Goal: Task Accomplishment & Management: Manage account settings

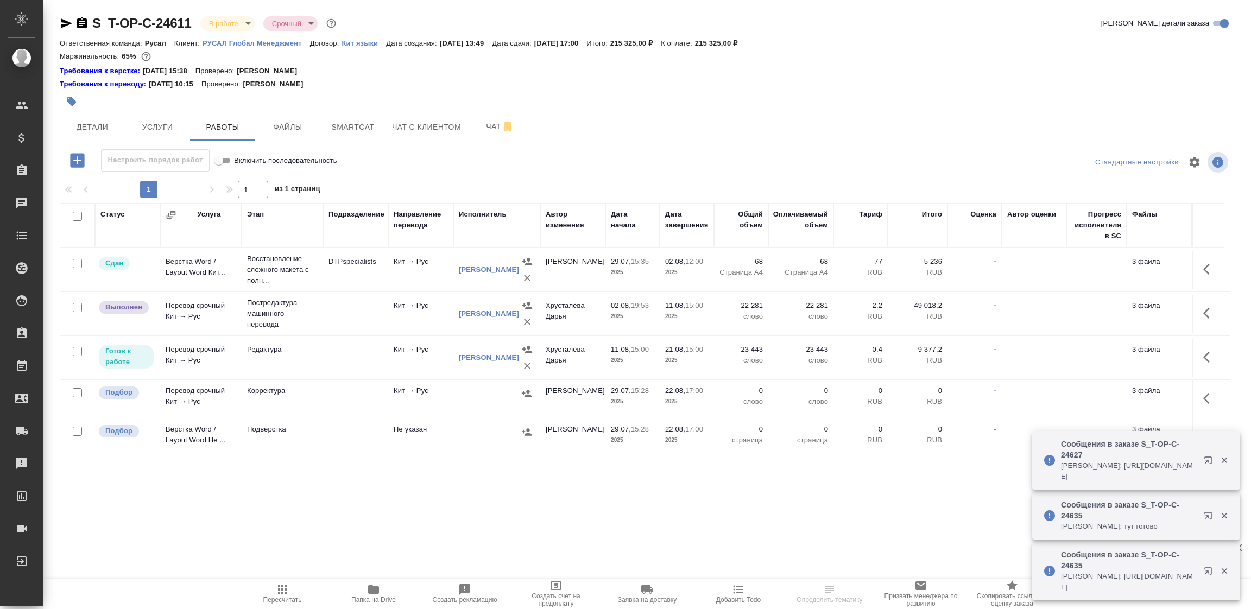
click at [1222, 458] on icon "button" at bounding box center [1224, 461] width 6 height 6
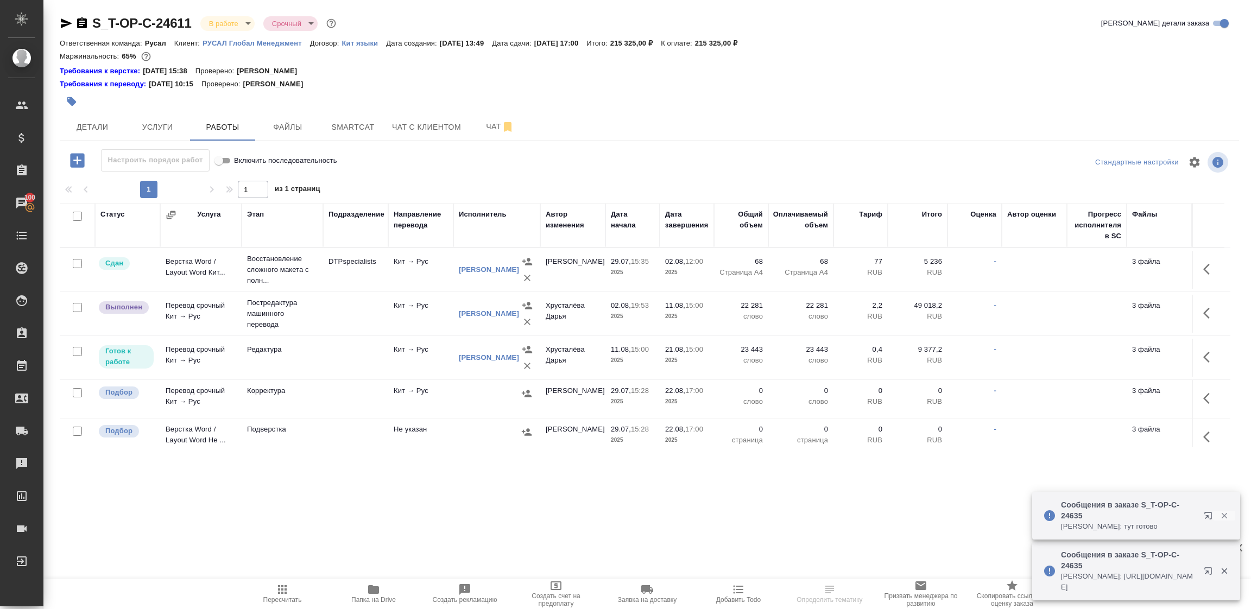
click at [1222, 516] on icon "button" at bounding box center [1224, 516] width 6 height 6
drag, startPoint x: 1222, startPoint y: 570, endPoint x: 1217, endPoint y: 562, distance: 9.5
click at [1222, 569] on icon "button" at bounding box center [1224, 571] width 6 height 6
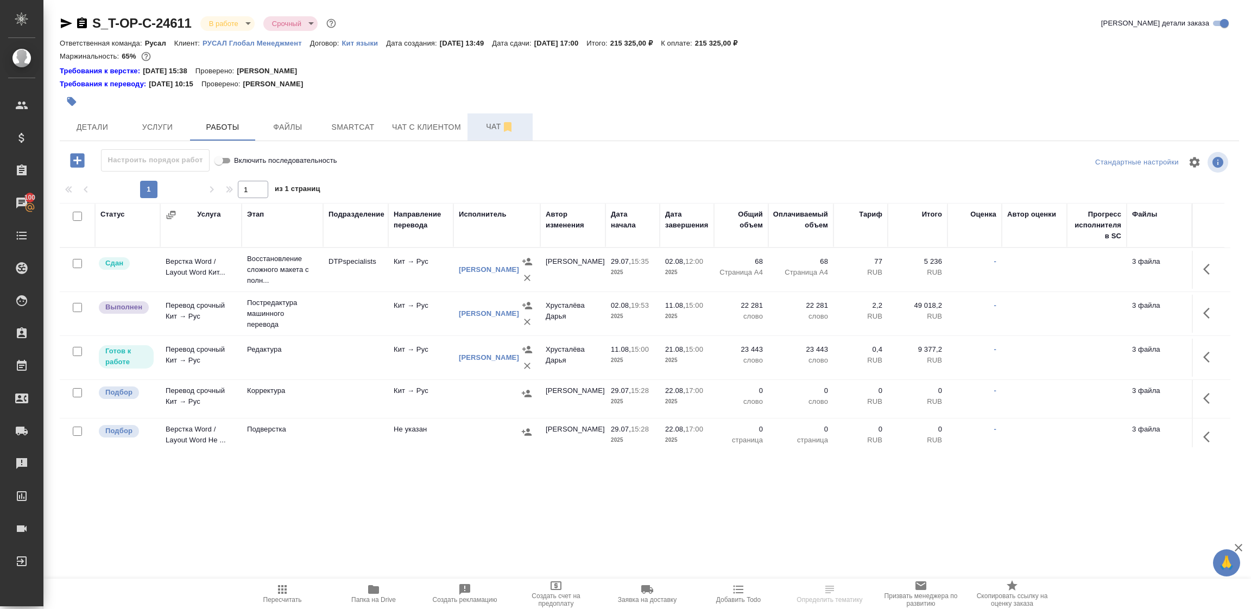
click at [480, 131] on span "Чат" at bounding box center [500, 127] width 52 height 14
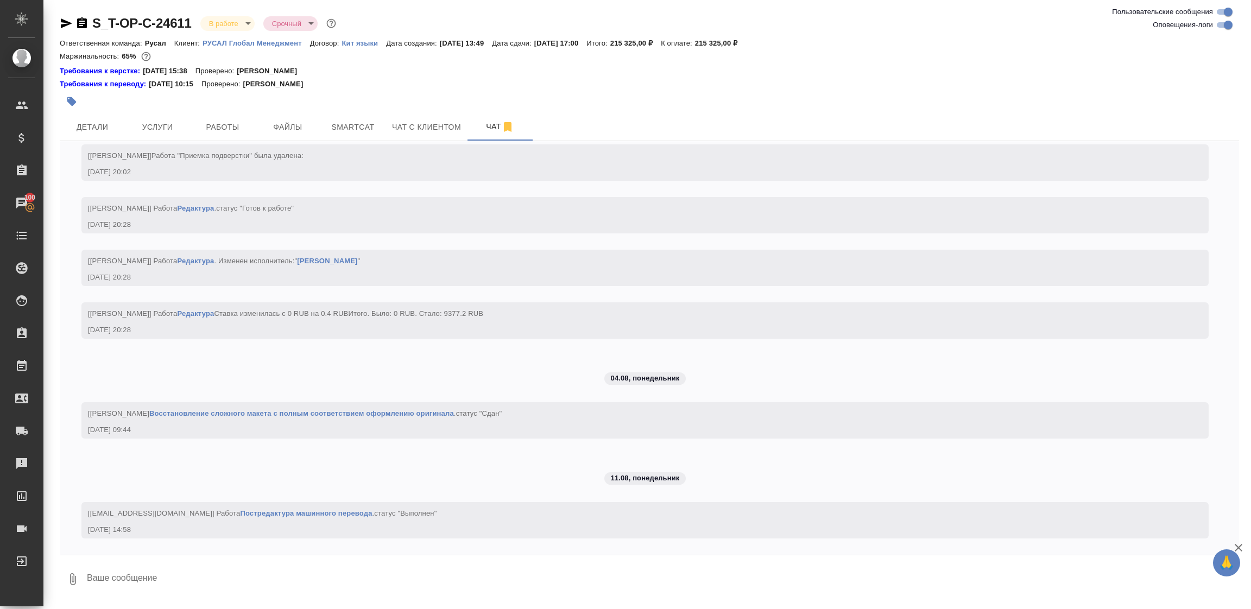
scroll to position [2973, 0]
click at [76, 125] on span "Детали" at bounding box center [92, 127] width 52 height 14
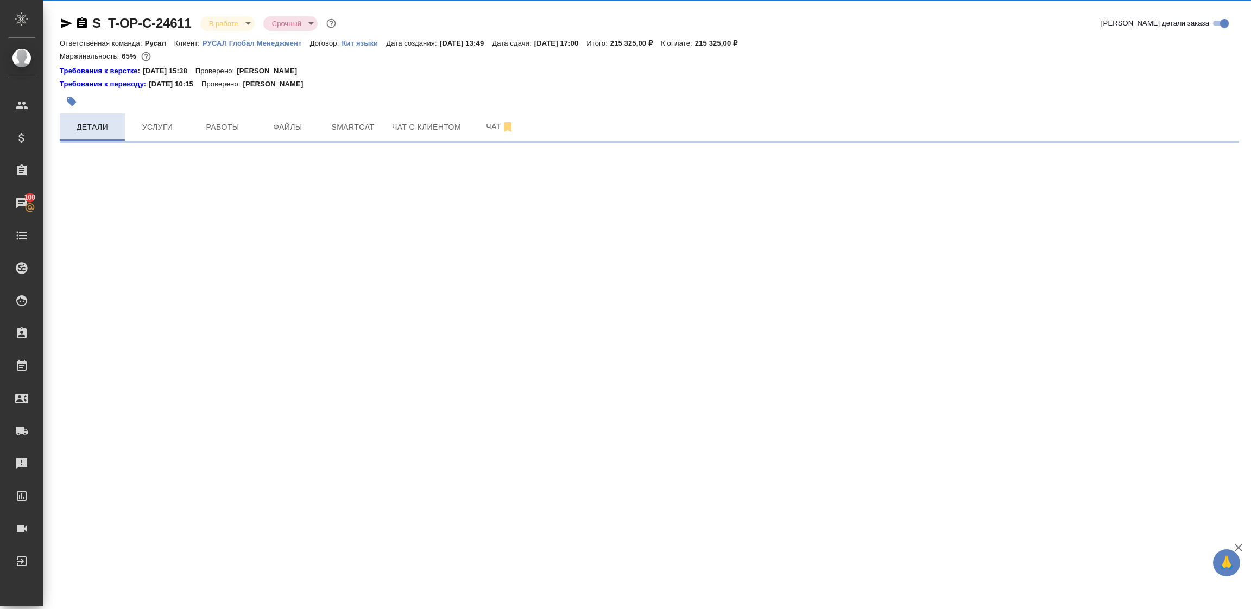
select select "RU"
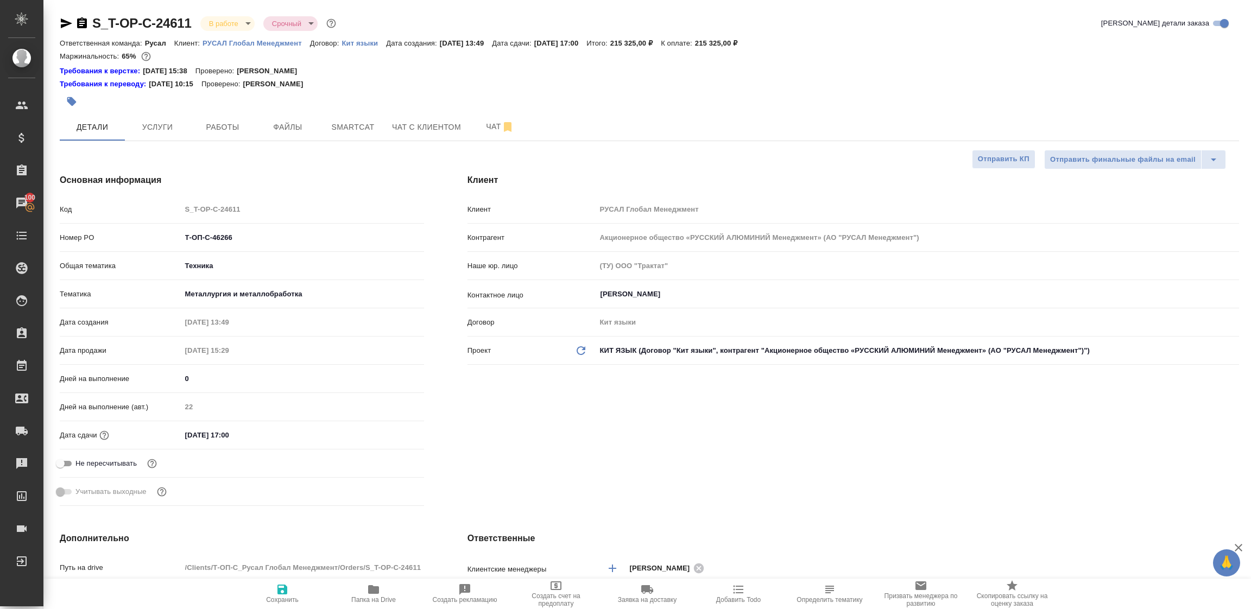
type textarea "x"
click at [210, 126] on span "Работы" at bounding box center [222, 127] width 52 height 14
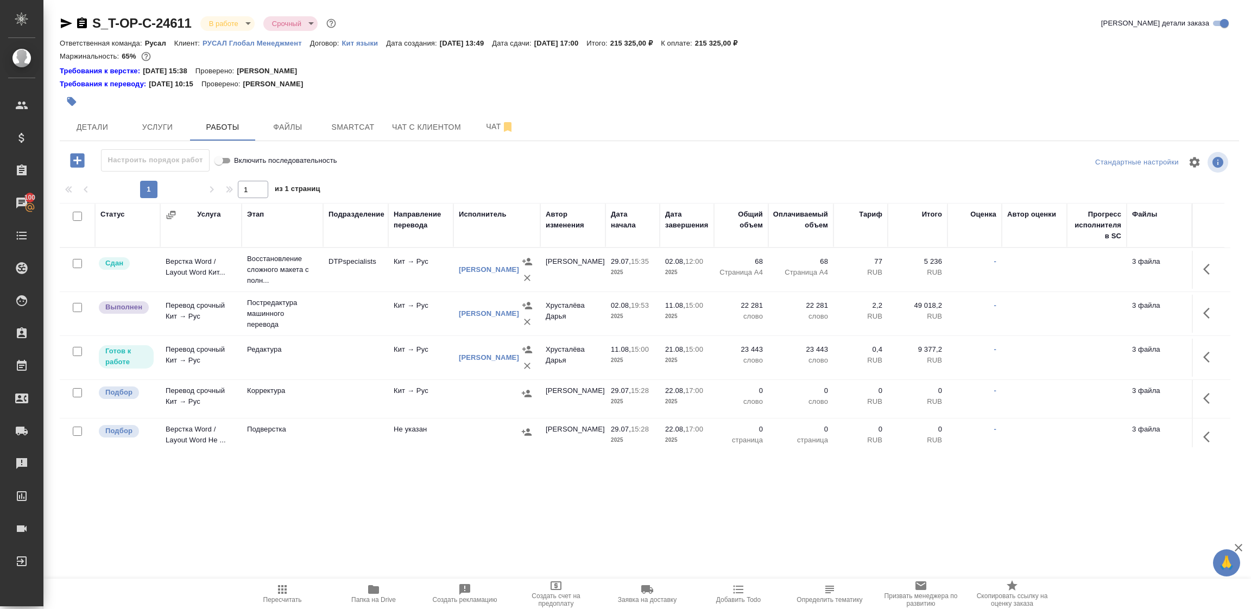
click at [76, 215] on input "checkbox" at bounding box center [77, 216] width 9 height 9
checkbox input "true"
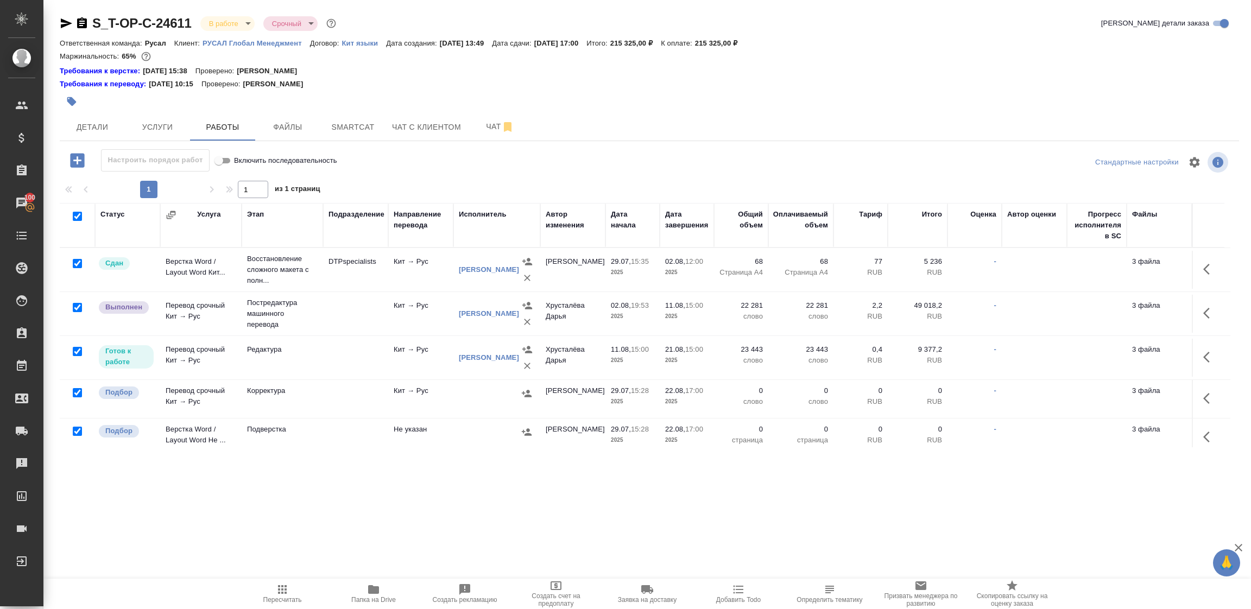
checkbox input "true"
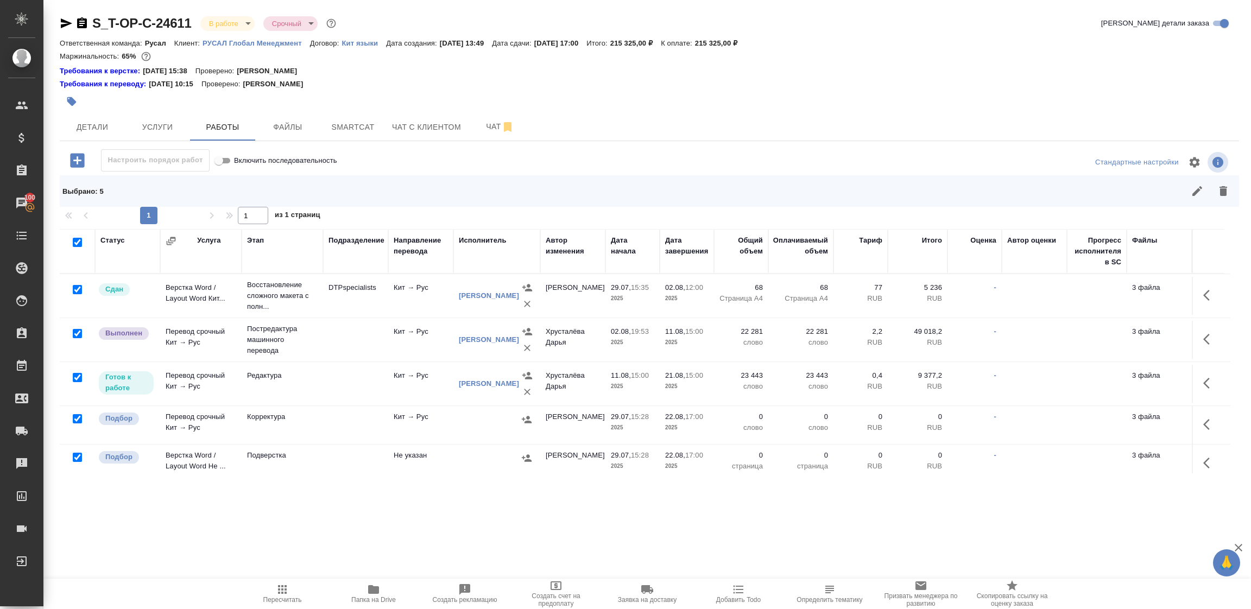
drag, startPoint x: 76, startPoint y: 284, endPoint x: 78, endPoint y: 309, distance: 24.5
click at [76, 286] on input "checkbox" at bounding box center [77, 289] width 9 height 9
checkbox input "false"
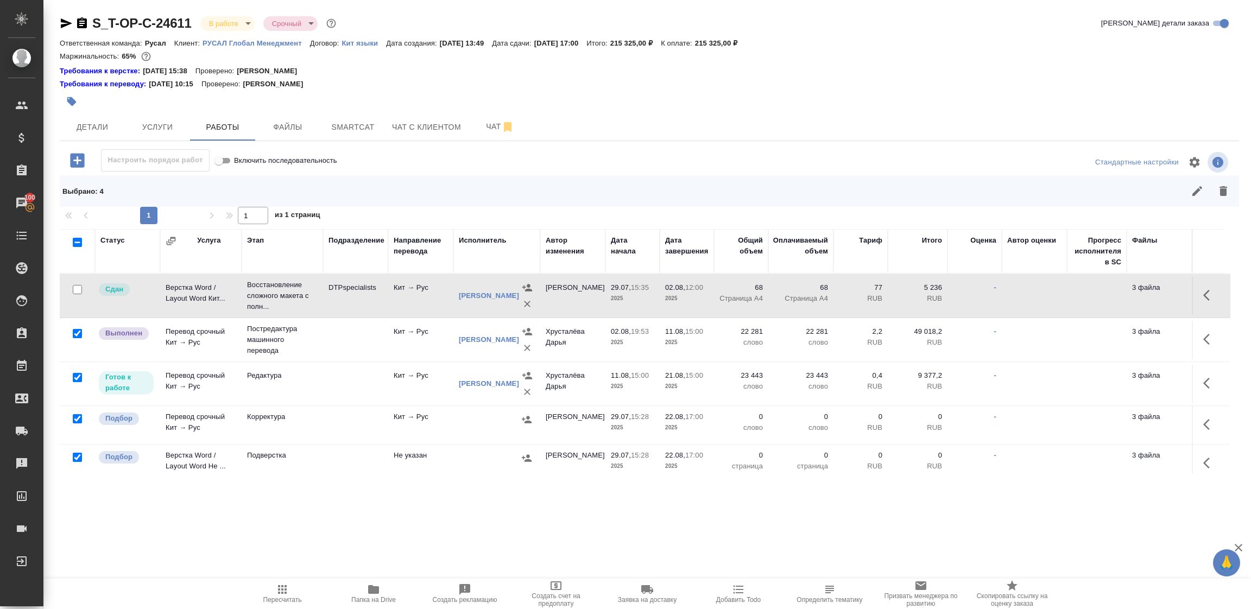
click at [78, 332] on input "checkbox" at bounding box center [77, 333] width 9 height 9
checkbox input "false"
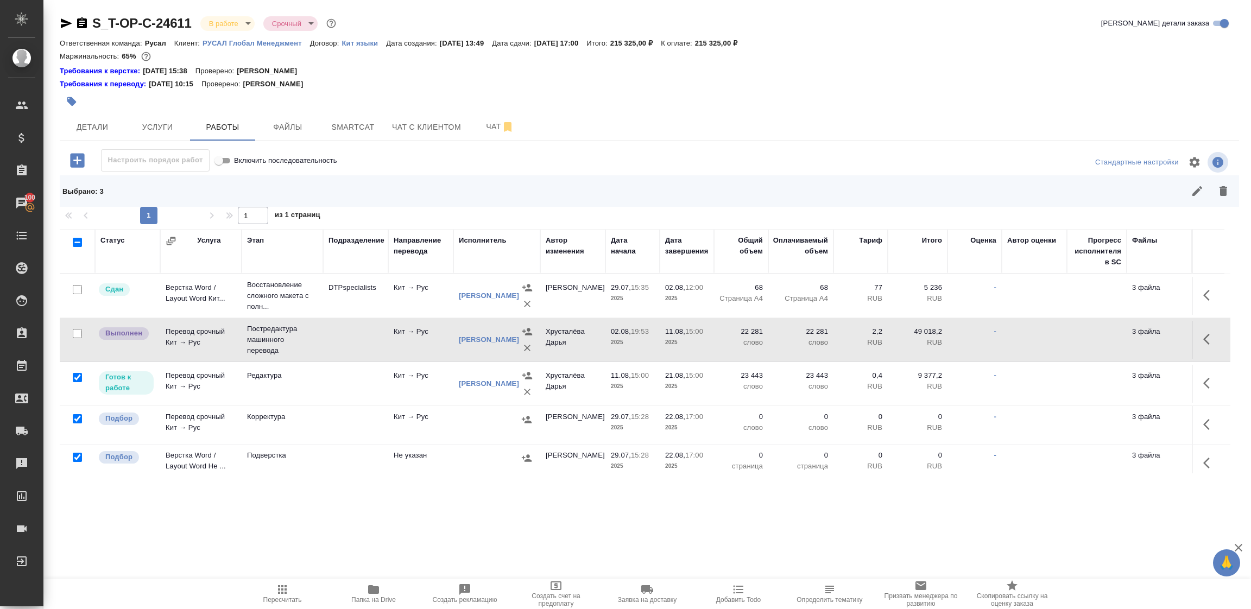
click at [77, 376] on input "checkbox" at bounding box center [77, 377] width 9 height 9
checkbox input "false"
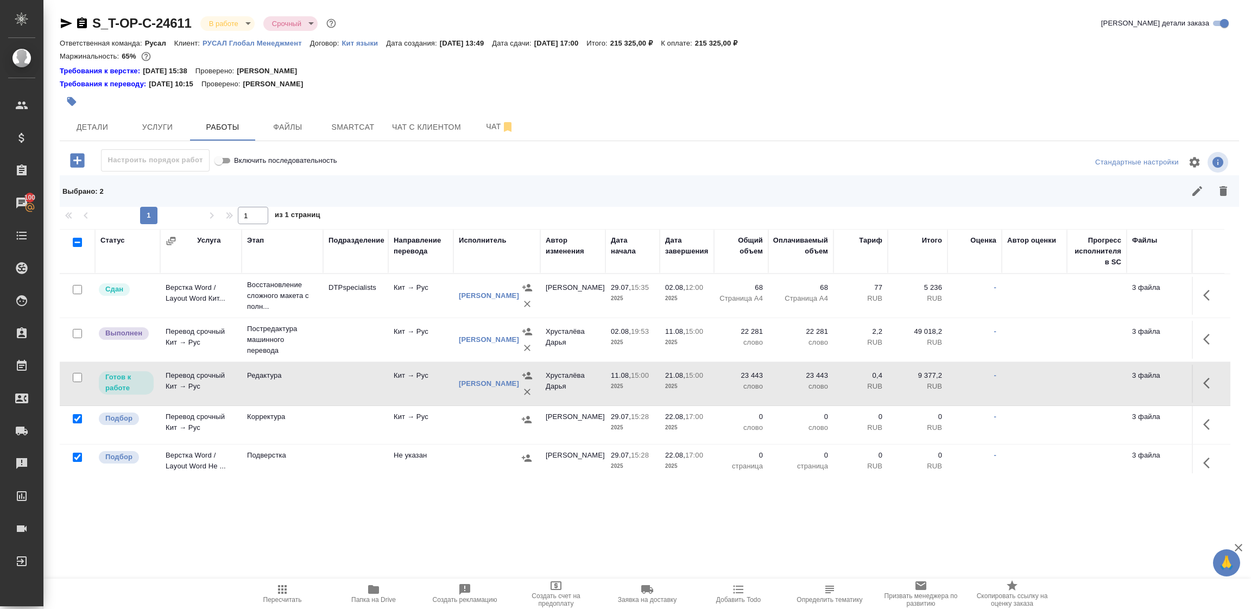
scroll to position [22, 0]
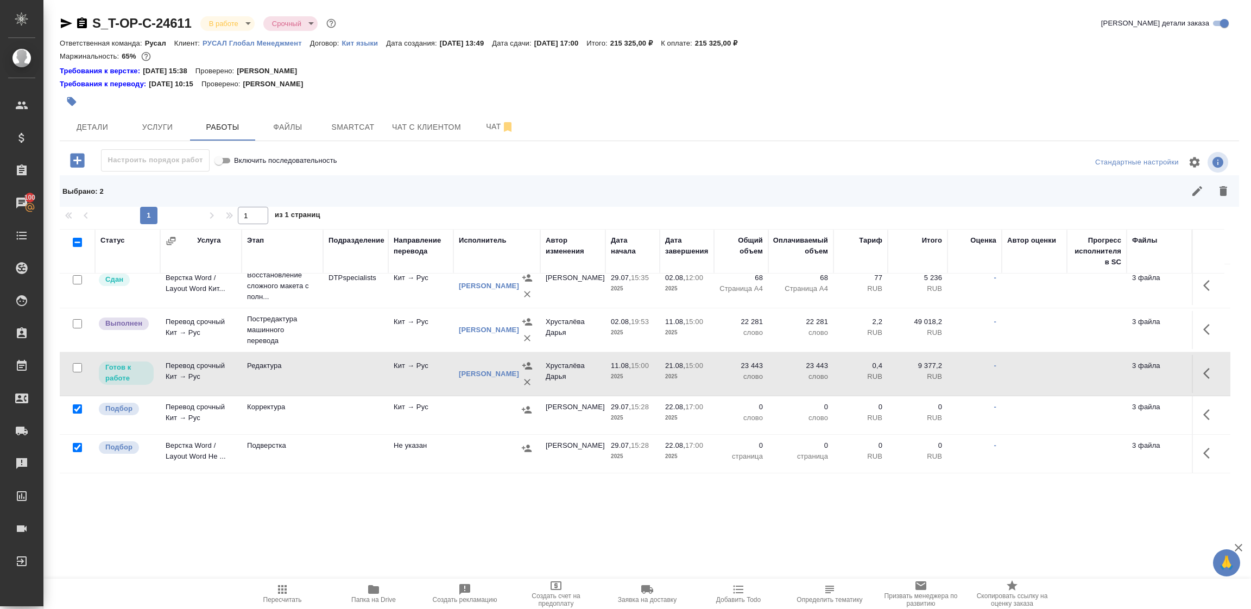
click at [76, 443] on input "checkbox" at bounding box center [77, 447] width 9 height 9
checkbox input "false"
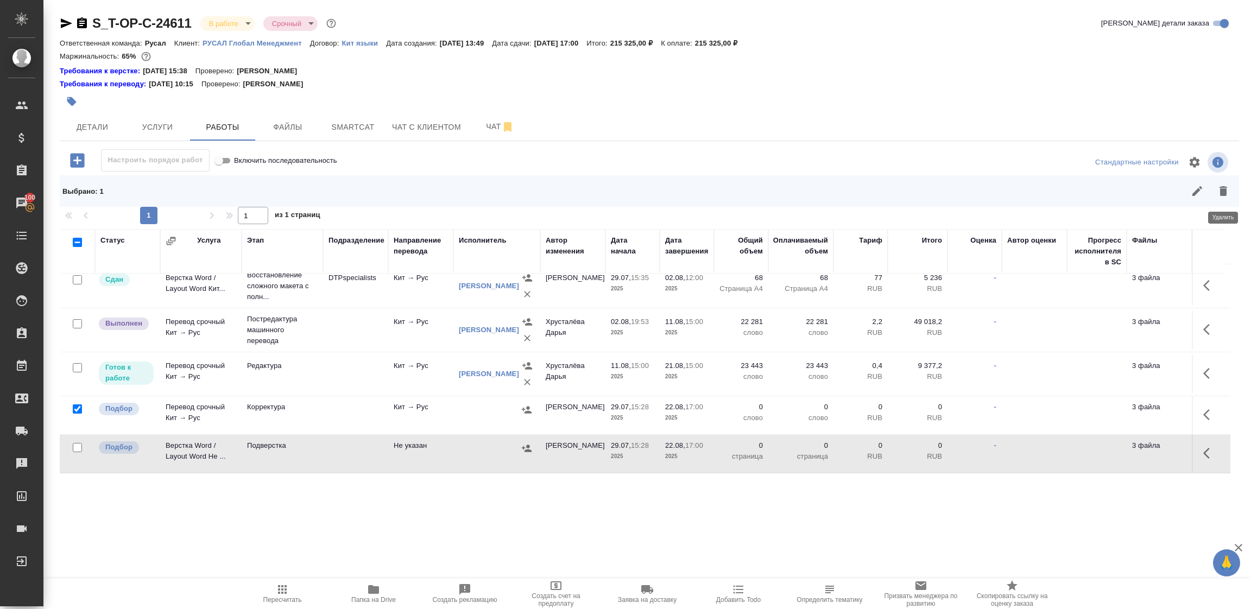
click at [1226, 187] on icon "button" at bounding box center [1223, 191] width 8 height 10
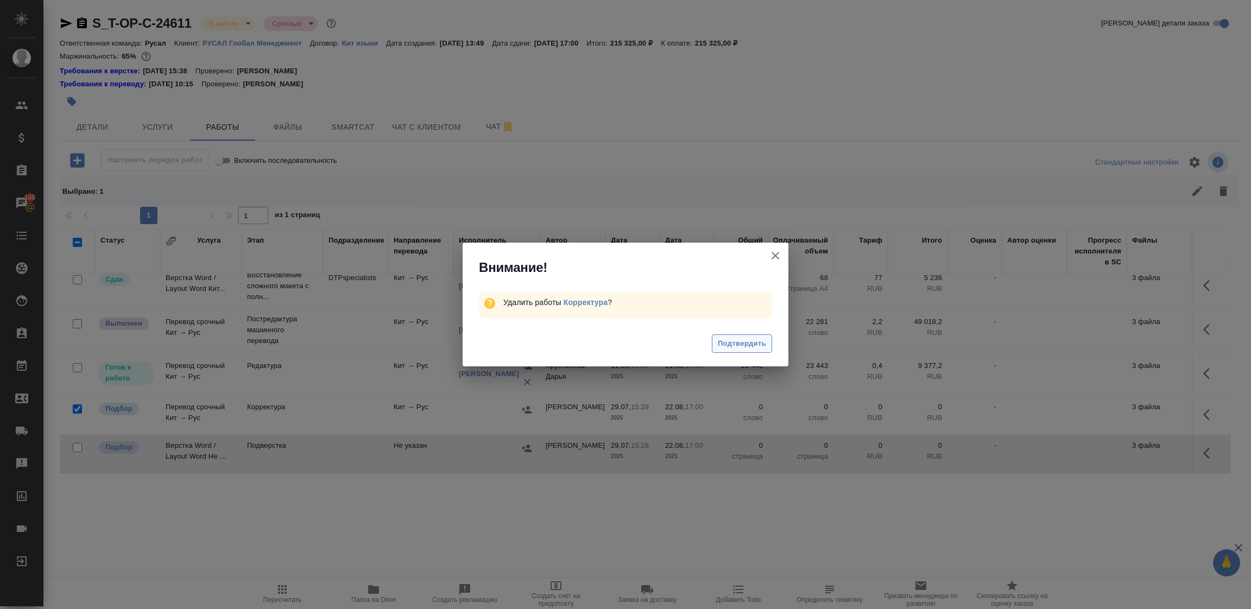
click at [729, 341] on span "Подтвердить" at bounding box center [742, 344] width 48 height 12
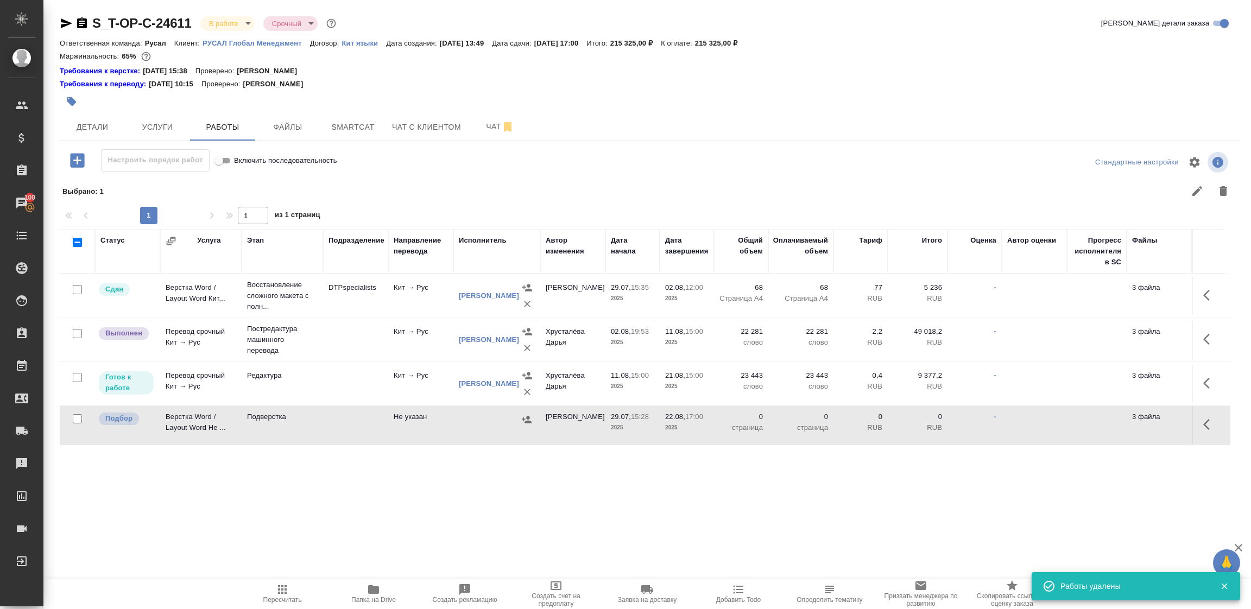
scroll to position [0, 0]
drag, startPoint x: 1210, startPoint y: 427, endPoint x: 1201, endPoint y: 433, distance: 10.7
click at [1211, 428] on icon "button" at bounding box center [1209, 424] width 13 height 13
click at [900, 524] on div ".cls-1 fill:#fff; AWATERA Tupakhina Daria Клиенты Спецификации Заказы 100 Чаты …" at bounding box center [625, 304] width 1251 height 609
click at [1209, 424] on icon "button" at bounding box center [1209, 424] width 13 height 13
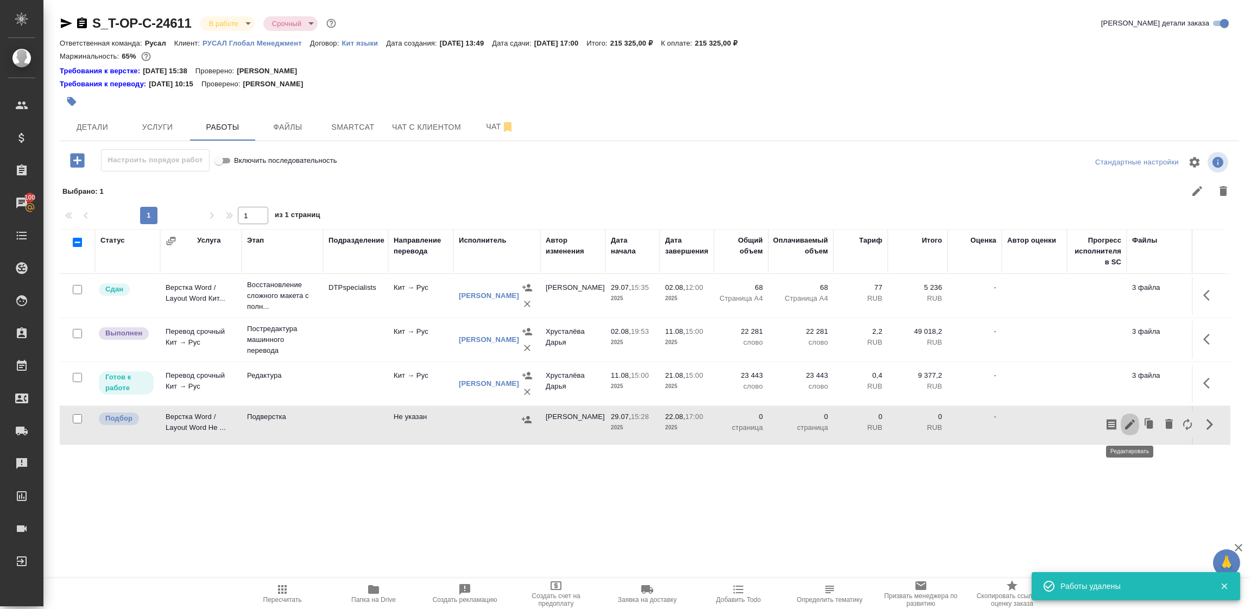
click at [1132, 422] on icon "button" at bounding box center [1130, 425] width 10 height 10
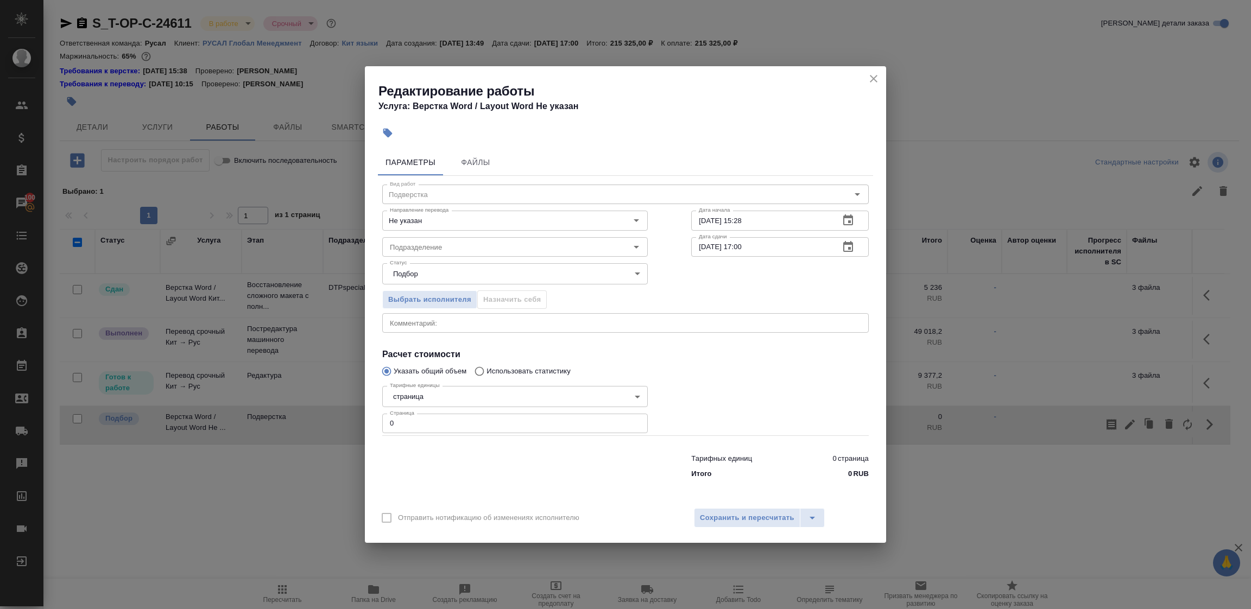
click at [870, 82] on icon "close" at bounding box center [874, 79] width 8 height 8
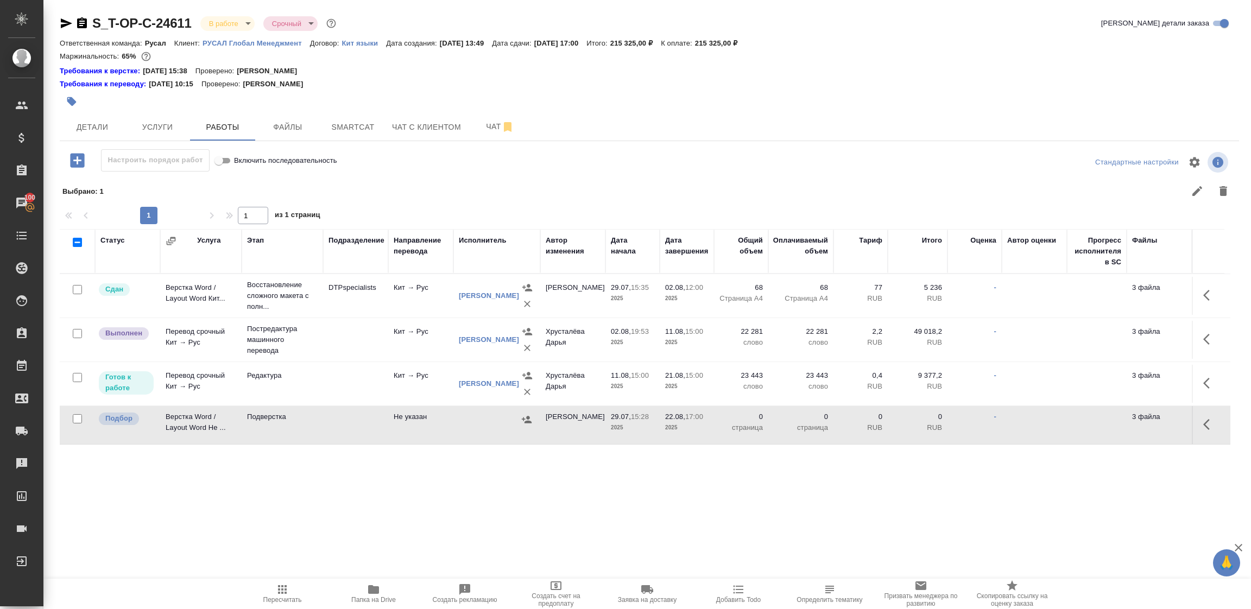
click at [1206, 424] on icon "button" at bounding box center [1209, 424] width 13 height 13
click at [1119, 430] on button "button" at bounding box center [1111, 424] width 18 height 26
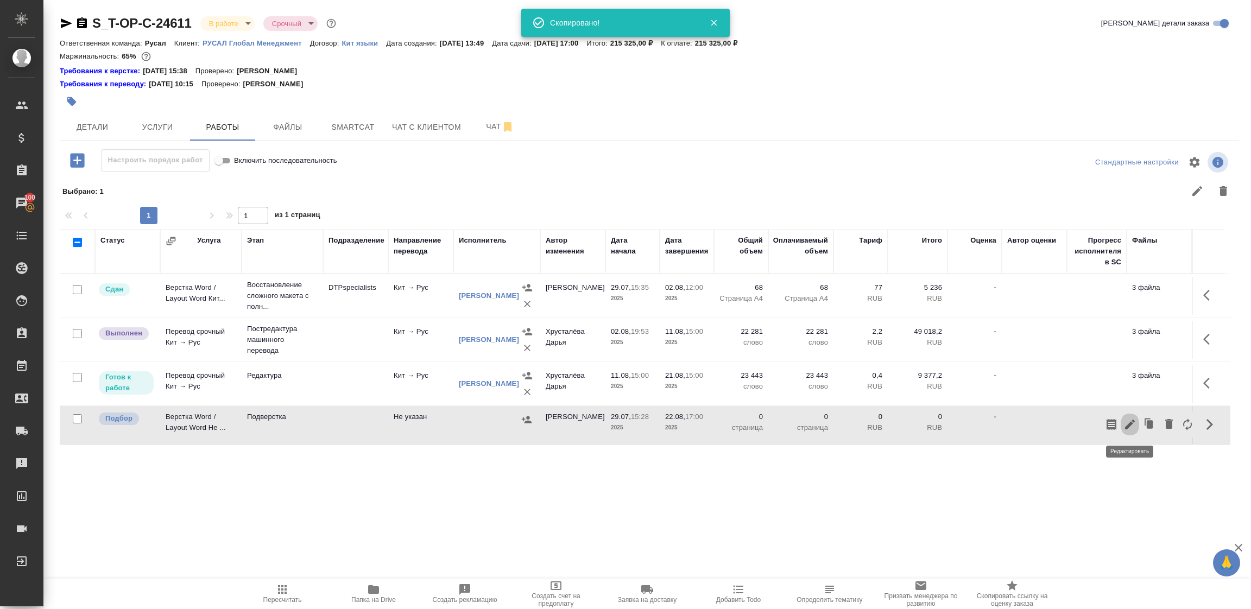
click at [1129, 428] on icon "button" at bounding box center [1129, 424] width 13 height 13
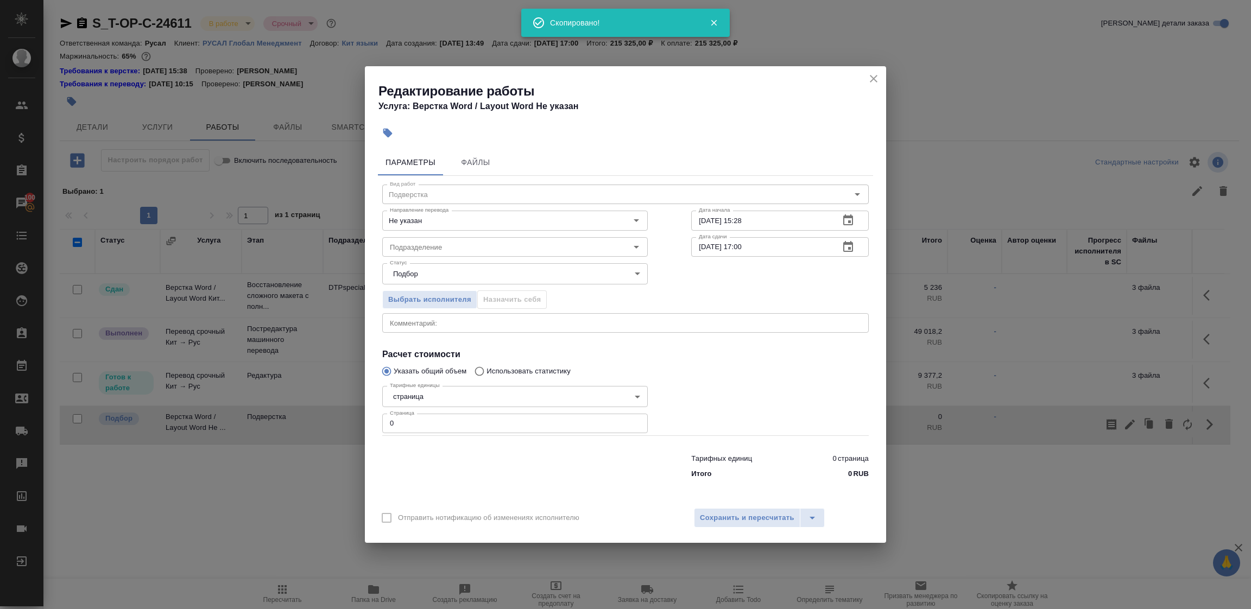
drag, startPoint x: 358, startPoint y: 423, endPoint x: 341, endPoint y: 429, distance: 17.9
click at [341, 429] on div "Редактирование работы Услуга: Верстка Word / Layout Word Не указан Параметры Фа…" at bounding box center [625, 304] width 1251 height 609
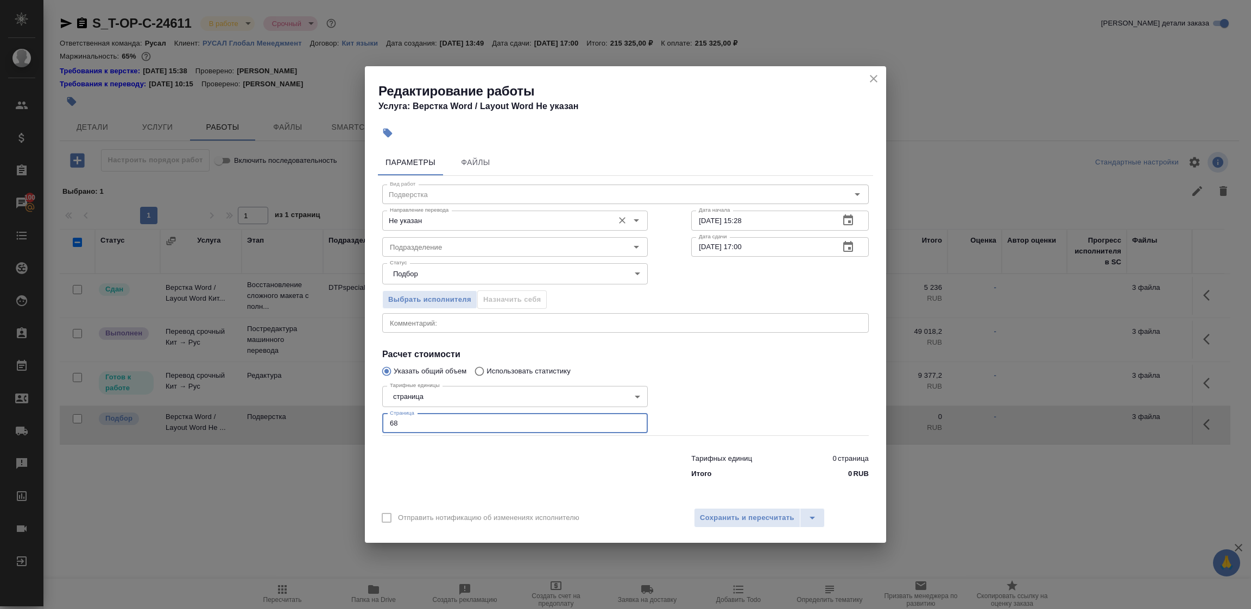
type input "68"
click at [449, 221] on input "Не указан" at bounding box center [496, 220] width 223 height 13
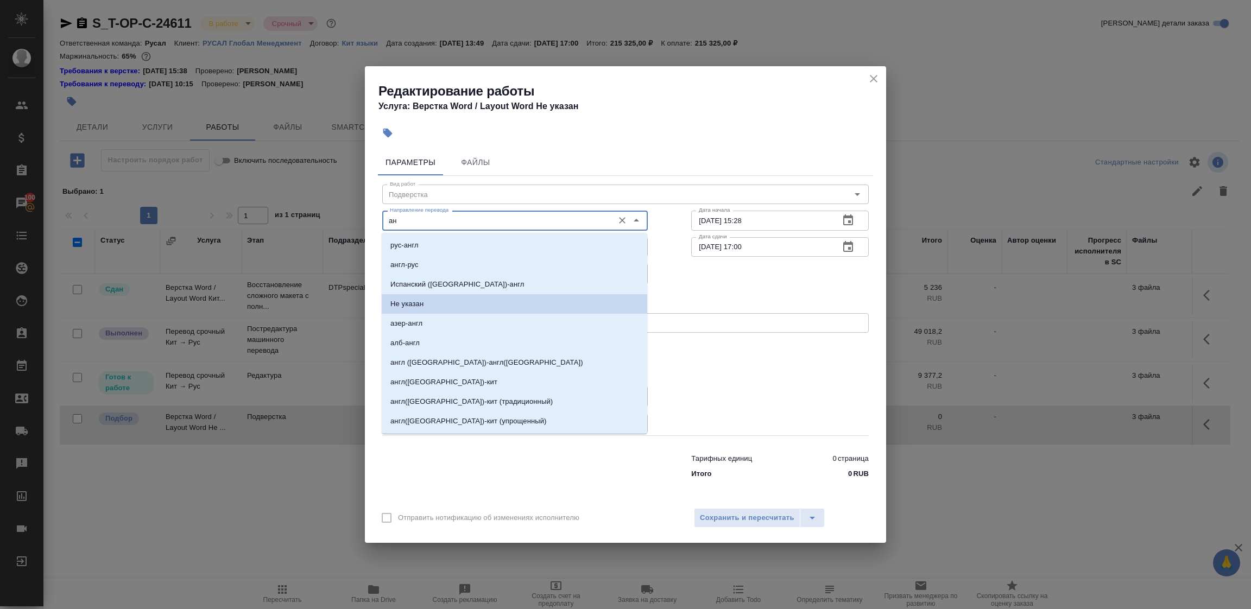
type input "[PERSON_NAME]"
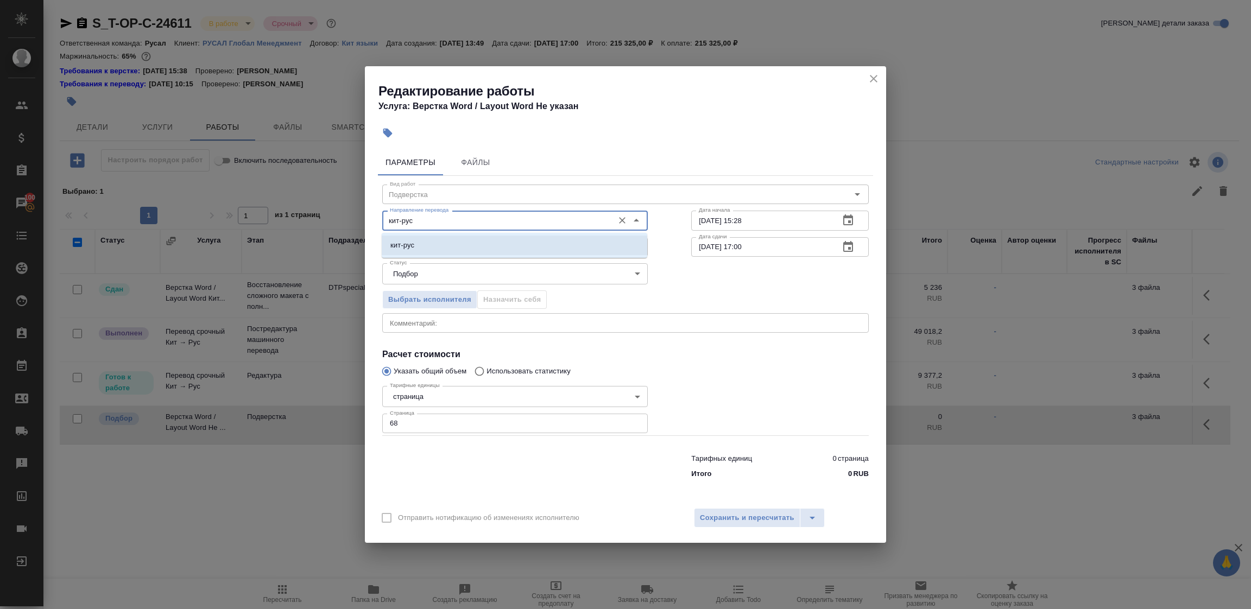
click at [473, 245] on li "кит-рус" at bounding box center [514, 246] width 265 height 20
type input "кит-рус"
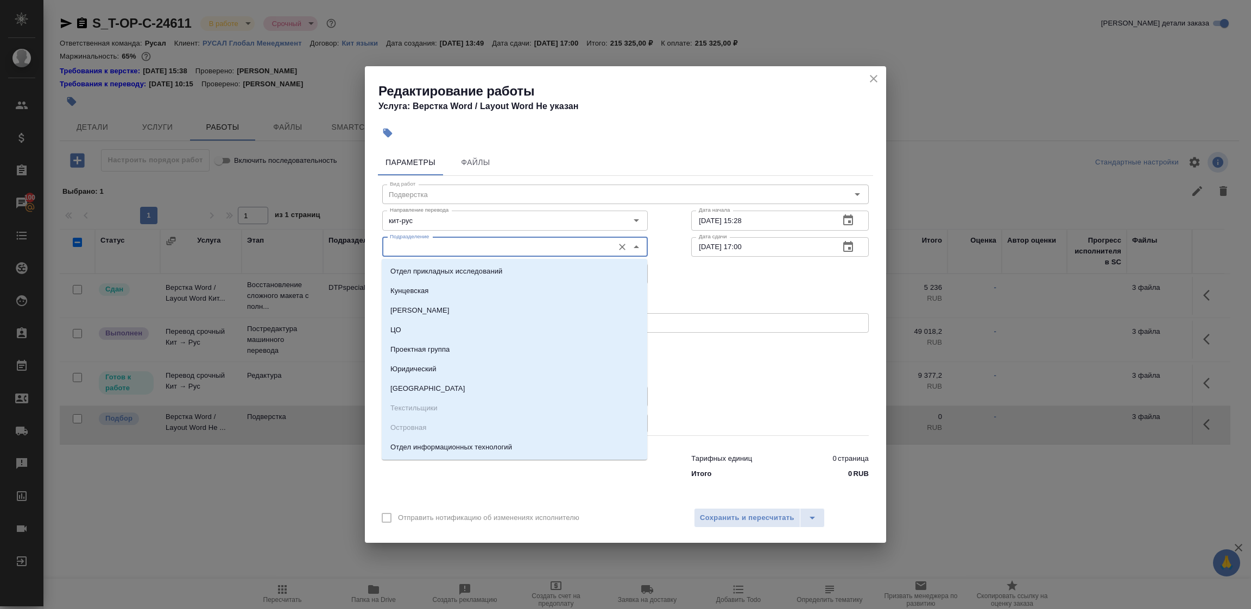
click at [461, 248] on input "Подразделение" at bounding box center [496, 246] width 223 height 13
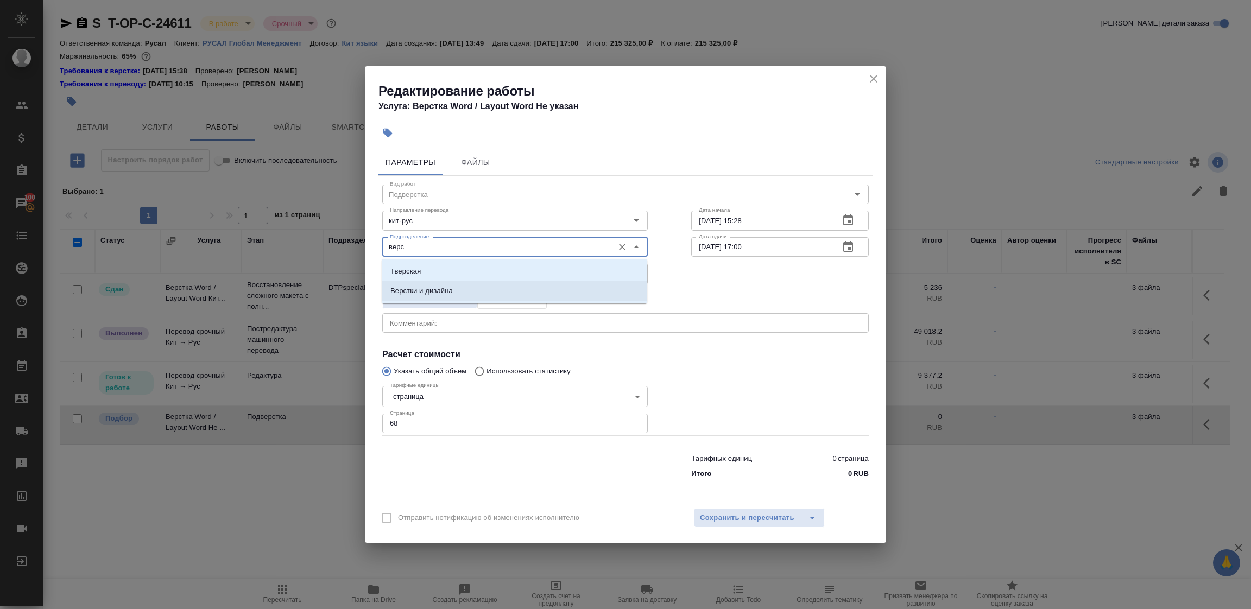
click at [450, 288] on p "Верстки и дизайна" at bounding box center [421, 291] width 62 height 11
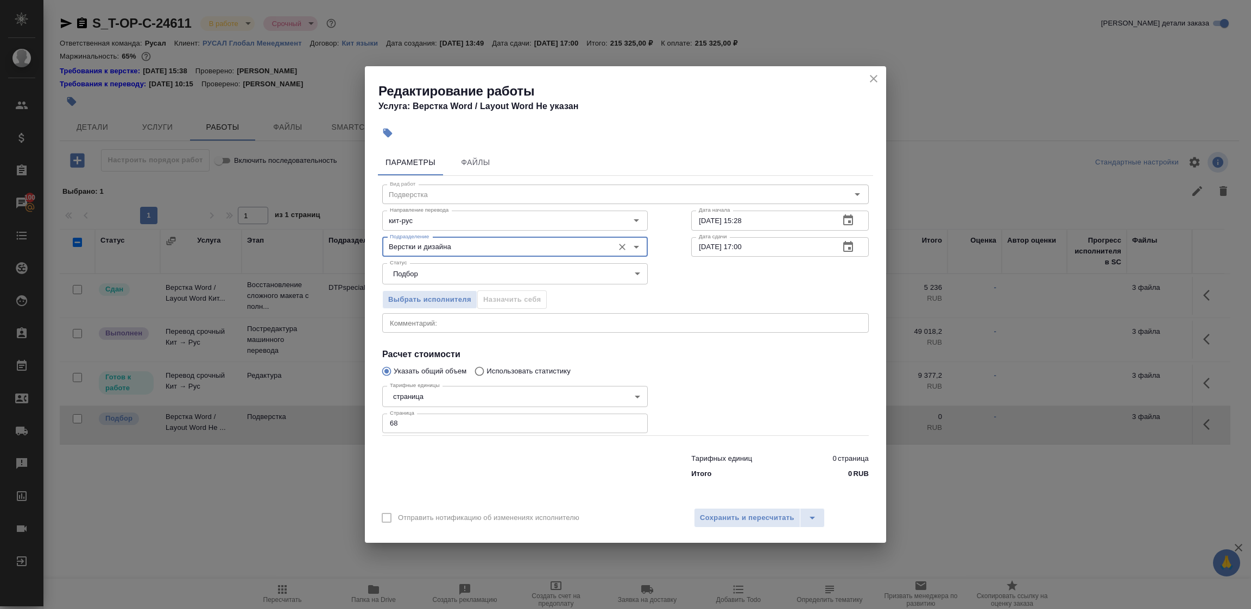
type input "Верстки и дизайна"
drag, startPoint x: 779, startPoint y: 232, endPoint x: 683, endPoint y: 229, distance: 95.6
click at [683, 229] on div "Дата сдачи 22.08.2025 17:00 Дата сдачи" at bounding box center [779, 245] width 221 height 69
click at [763, 216] on input "29.07.2025 15:28" at bounding box center [760, 221] width 139 height 20
drag, startPoint x: 752, startPoint y: 217, endPoint x: 661, endPoint y: 223, distance: 91.3
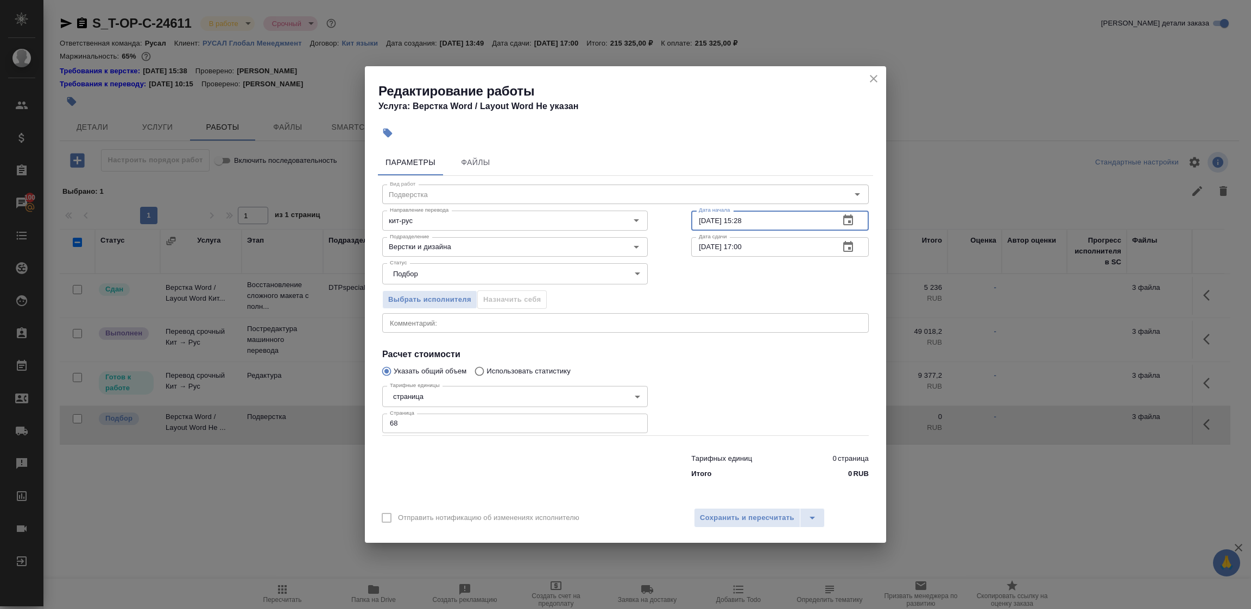
click at [661, 223] on div "Вид работ Подверстка Вид работ Направление перевода кит-рус Направление перевод…" at bounding box center [625, 330] width 495 height 308
type input "21.08.2025 15:00"
click at [784, 249] on input "22.08.2025 17:00" at bounding box center [760, 247] width 139 height 20
type input "22.08.2025 15:00"
click at [776, 514] on span "Сохранить и пересчитать" at bounding box center [747, 518] width 94 height 12
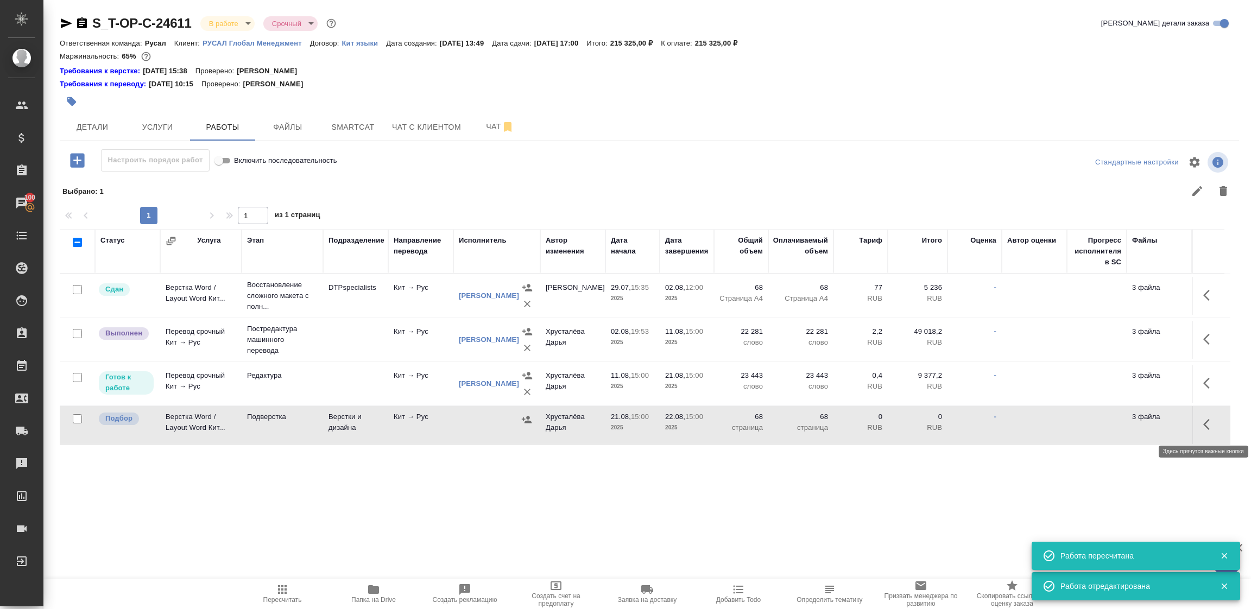
click at [1209, 424] on icon "button" at bounding box center [1209, 424] width 13 height 13
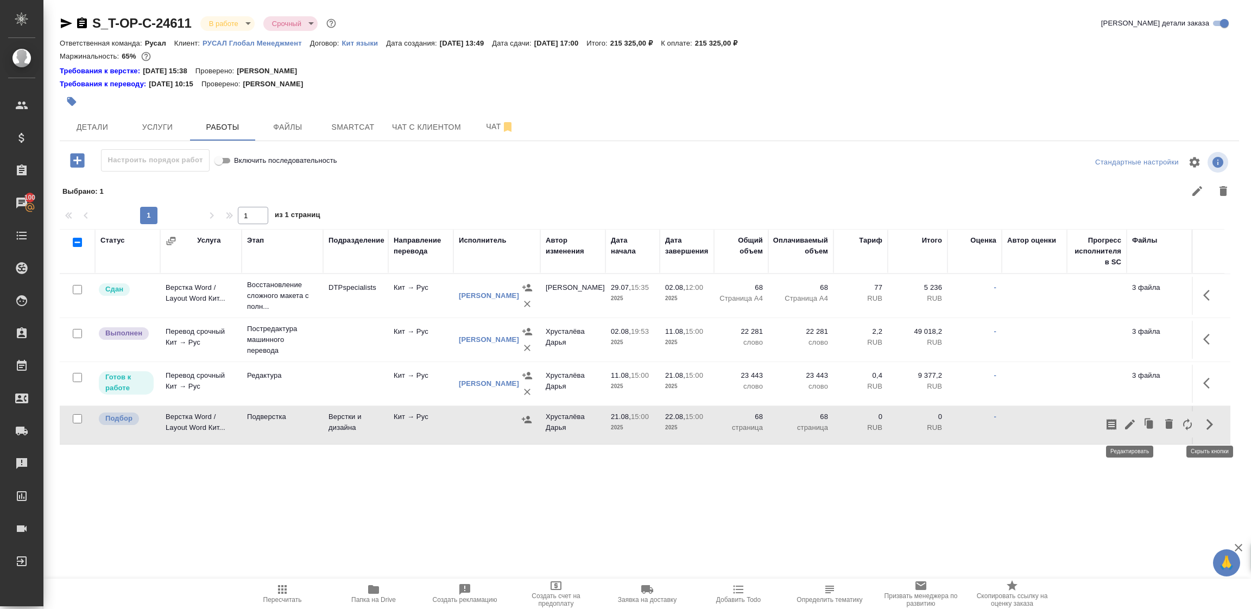
click at [1133, 421] on icon "button" at bounding box center [1130, 425] width 10 height 10
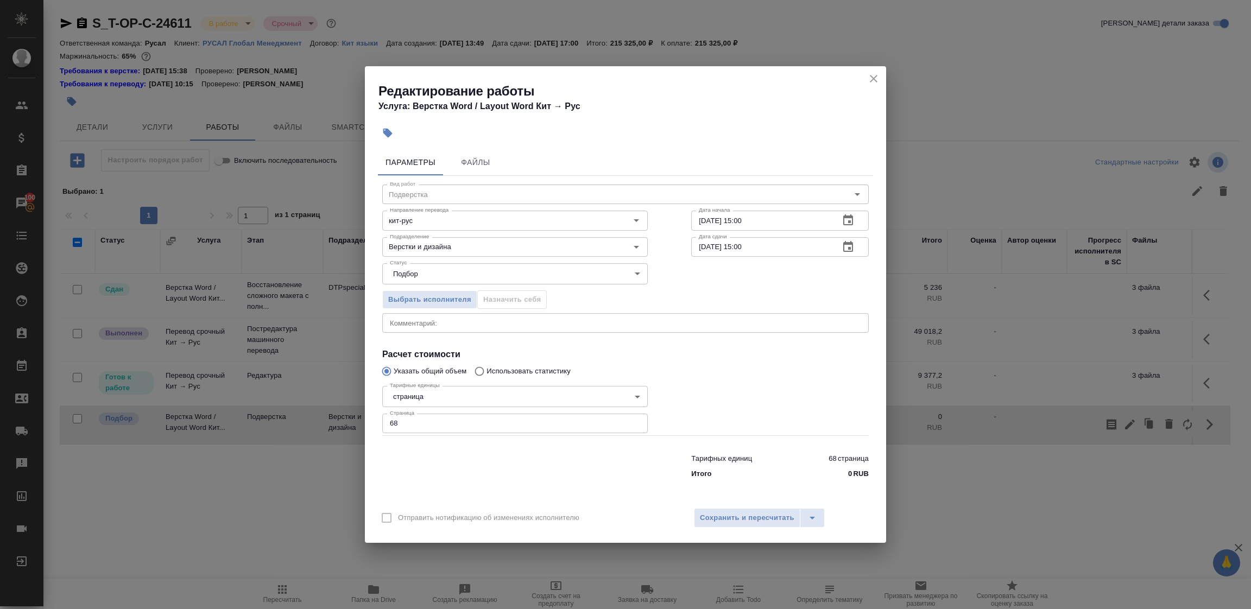
click at [387, 139] on button "button" at bounding box center [388, 133] width 24 height 24
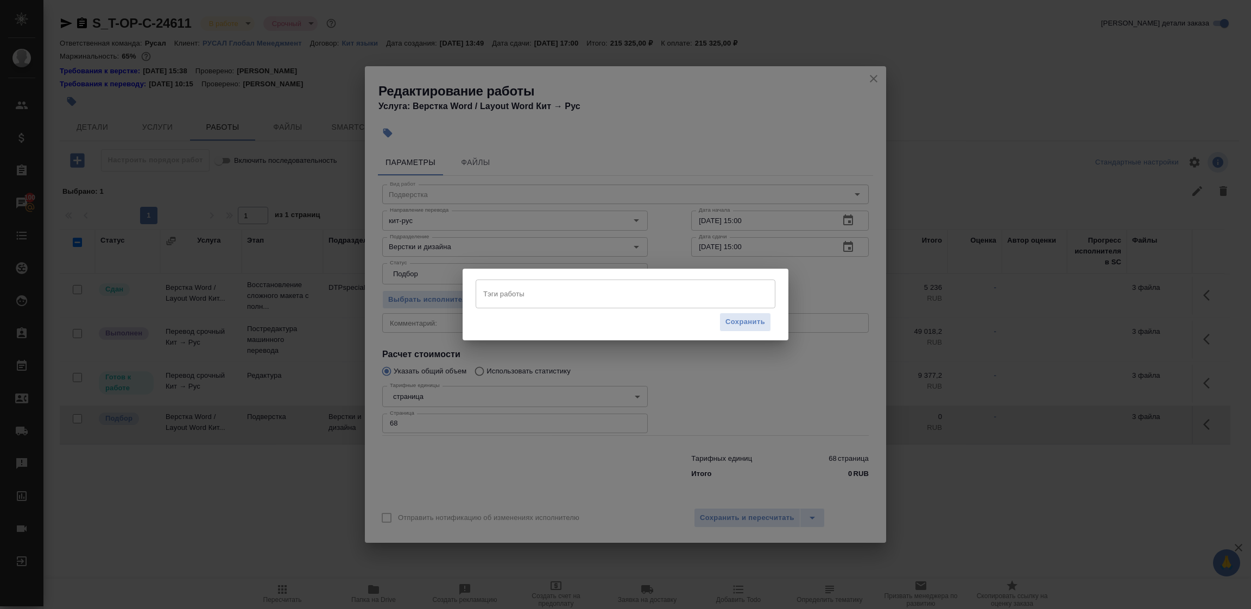
click at [521, 280] on div "Тэги работы Тэги работы Сохранить" at bounding box center [625, 304] width 326 height 71
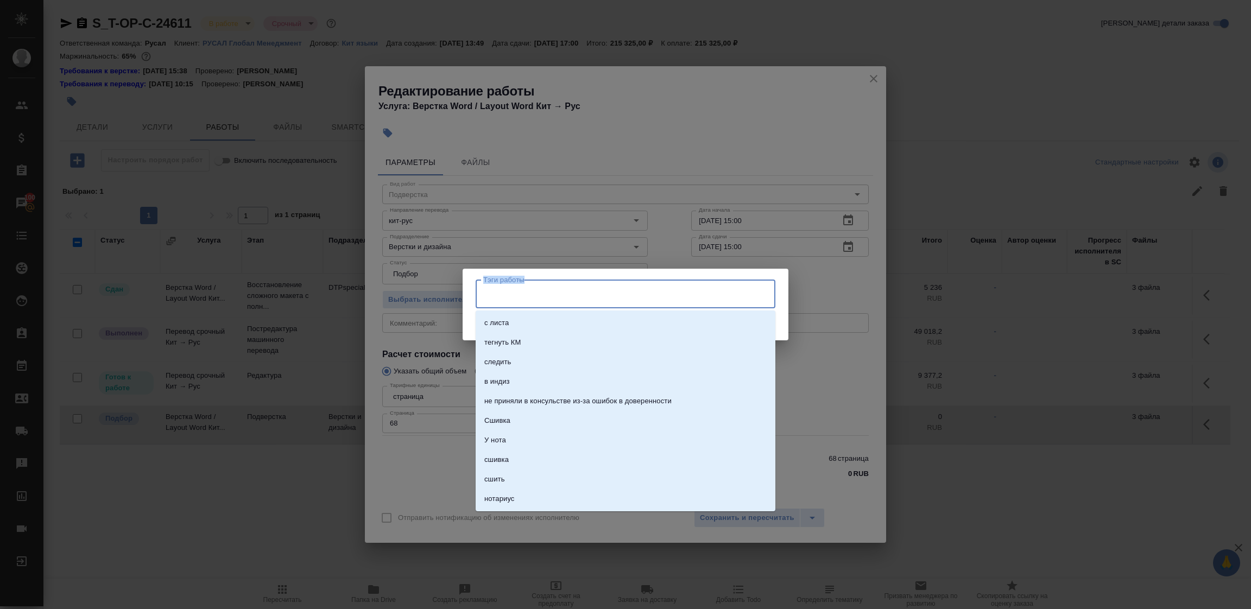
click at [522, 294] on input "Тэги работы" at bounding box center [614, 293] width 269 height 18
type input "запла"
click at [542, 324] on li "Запланирован" at bounding box center [625, 323] width 300 height 20
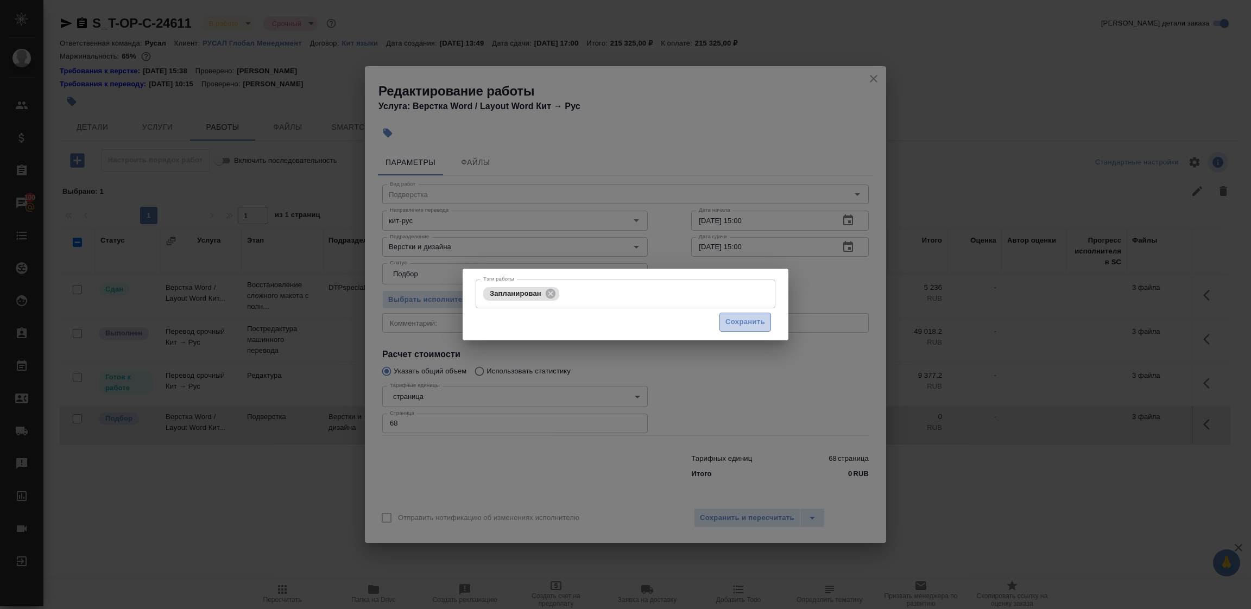
click at [741, 316] on span "Сохранить" at bounding box center [745, 322] width 40 height 12
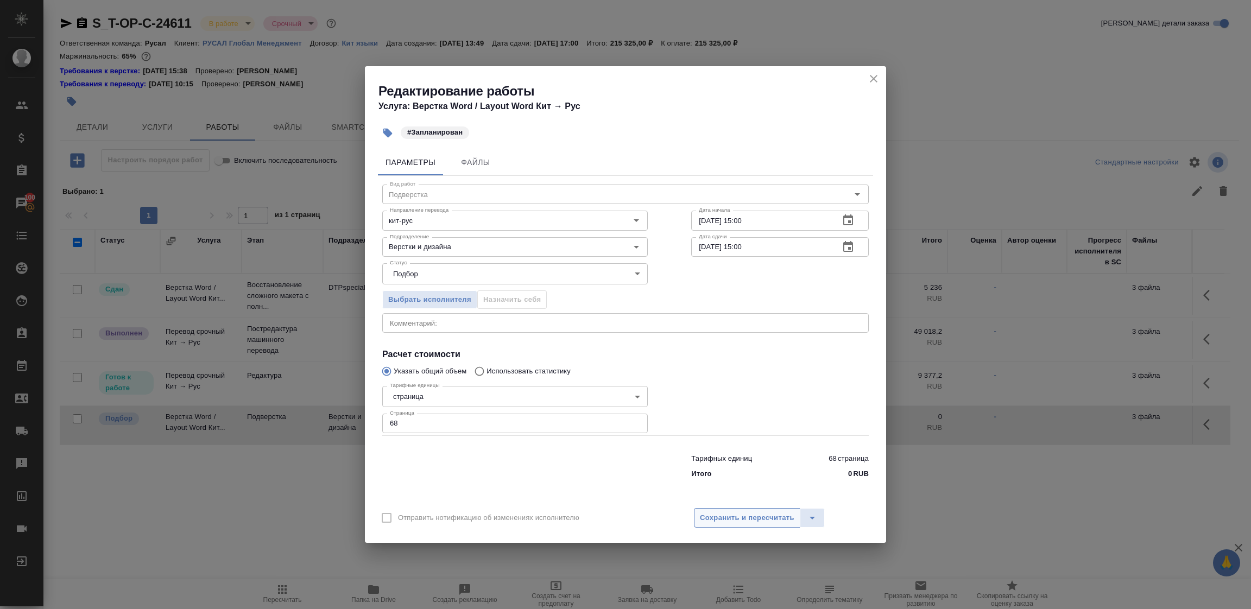
click at [764, 520] on span "Сохранить и пересчитать" at bounding box center [747, 518] width 94 height 12
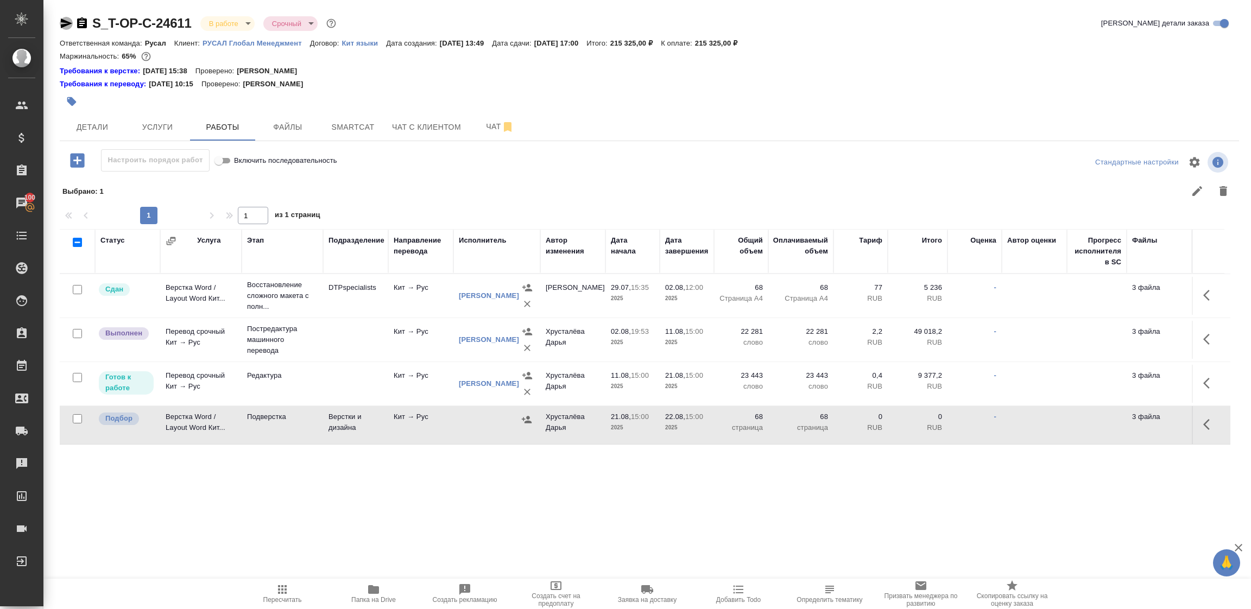
click at [67, 21] on icon "button" at bounding box center [66, 23] width 13 height 13
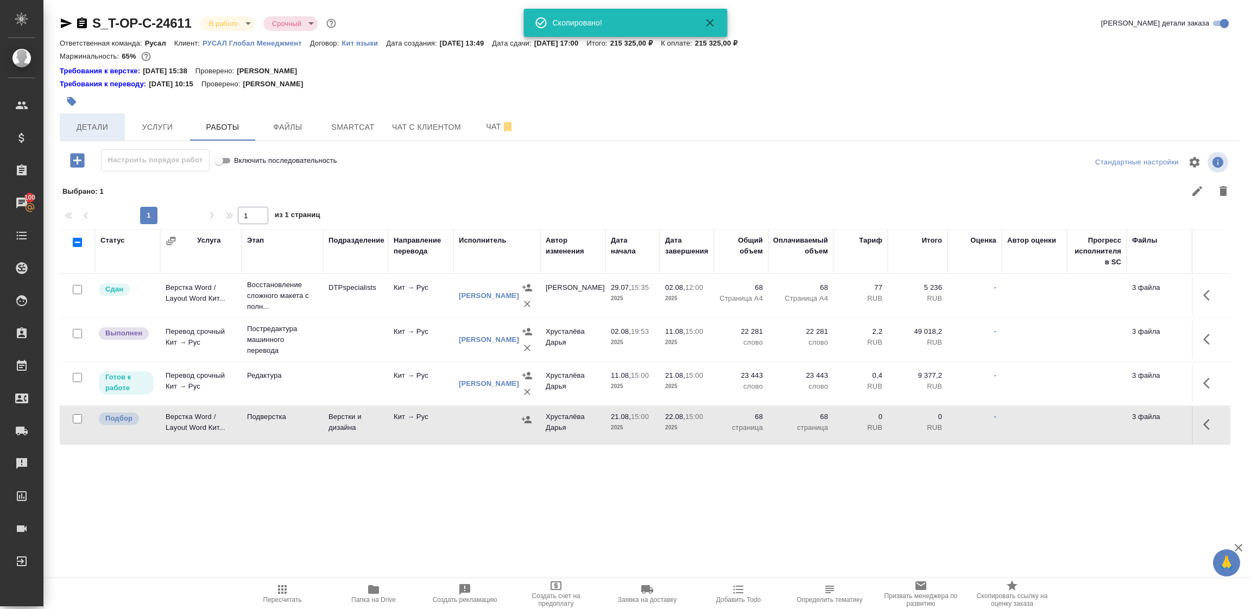
click at [87, 126] on span "Детали" at bounding box center [92, 127] width 52 height 14
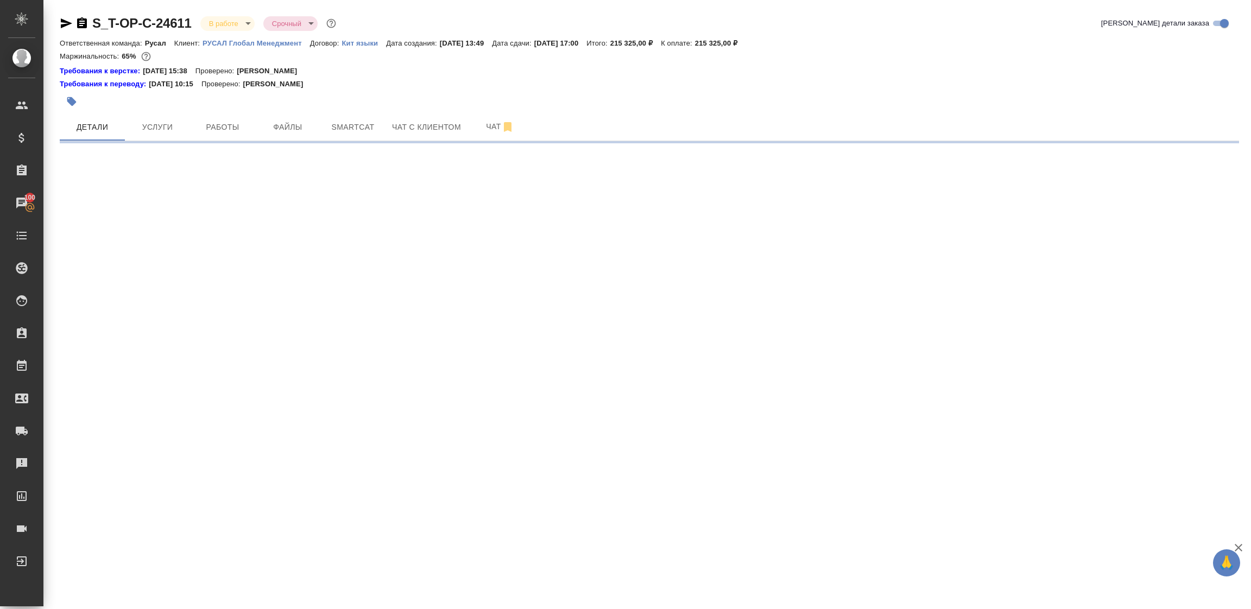
select select "RU"
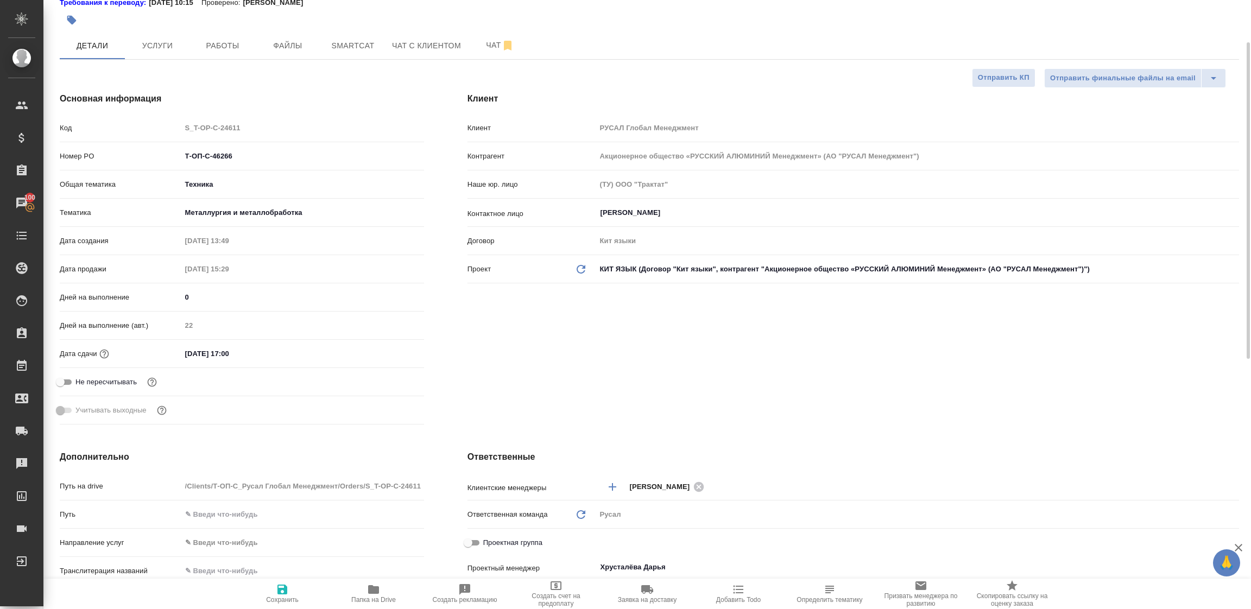
type textarea "x"
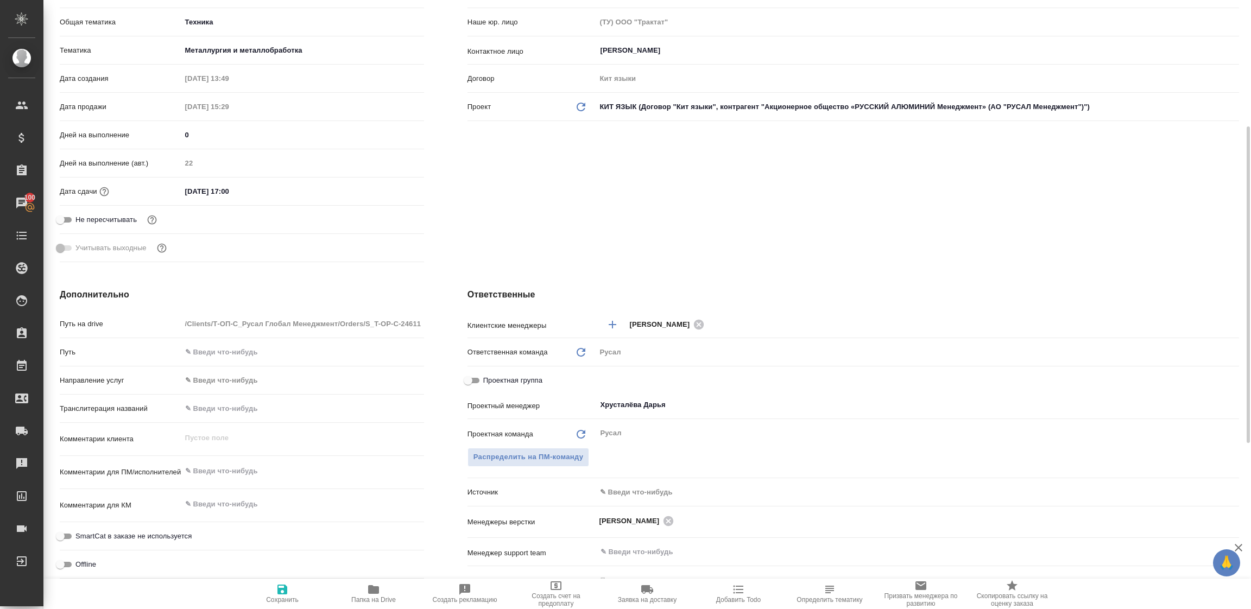
click at [474, 380] on input "Проектная группа" at bounding box center [467, 380] width 39 height 13
checkbox input "true"
type textarea "x"
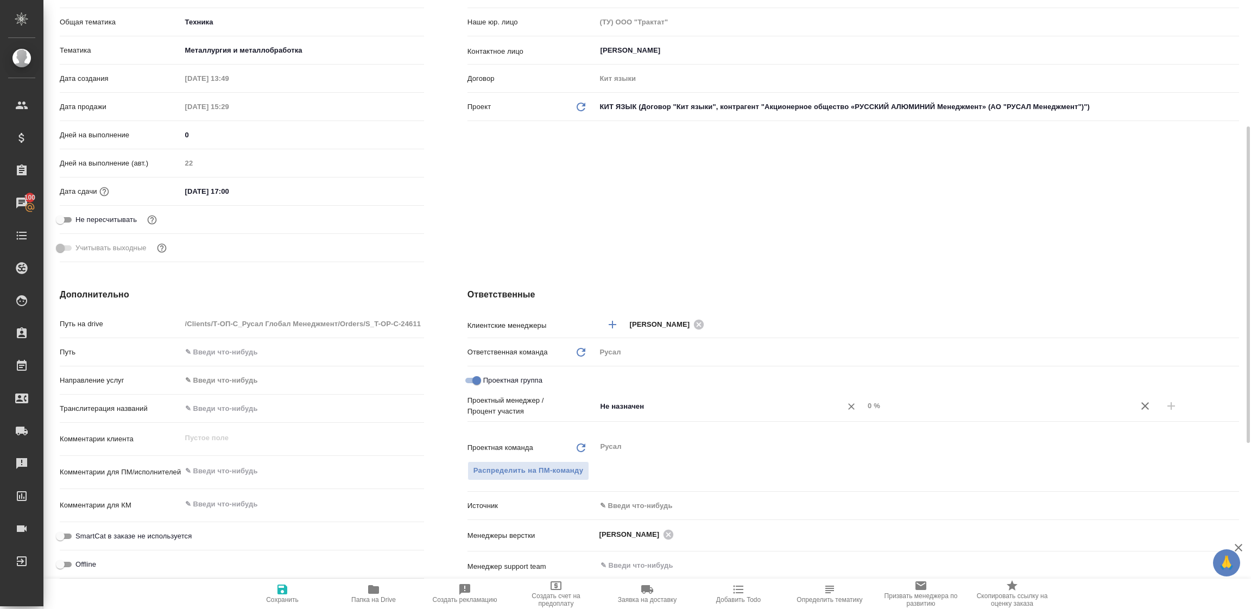
click at [679, 405] on input "Не назначен" at bounding box center [711, 405] width 225 height 13
type input "хруста"
drag, startPoint x: 692, startPoint y: 423, endPoint x: 757, endPoint y: 418, distance: 65.3
click at [692, 424] on li "Хрусталёва Дарья" at bounding box center [729, 430] width 268 height 20
type textarea "x"
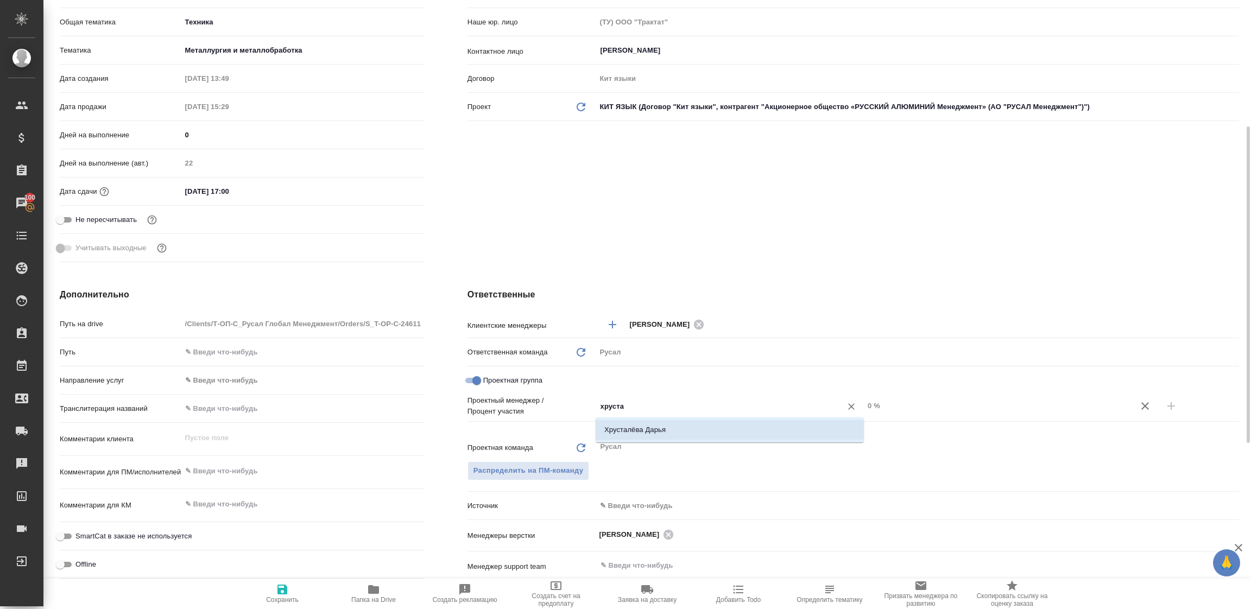
type textarea "x"
click at [868, 403] on input "0 %" at bounding box center [998, 406] width 268 height 16
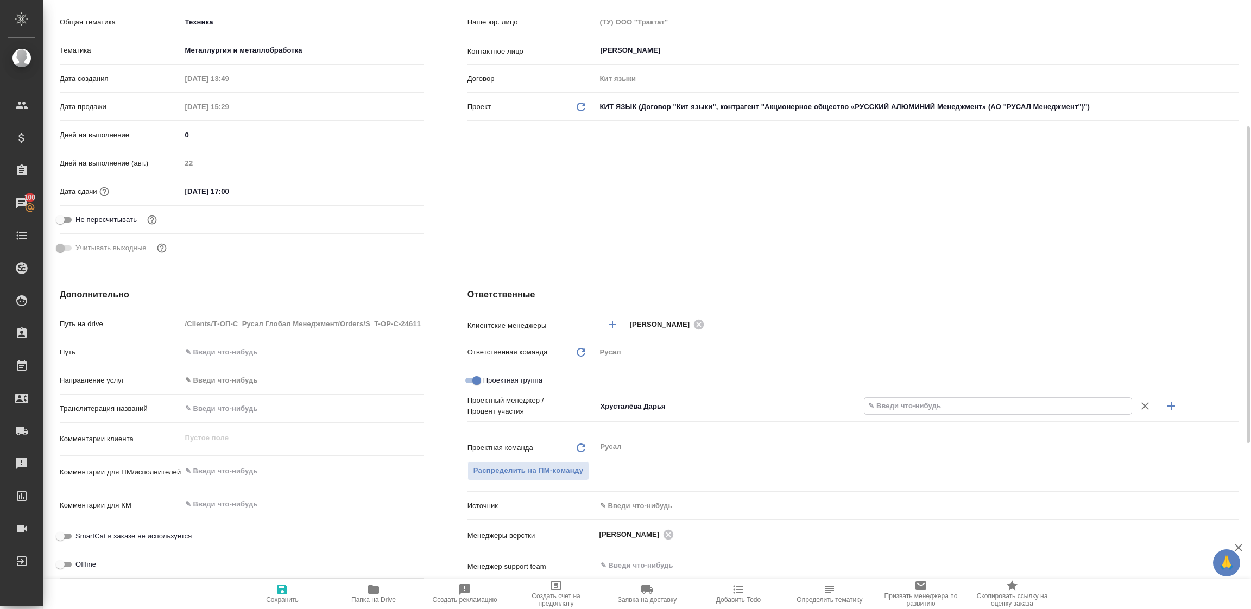
type textarea "x"
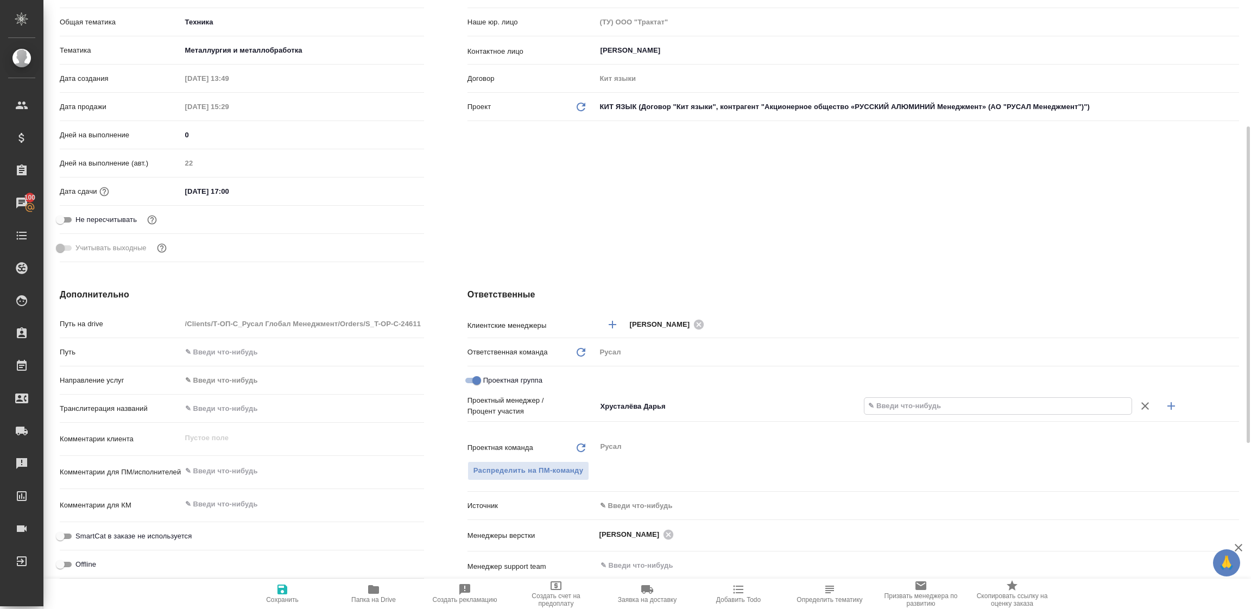
type textarea "x"
type input "8 %"
type textarea "x"
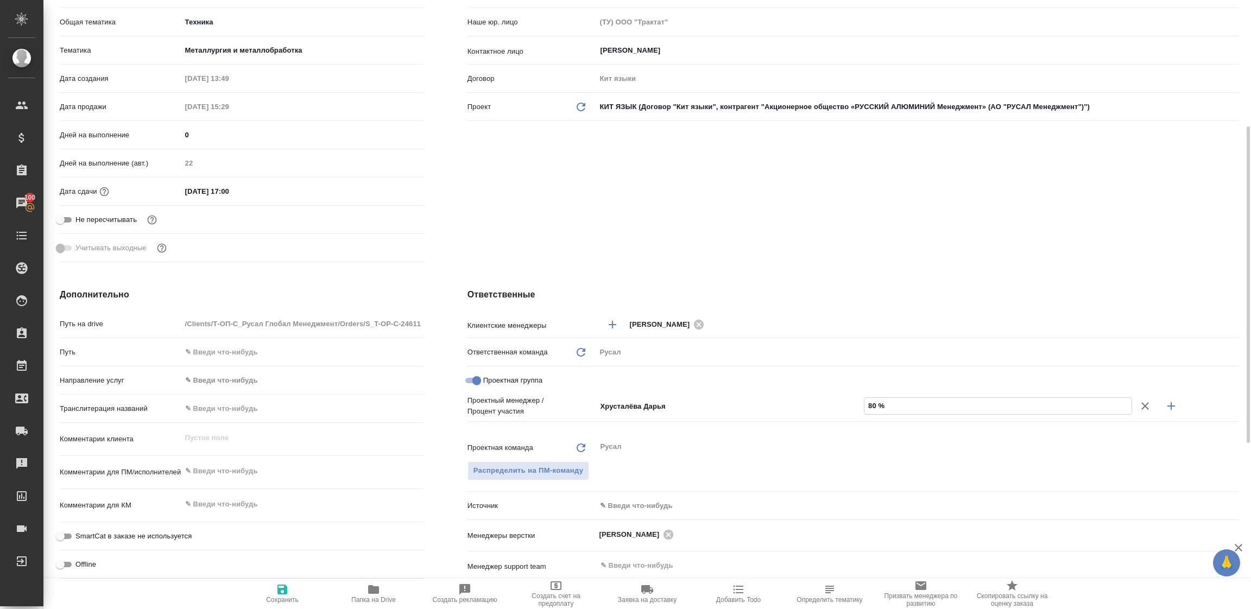
type input "80 %"
drag, startPoint x: 1175, startPoint y: 400, endPoint x: 834, endPoint y: 464, distance: 346.3
click at [1174, 400] on icon "button" at bounding box center [1170, 405] width 13 height 13
type textarea "x"
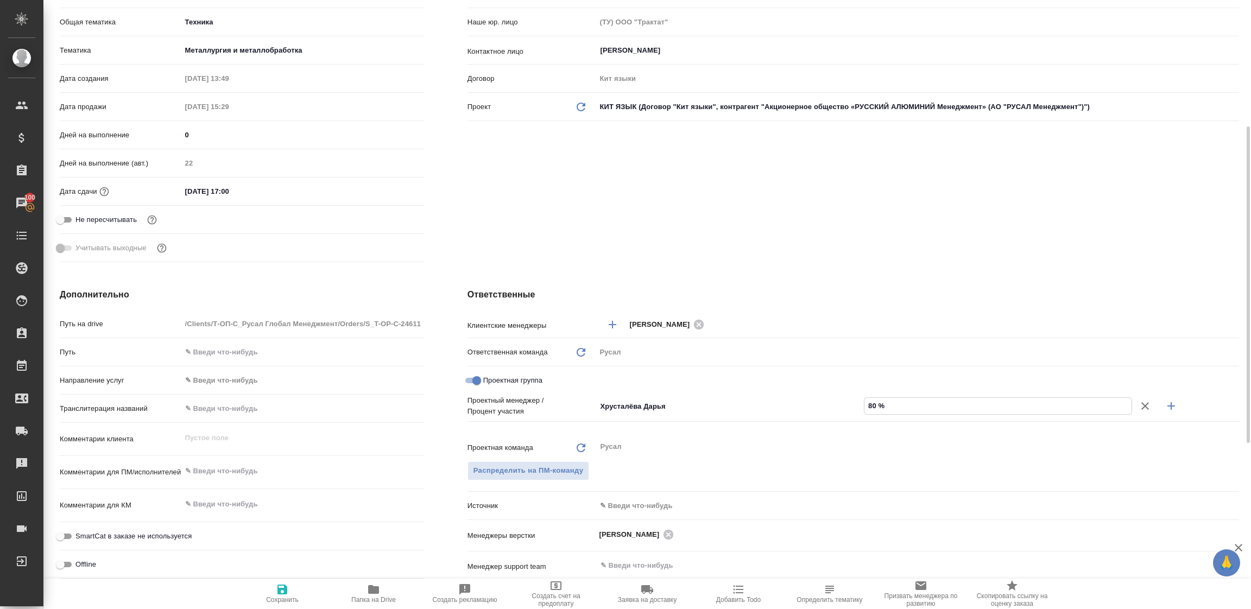
type textarea "x"
click at [656, 424] on input "Не назначен" at bounding box center [711, 423] width 225 height 13
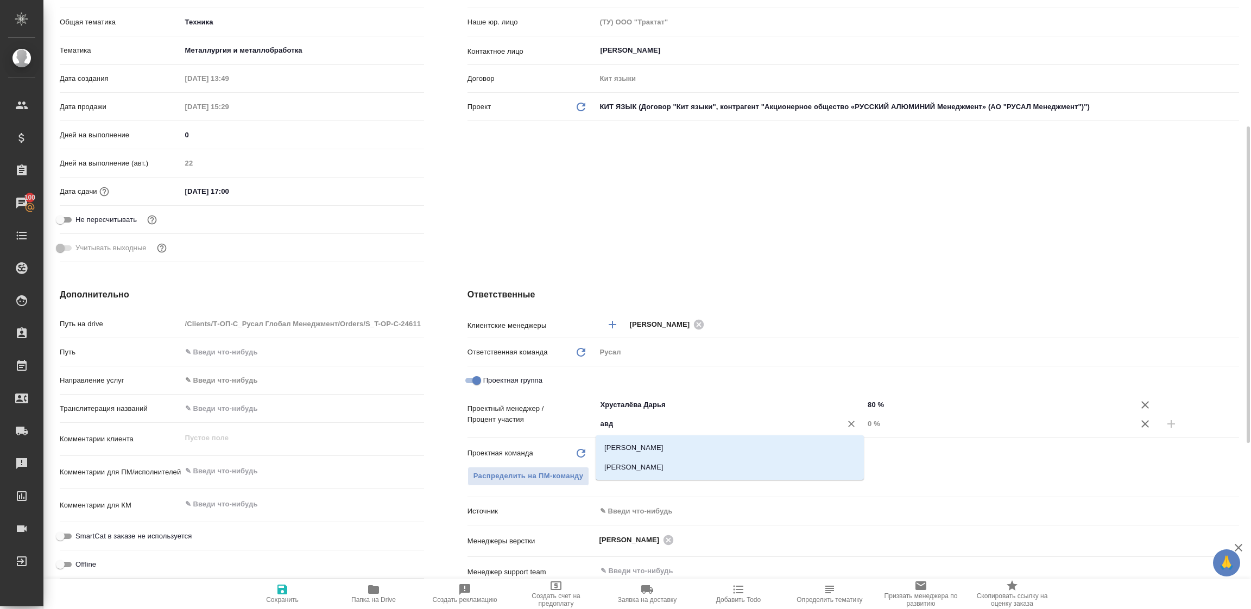
type input "авде"
click at [637, 464] on li "[PERSON_NAME]" at bounding box center [729, 468] width 268 height 20
type textarea "x"
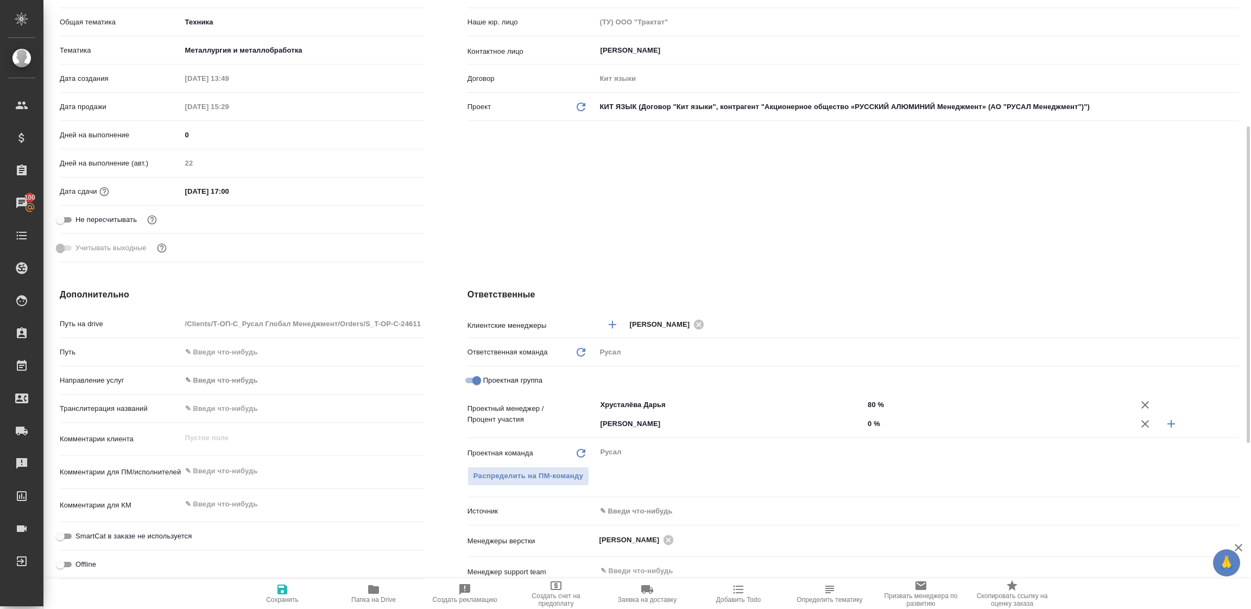
click at [875, 419] on input "0 %" at bounding box center [998, 424] width 268 height 16
type textarea "x"
type input "2 %"
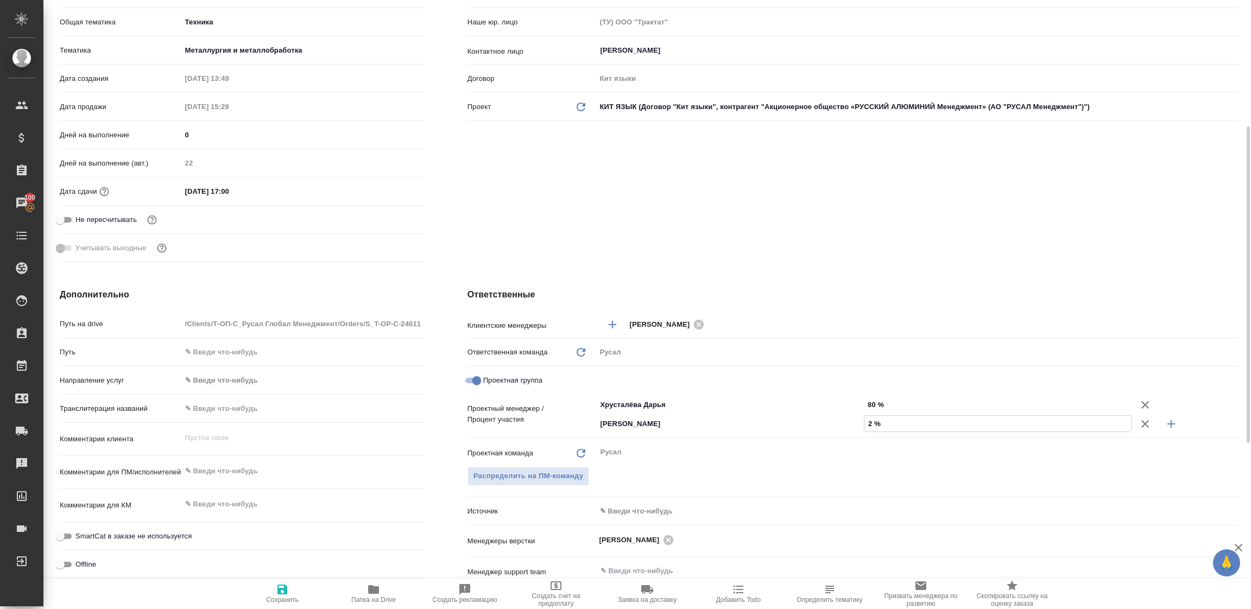
type textarea "x"
type input "20 %"
type textarea "x"
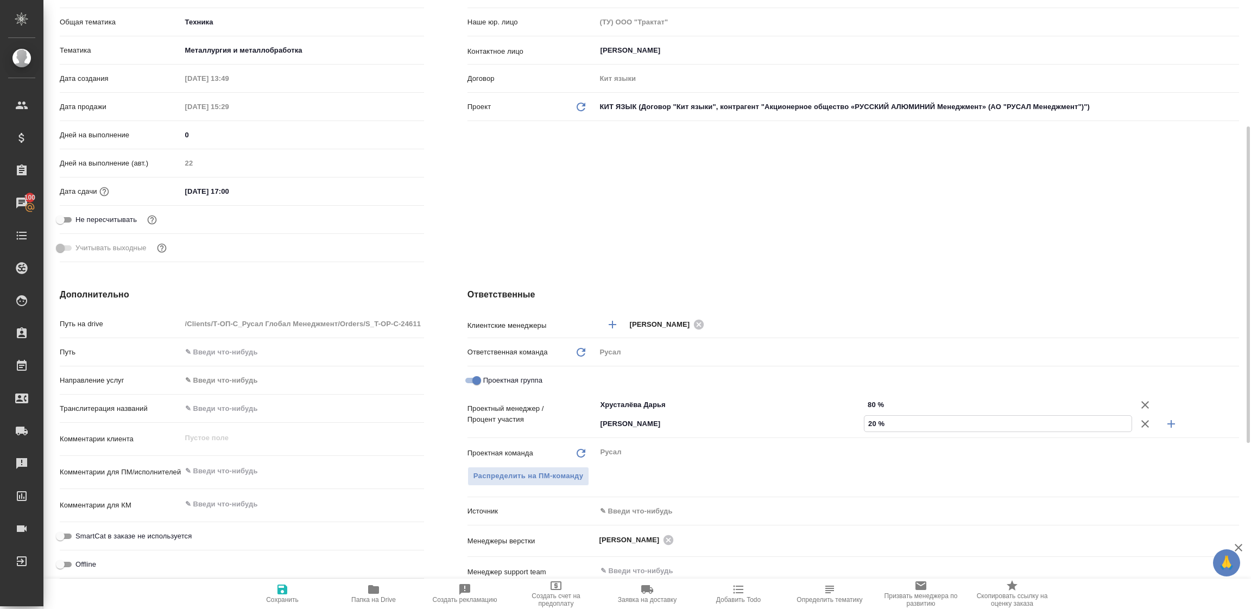
type textarea "x"
type input "20 %"
drag, startPoint x: 266, startPoint y: 589, endPoint x: 286, endPoint y: 575, distance: 24.1
click at [273, 583] on span "Сохранить" at bounding box center [282, 593] width 78 height 21
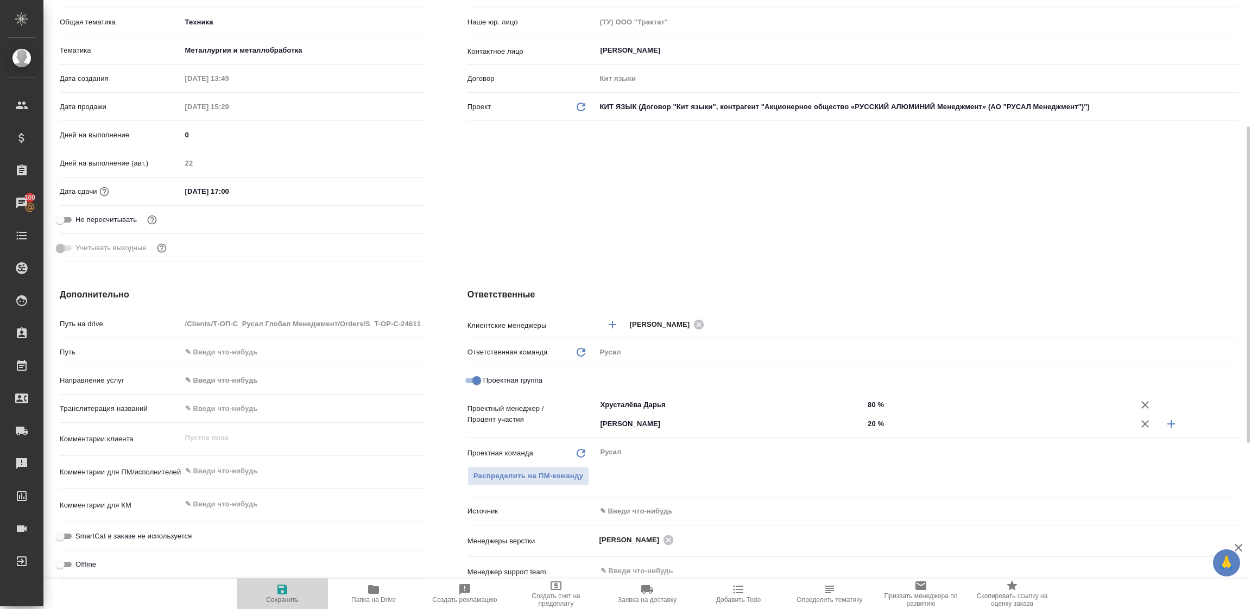
type textarea "x"
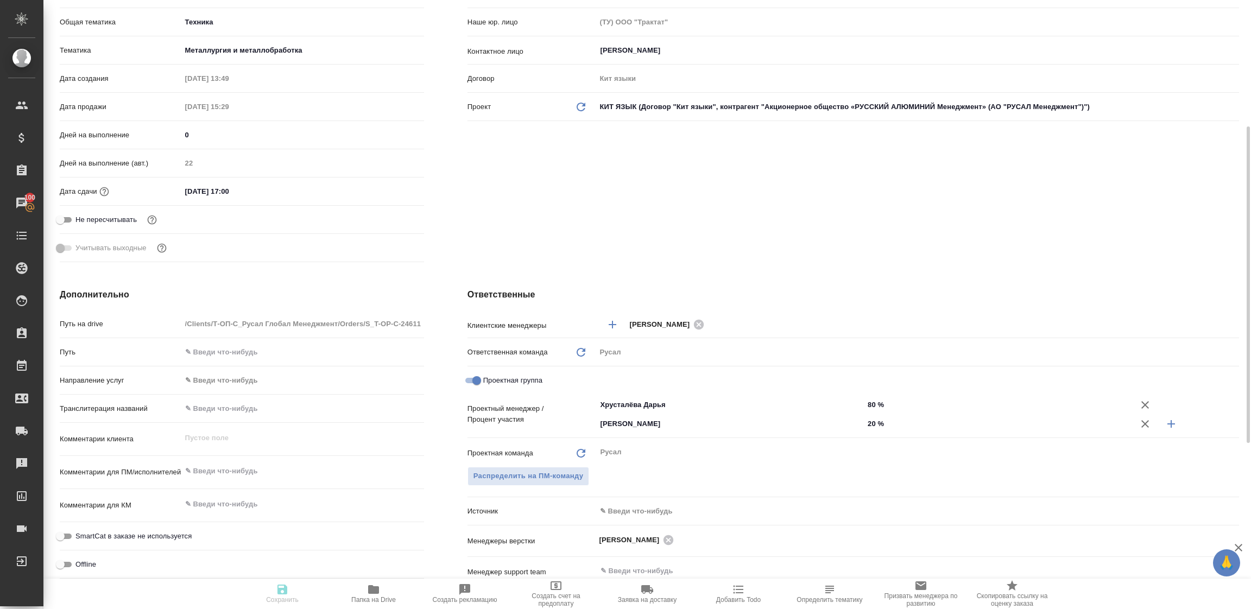
type textarea "x"
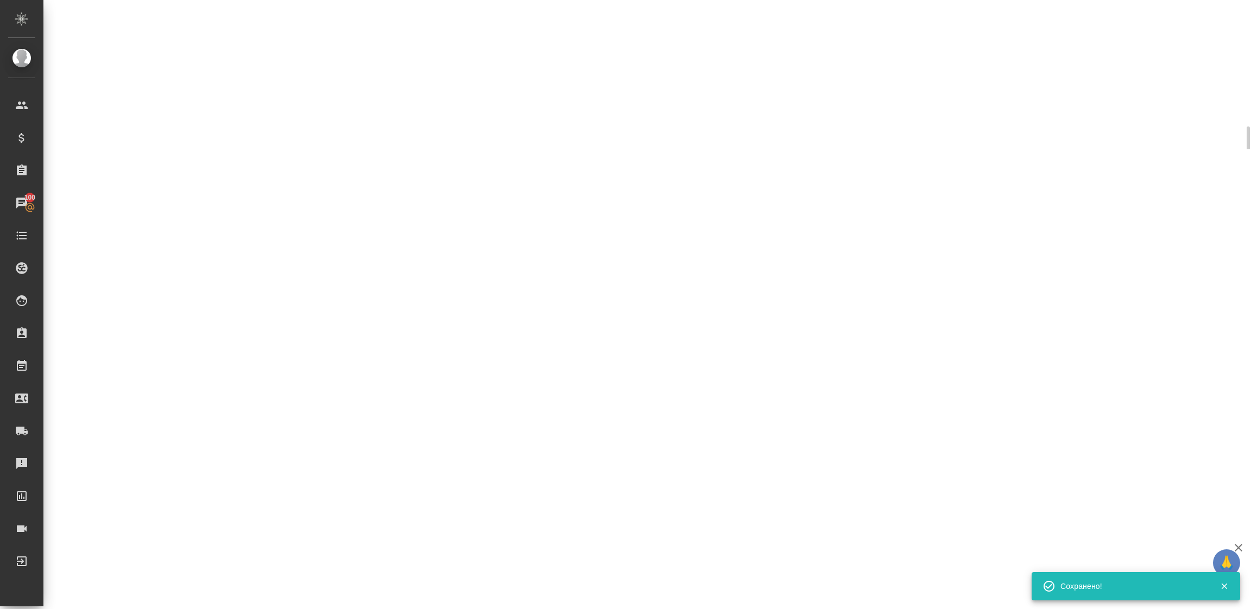
select select "RU"
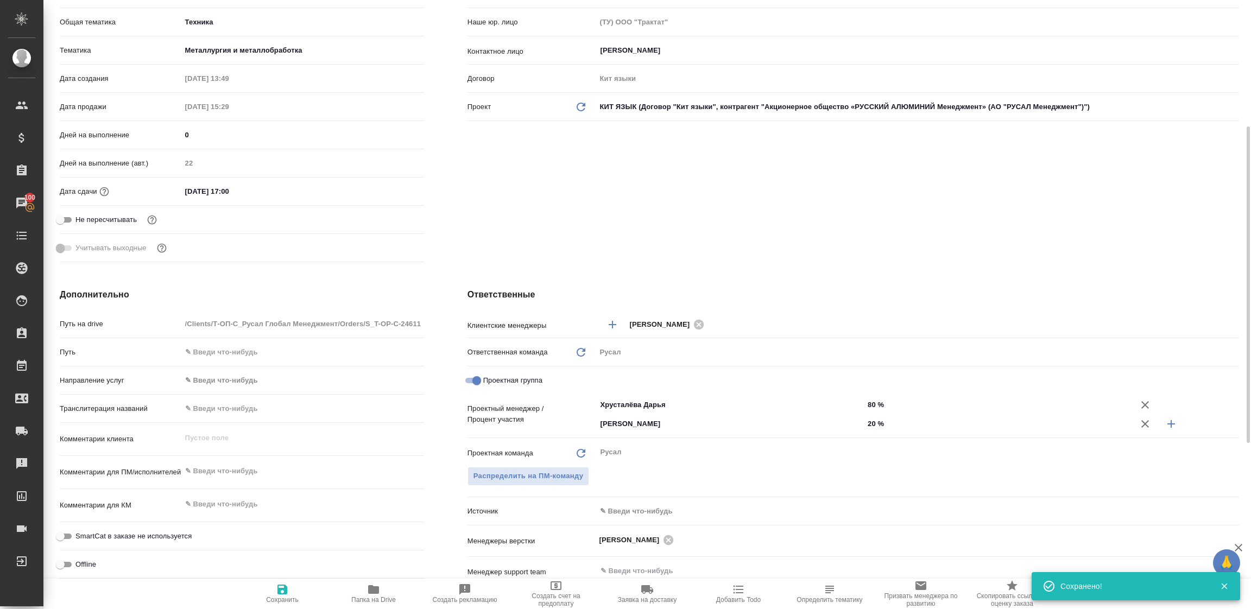
type textarea "x"
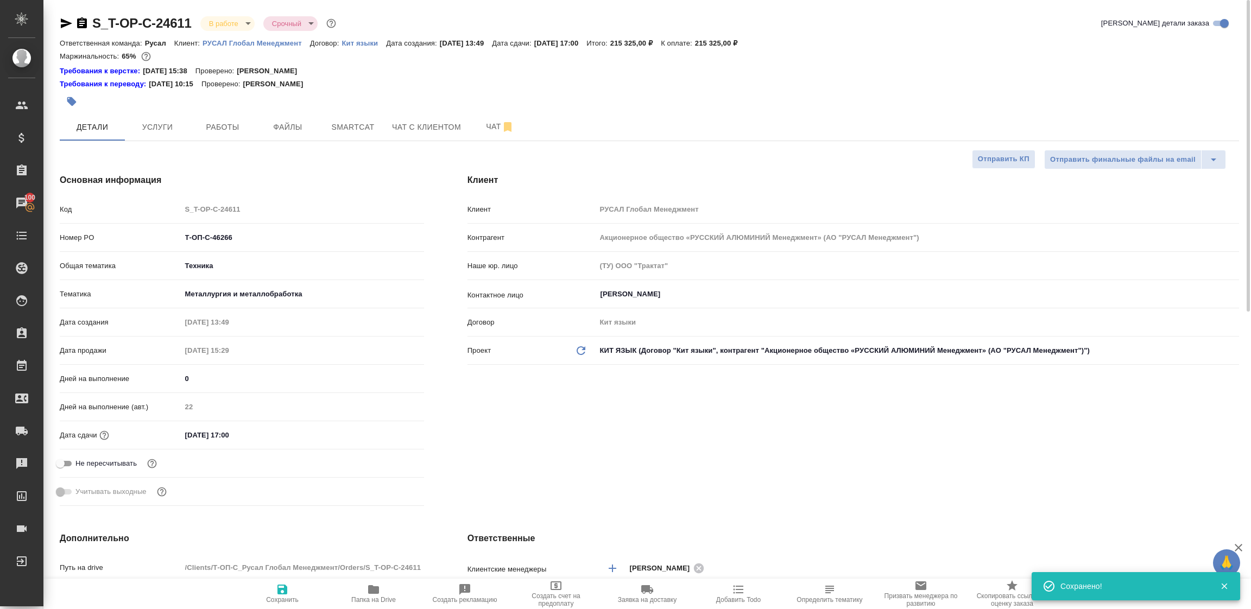
click at [66, 21] on icon "button" at bounding box center [66, 23] width 13 height 13
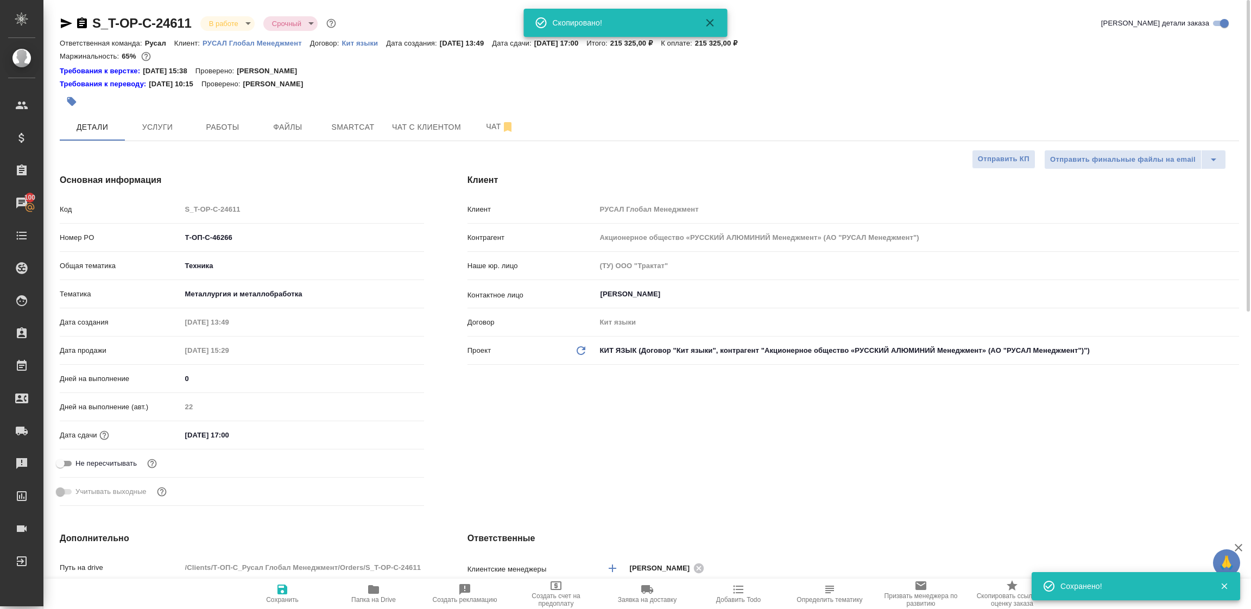
type textarea "x"
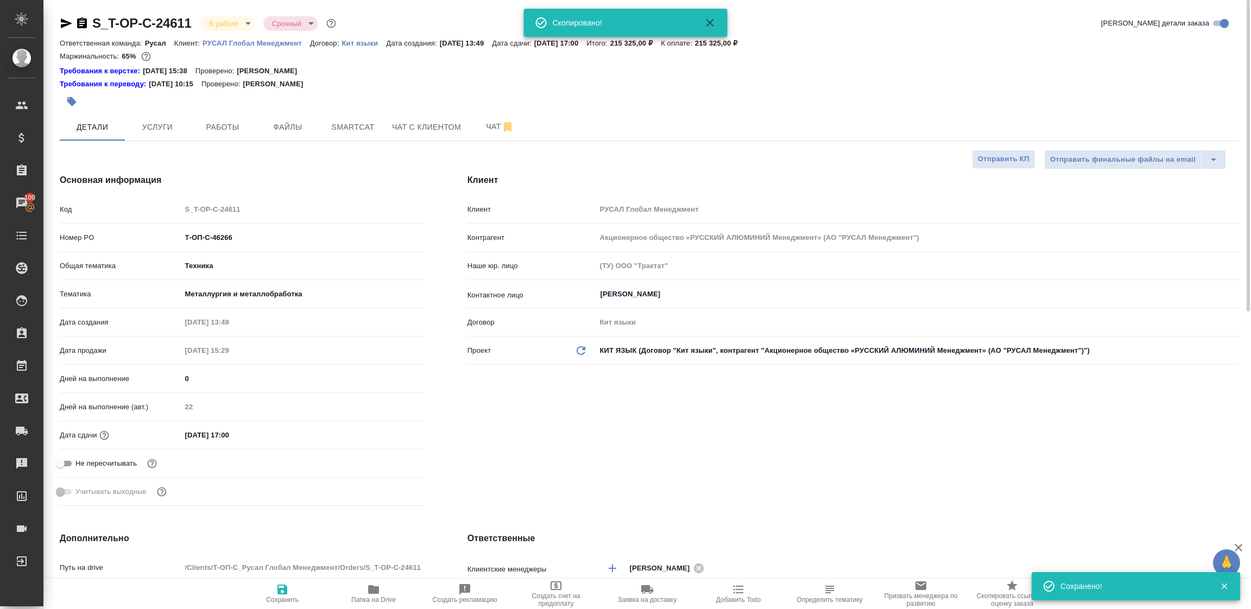
type textarea "x"
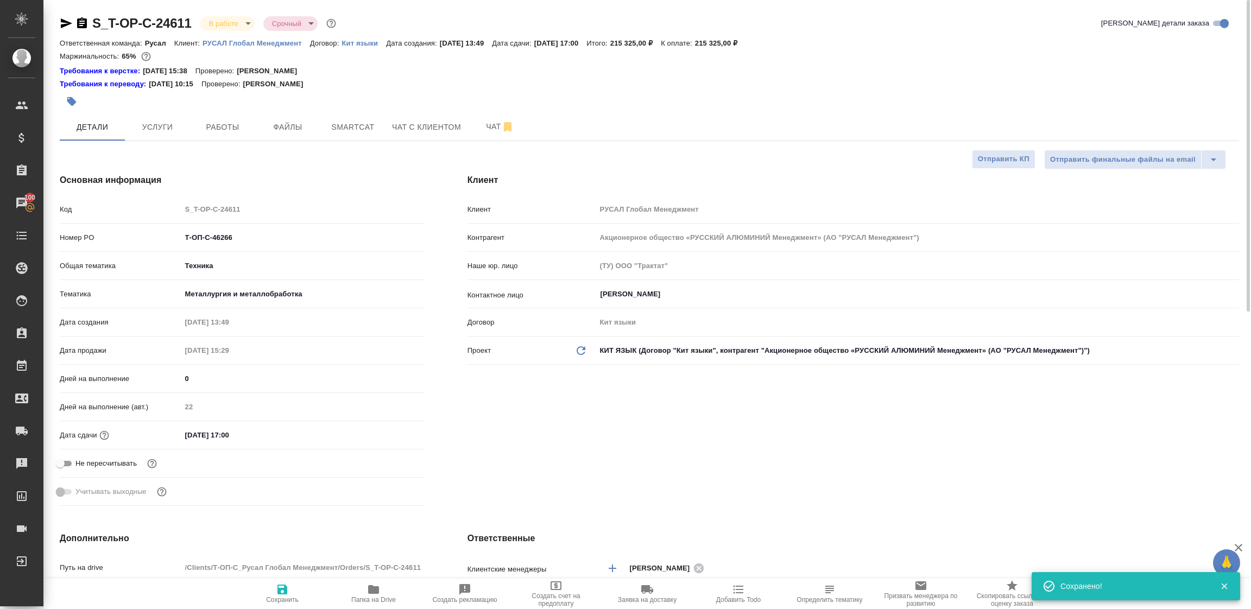
type textarea "x"
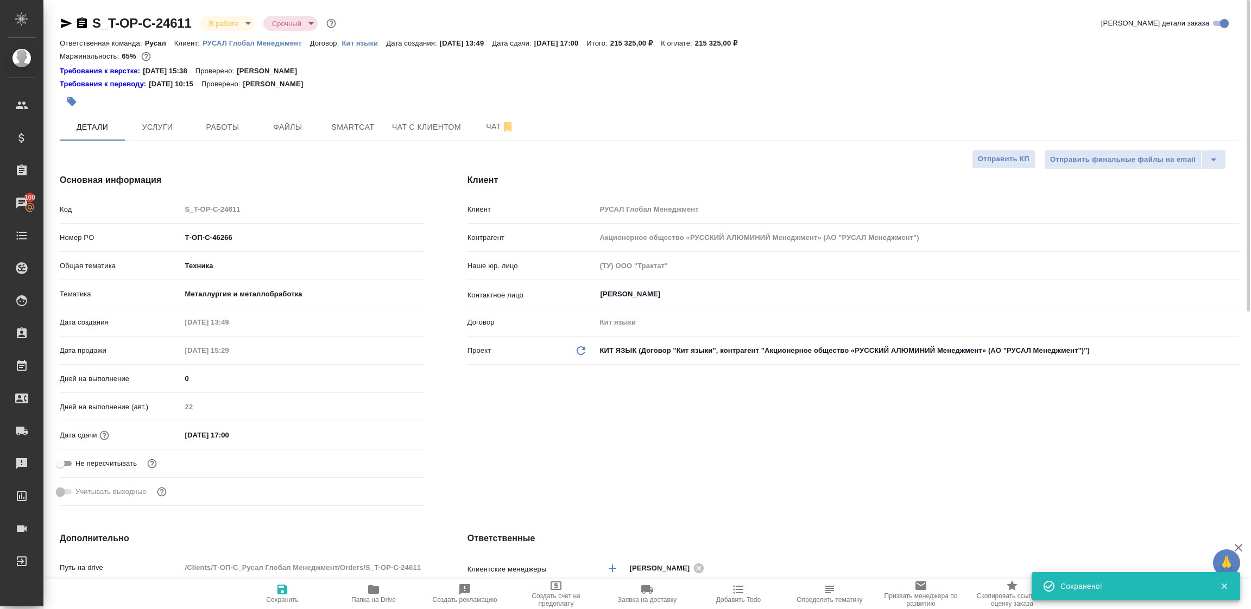
type textarea "x"
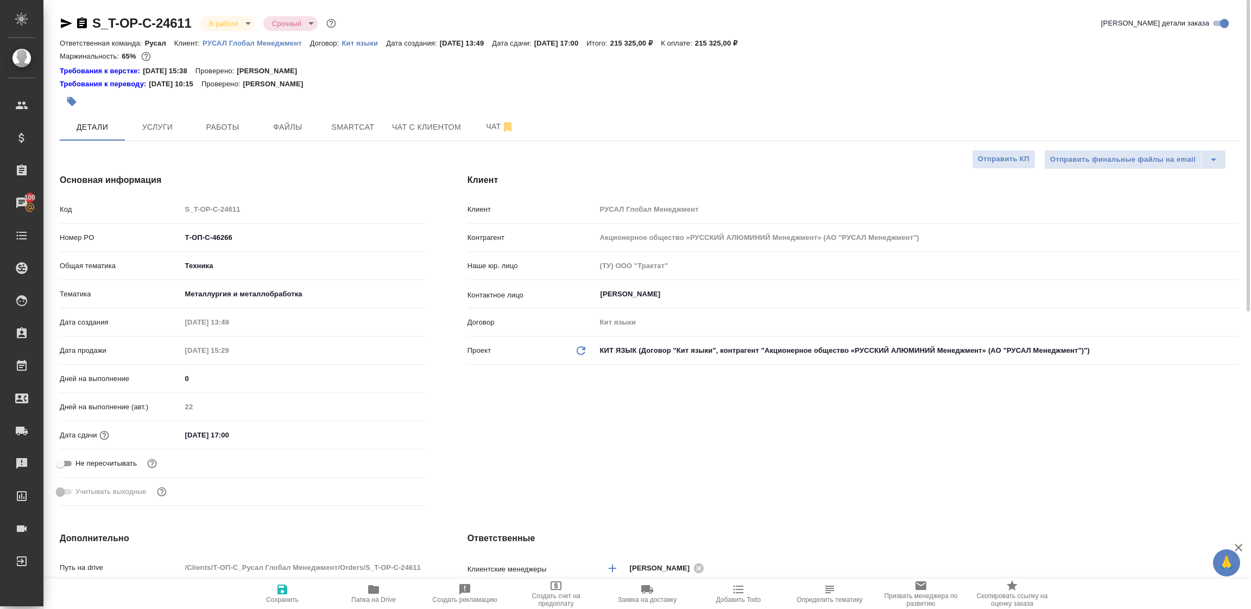
type textarea "x"
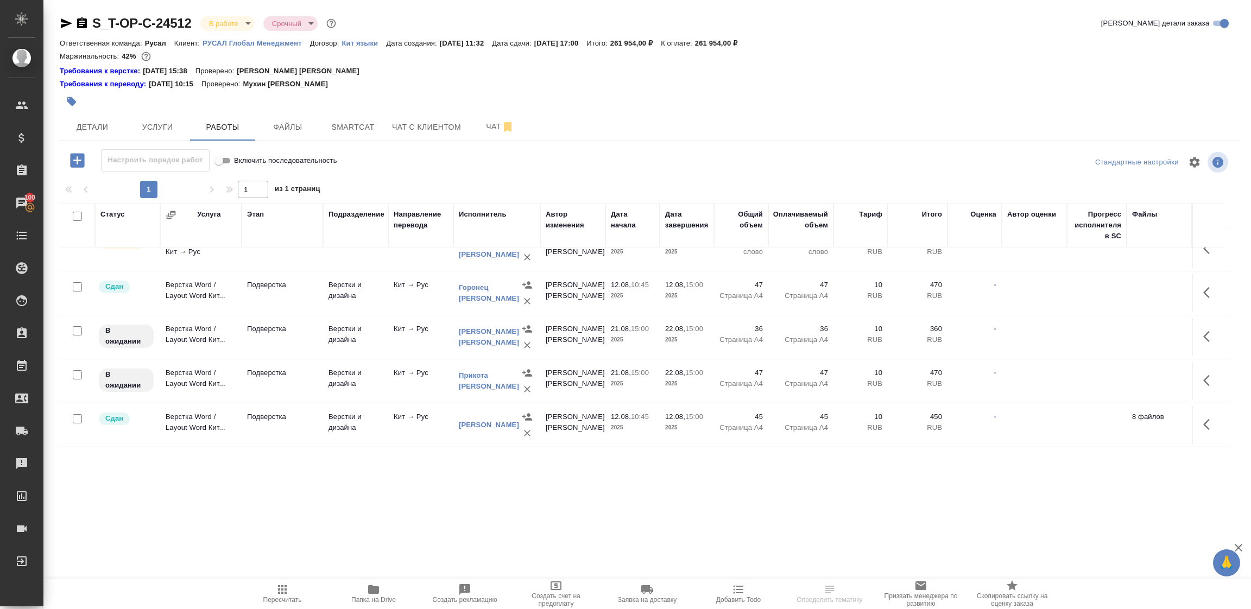
scroll to position [253, 0]
click at [357, 121] on span "Smartcat" at bounding box center [353, 127] width 52 height 14
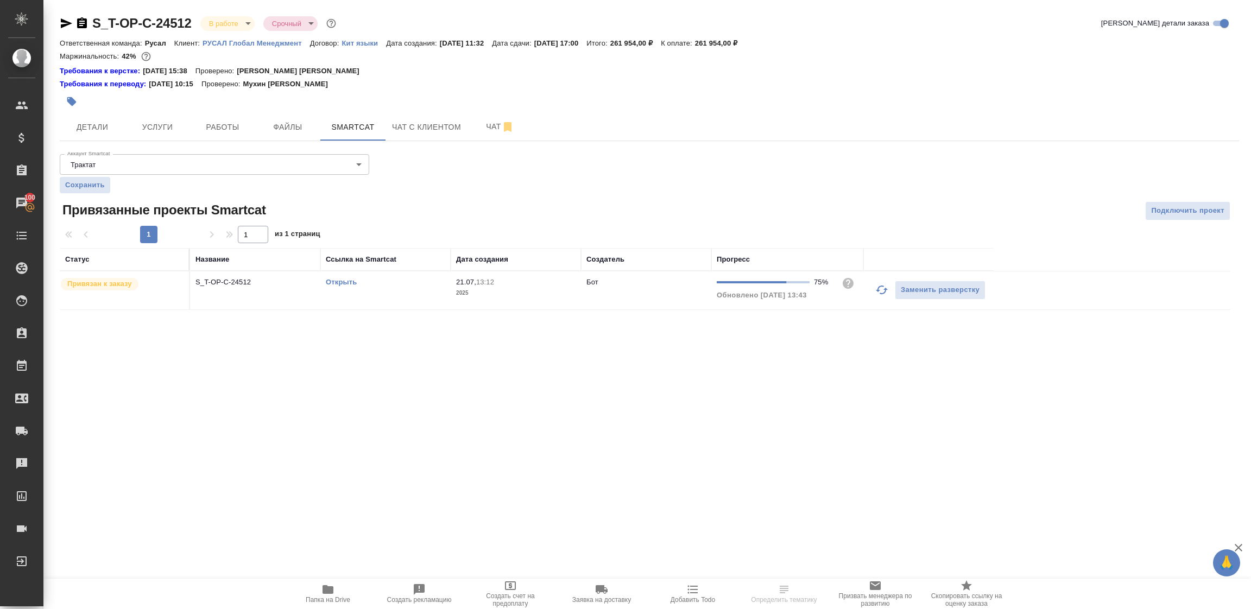
click at [341, 284] on link "Открыть" at bounding box center [341, 282] width 31 height 8
click at [100, 128] on span "Детали" at bounding box center [92, 127] width 52 height 14
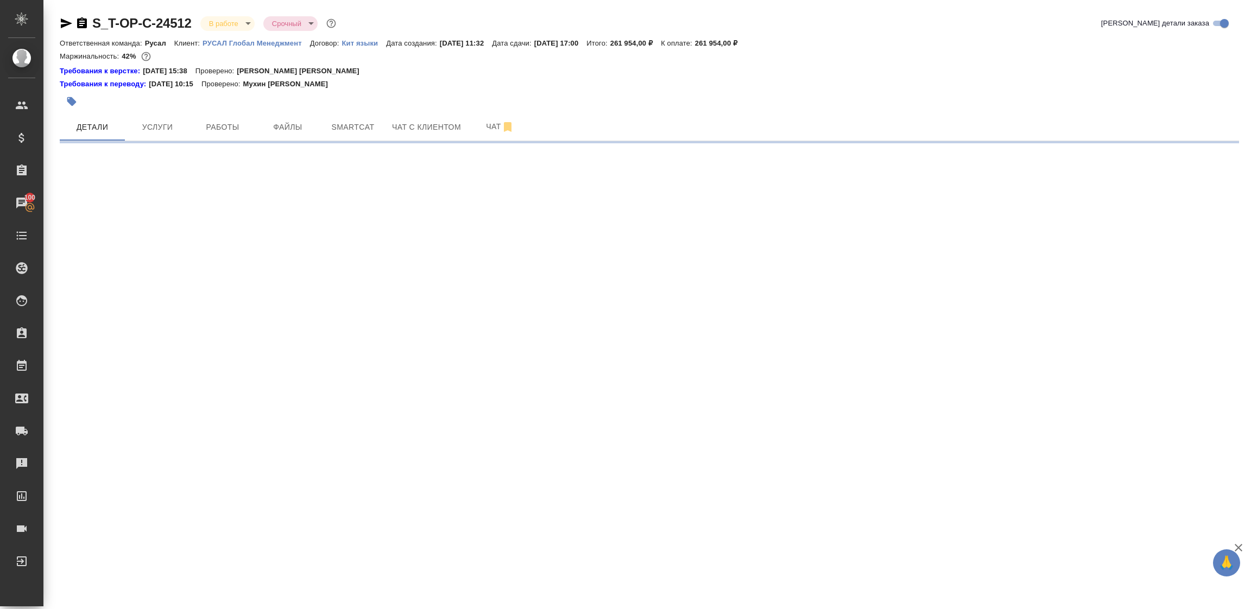
select select "RU"
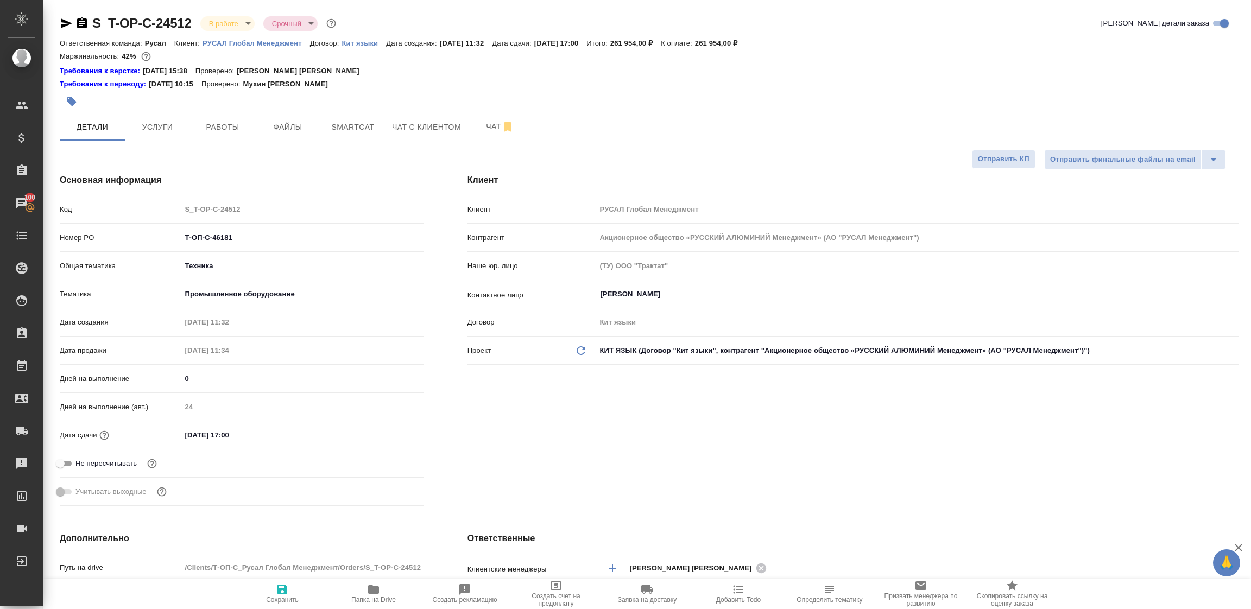
type textarea "x"
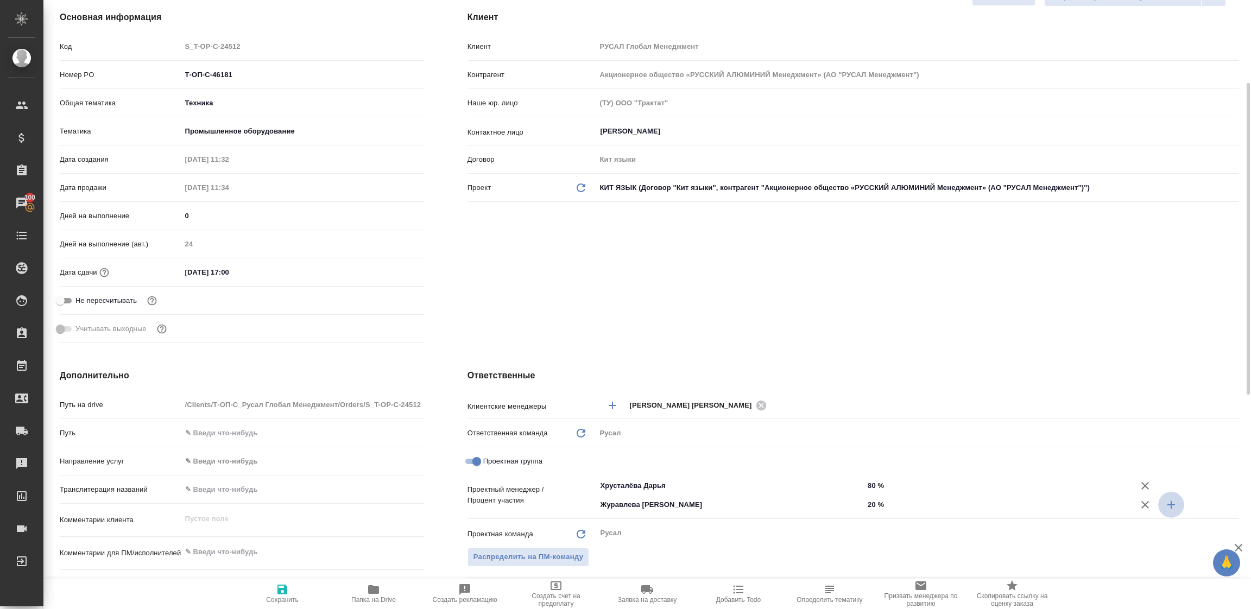
click at [1172, 503] on icon "button" at bounding box center [1170, 504] width 13 height 13
type textarea "x"
click at [646, 520] on input "Не назначен" at bounding box center [711, 523] width 225 height 13
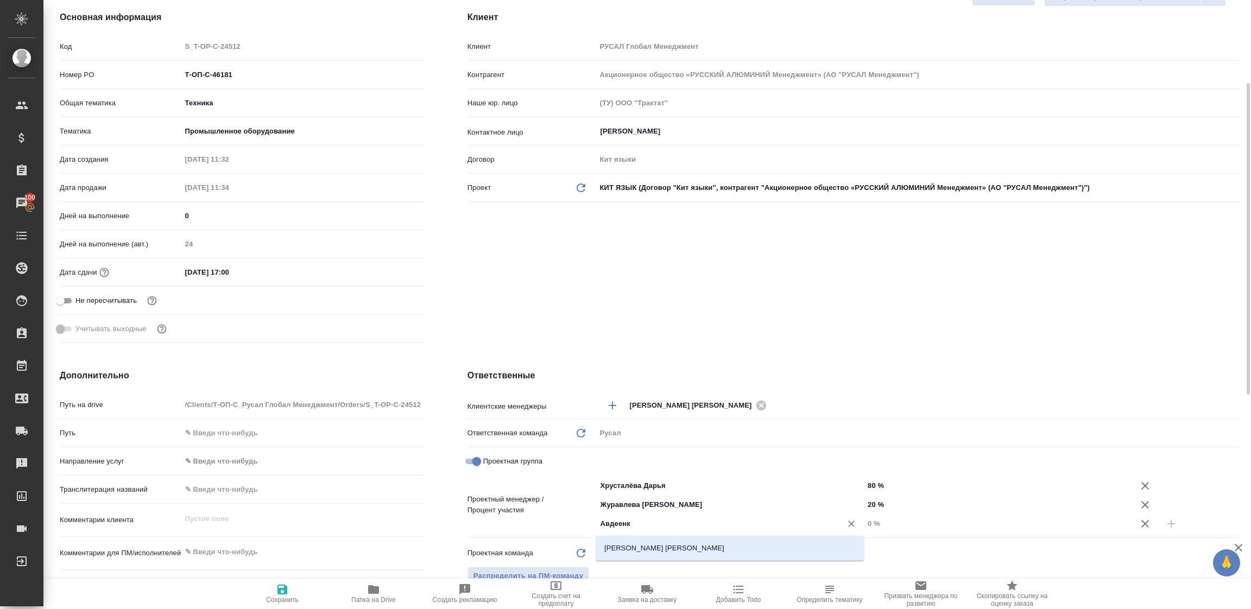
type input "Авдеенко"
click at [654, 542] on li "[PERSON_NAME]" at bounding box center [729, 548] width 268 height 20
type textarea "x"
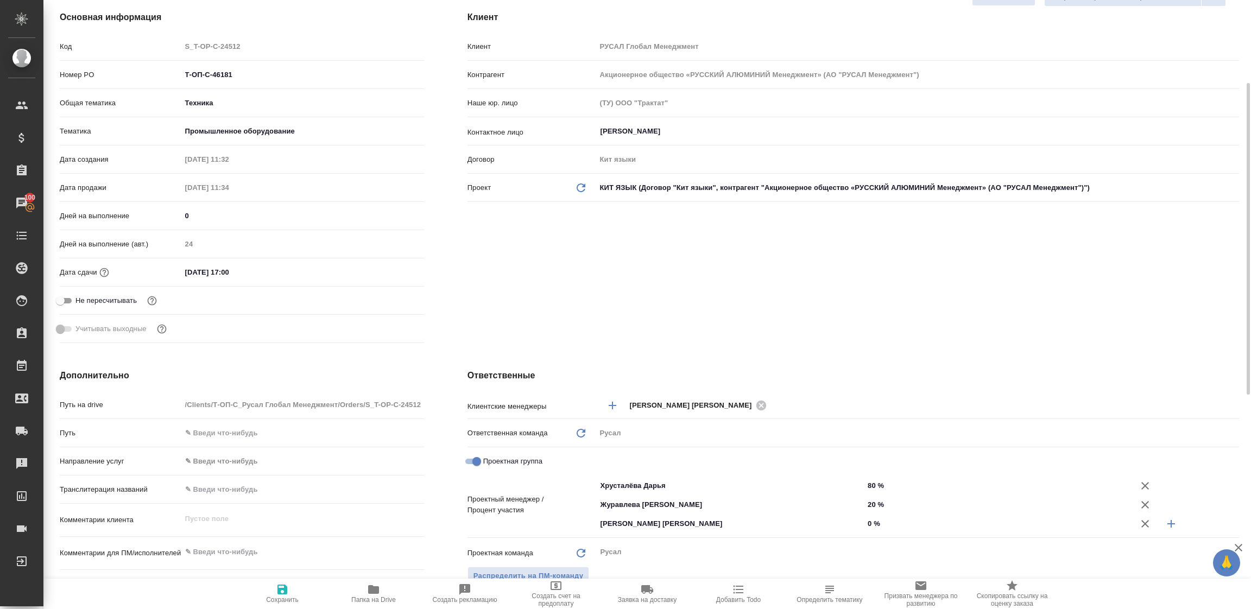
click at [871, 525] on input "0 %" at bounding box center [998, 524] width 268 height 16
type textarea "x"
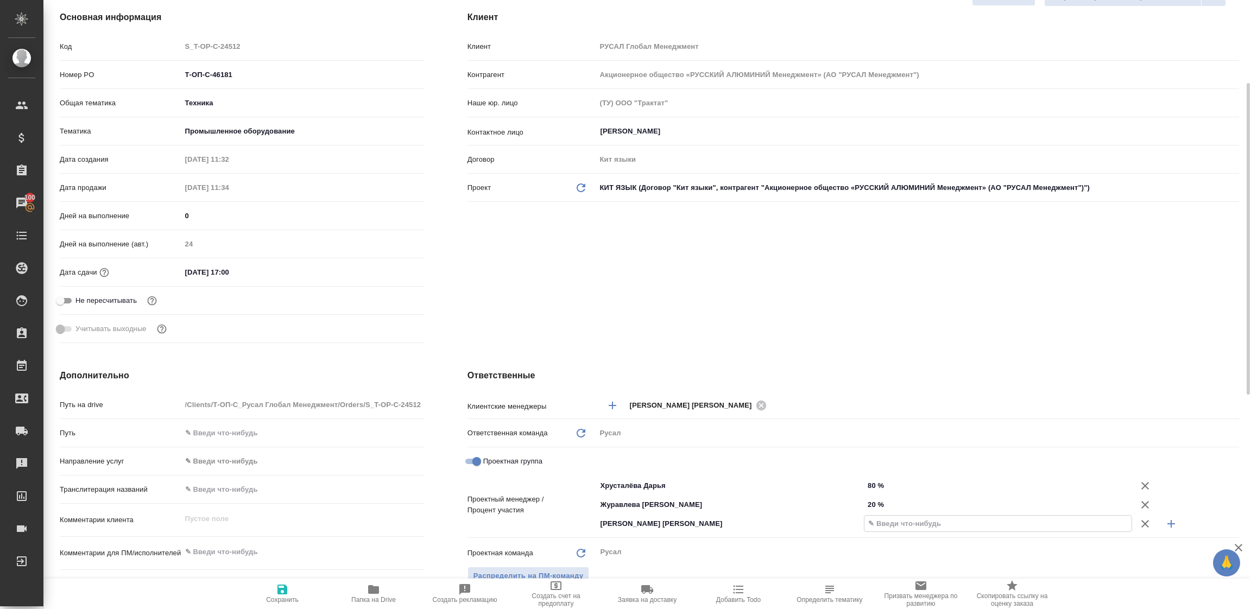
type textarea "x"
type input "10 %"
type textarea "x"
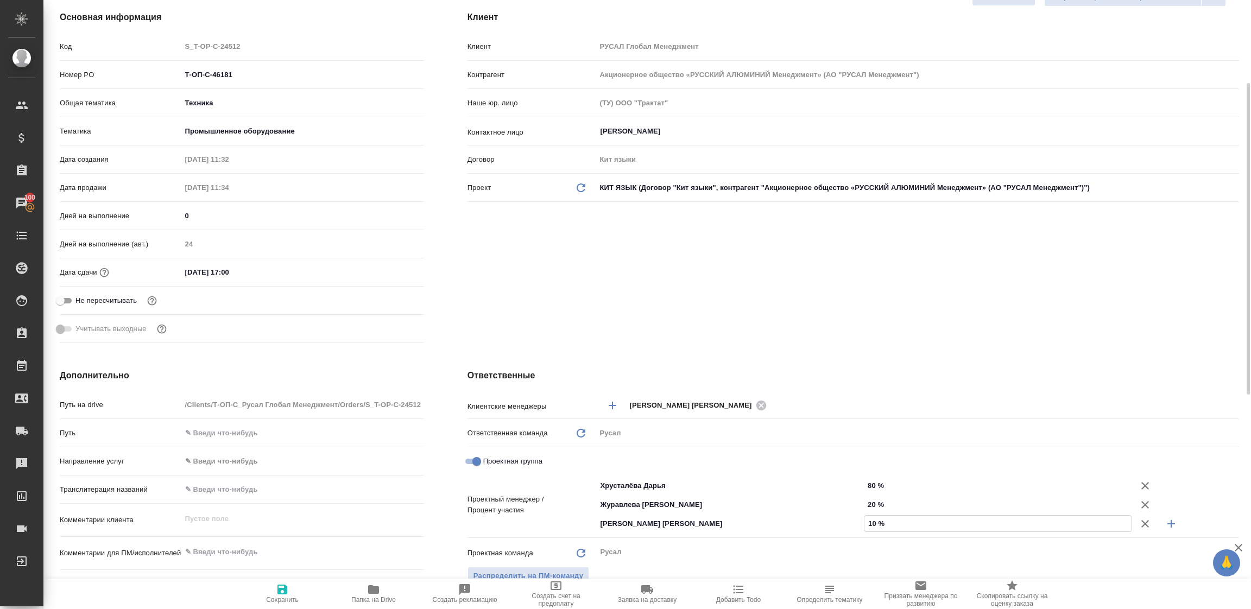
type textarea "x"
type input "10 %"
click at [872, 505] on input "20 %" at bounding box center [998, 505] width 268 height 16
type input "0 %"
type textarea "x"
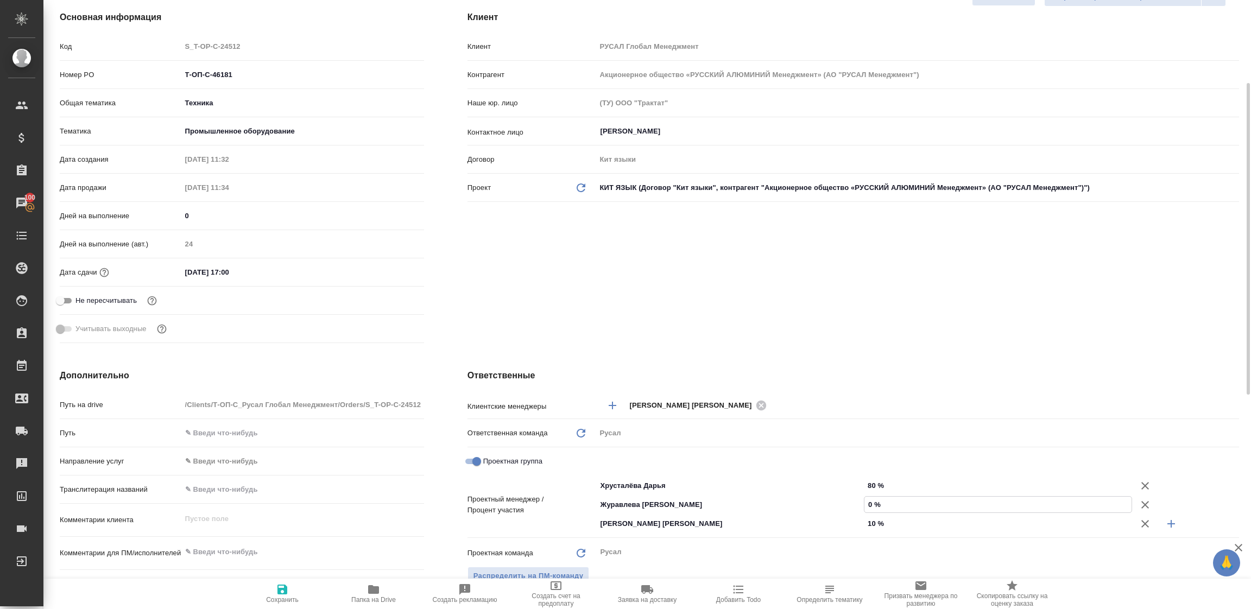
type textarea "x"
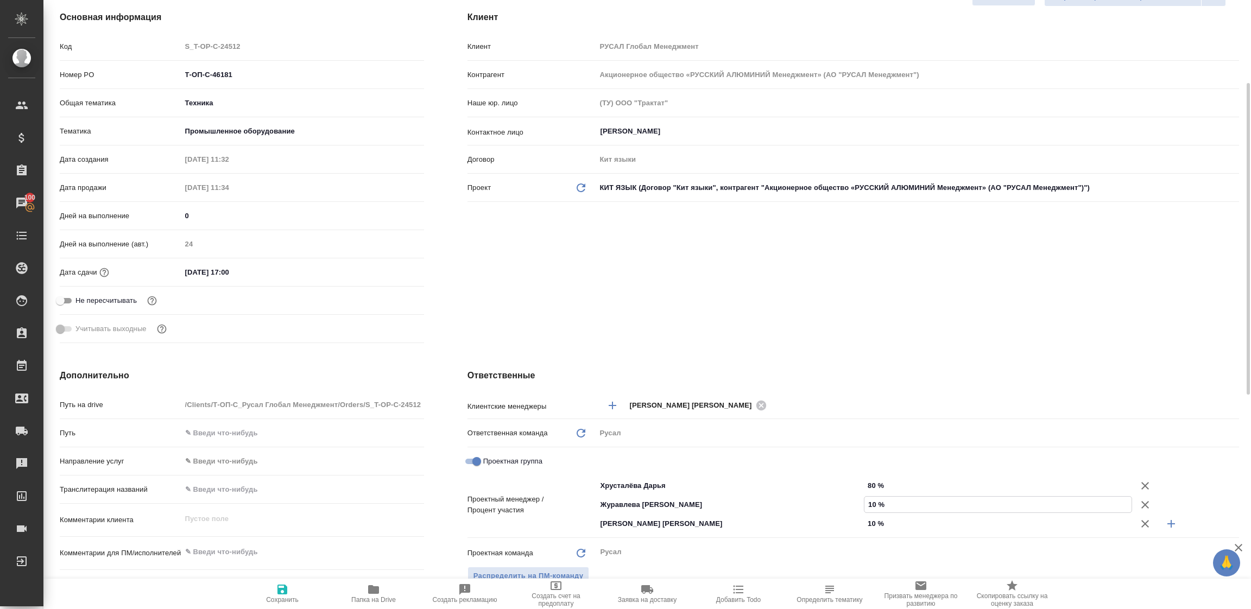
type input "10 %"
drag, startPoint x: 281, startPoint y: 591, endPoint x: 288, endPoint y: 589, distance: 7.2
click at [282, 590] on icon "button" at bounding box center [282, 589] width 13 height 13
type textarea "x"
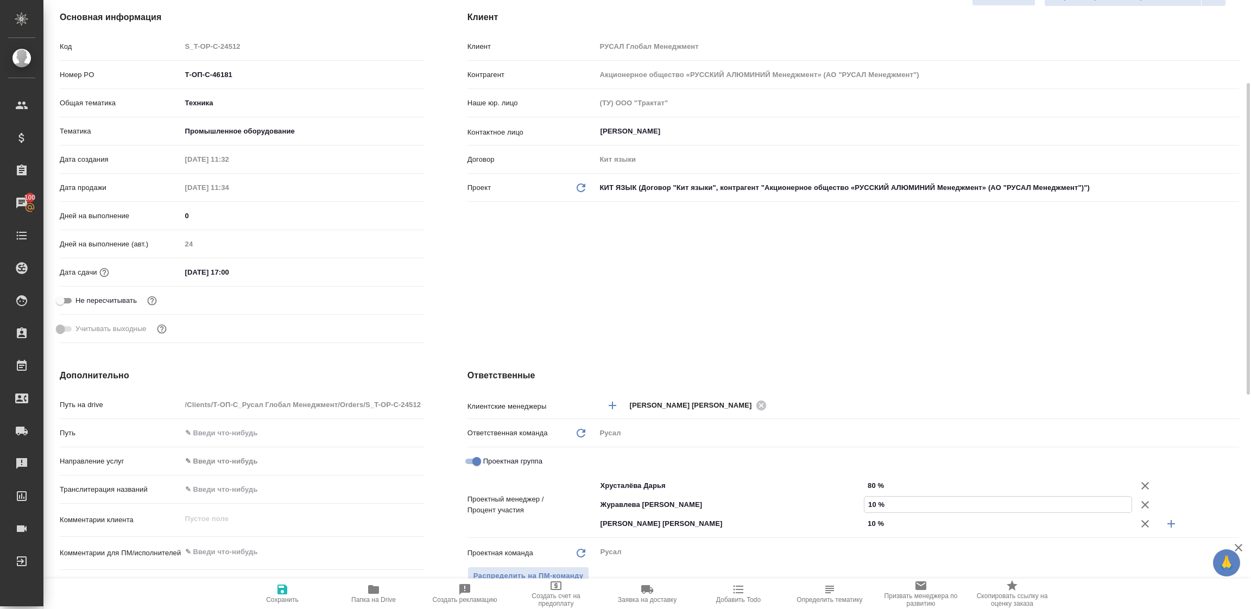
type textarea "x"
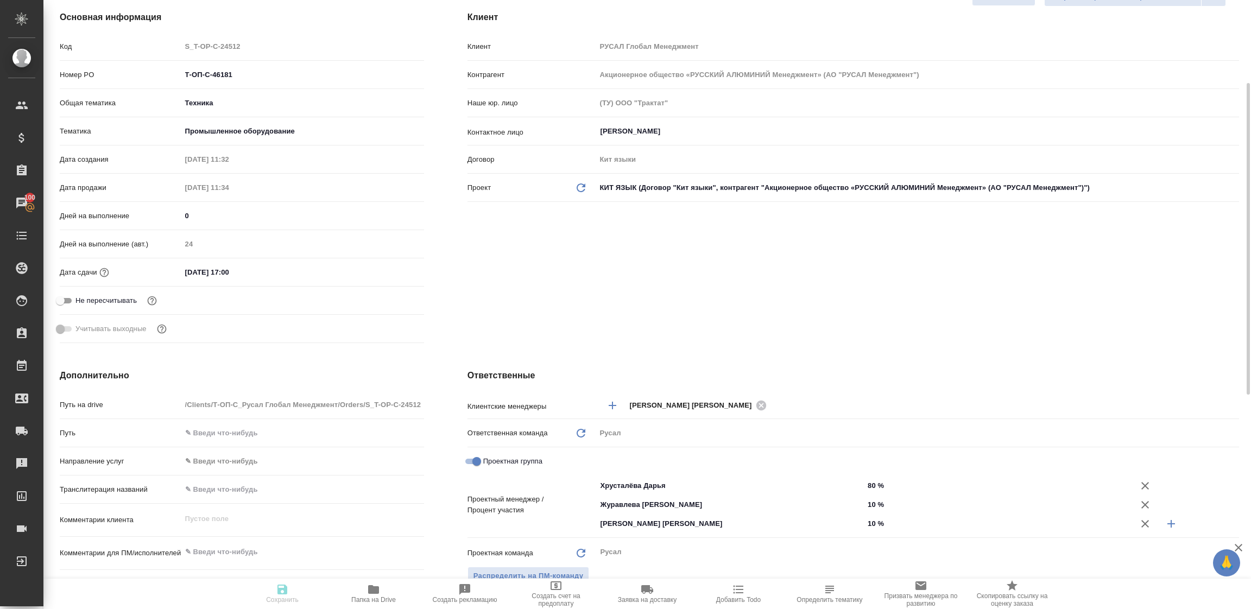
type textarea "x"
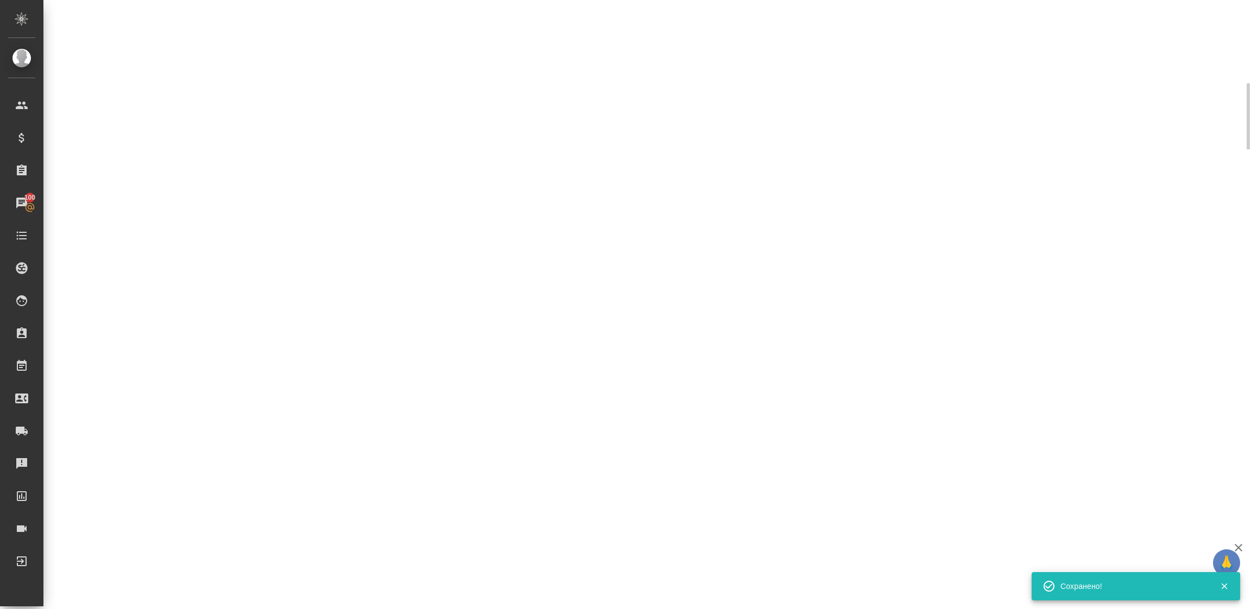
select select "RU"
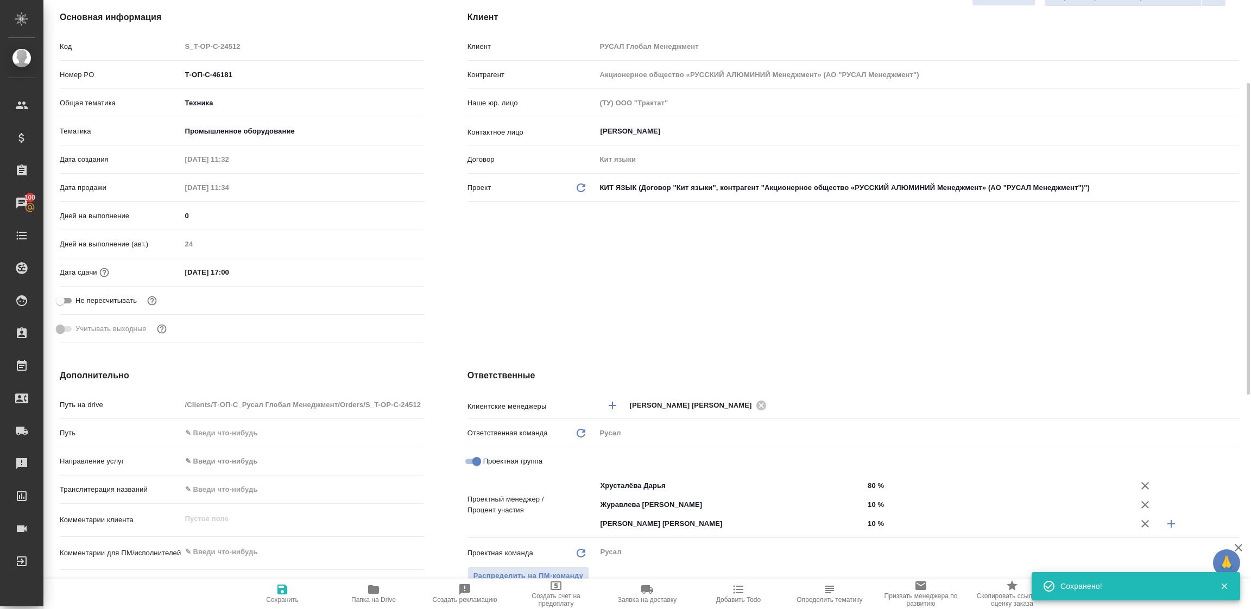
type textarea "x"
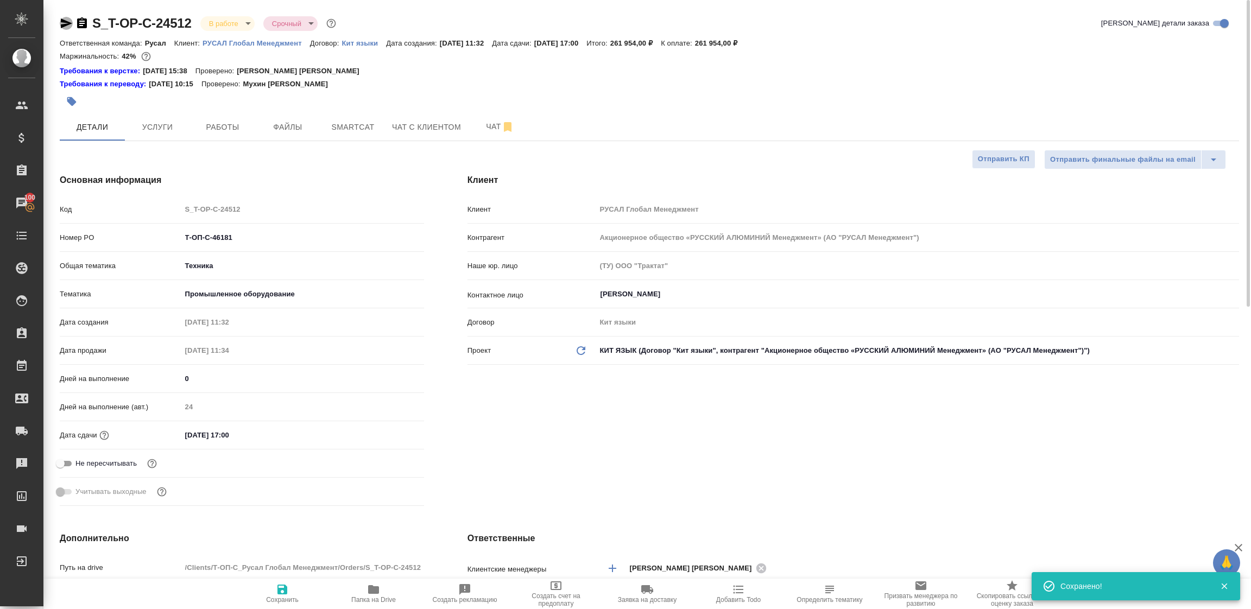
click at [66, 21] on icon "button" at bounding box center [66, 23] width 11 height 10
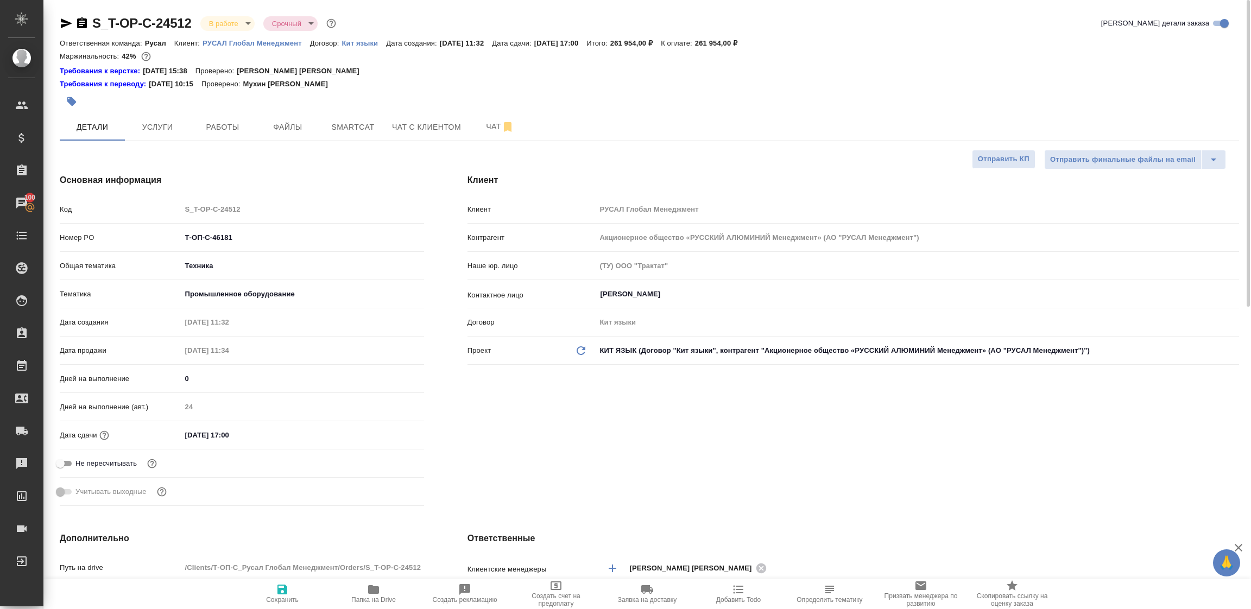
type textarea "x"
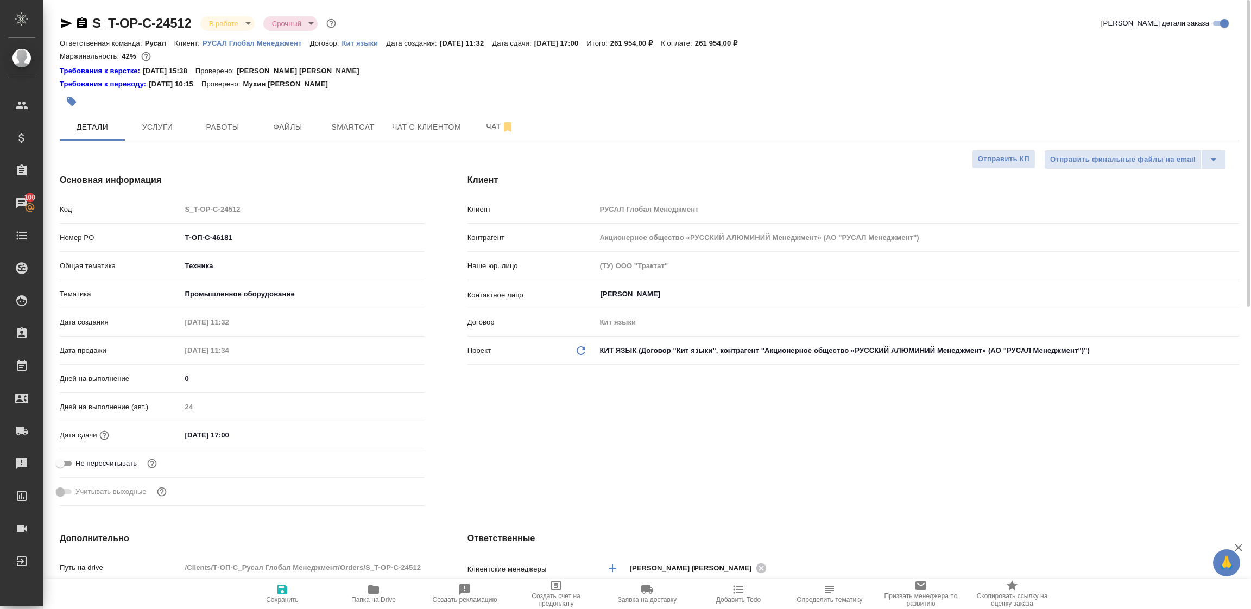
type textarea "x"
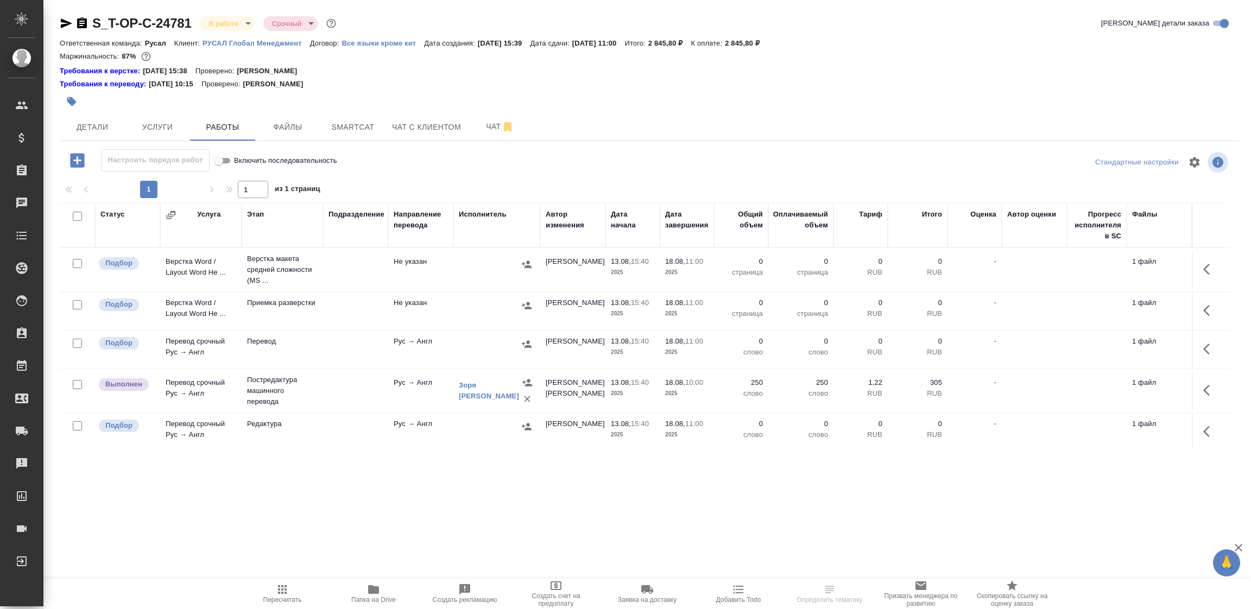
click at [367, 289] on td at bounding box center [355, 270] width 65 height 38
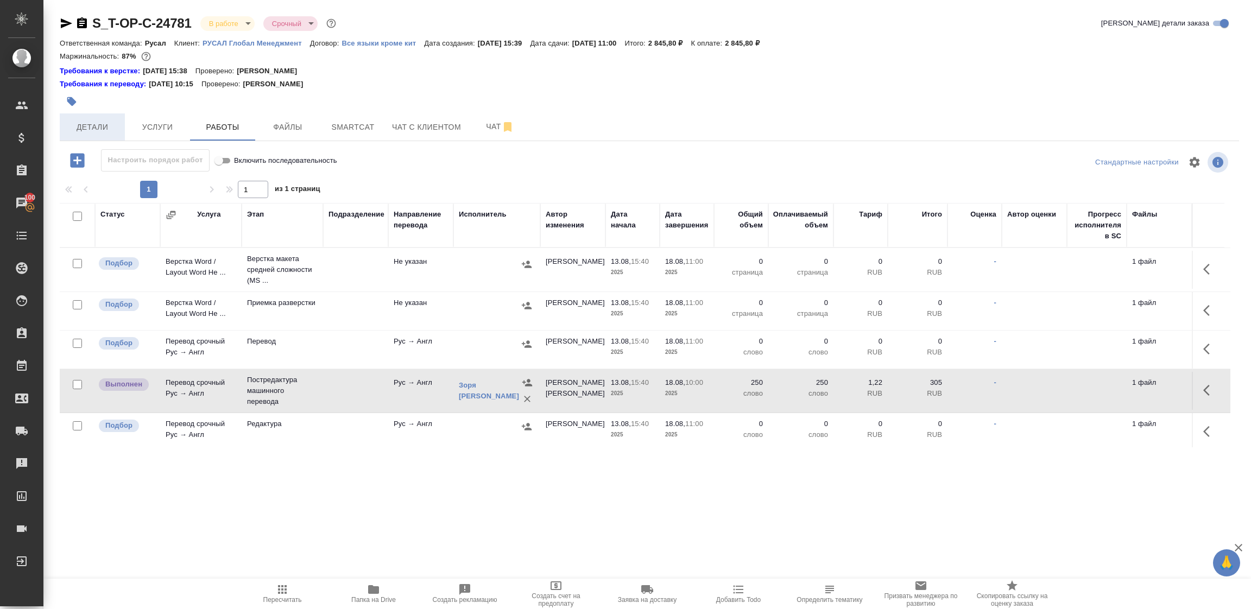
click at [106, 120] on span "Детали" at bounding box center [92, 127] width 52 height 14
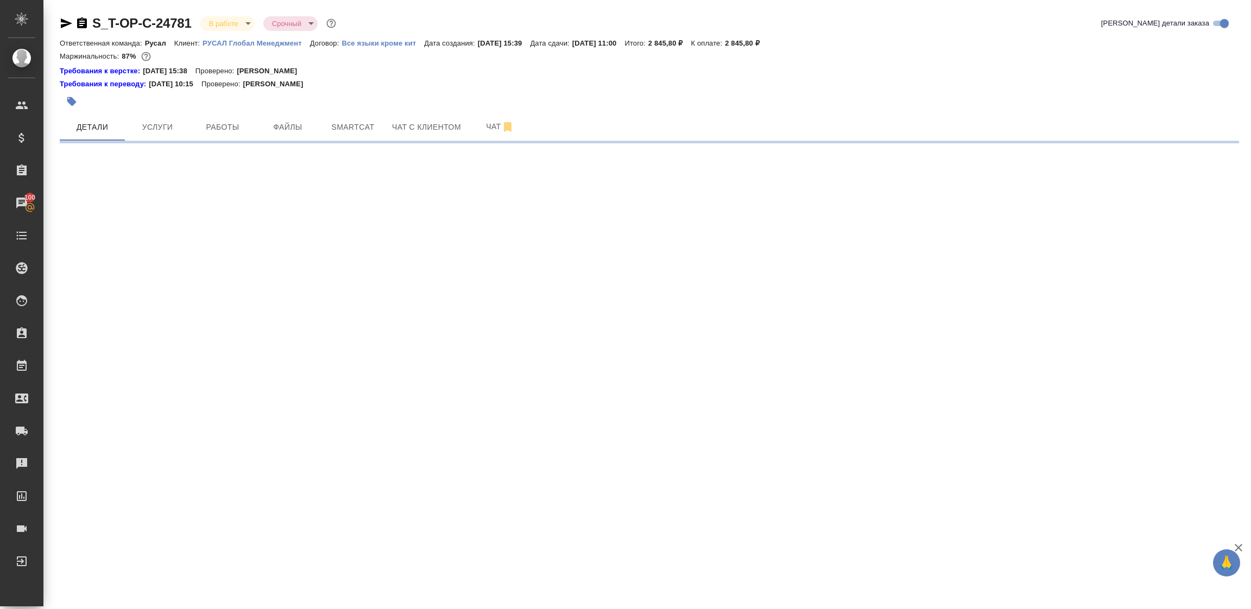
select select "RU"
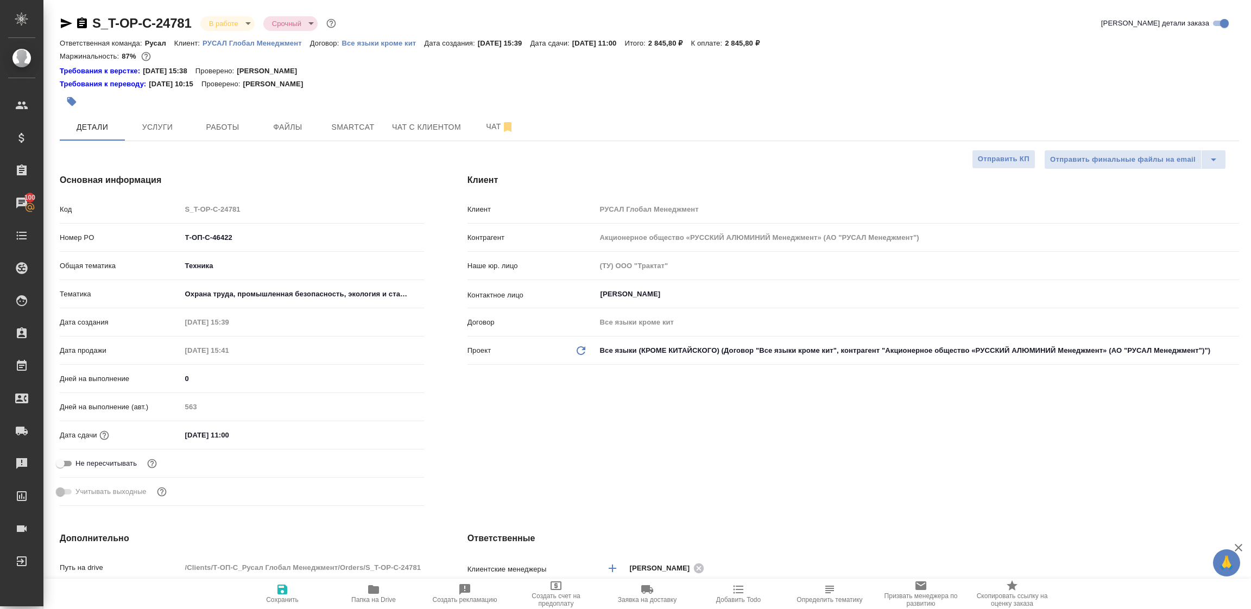
type textarea "x"
drag, startPoint x: 252, startPoint y: 236, endPoint x: 164, endPoint y: 235, distance: 87.9
click at [164, 235] on div "Номер PO Т-ОП-С-46422" at bounding box center [242, 237] width 364 height 19
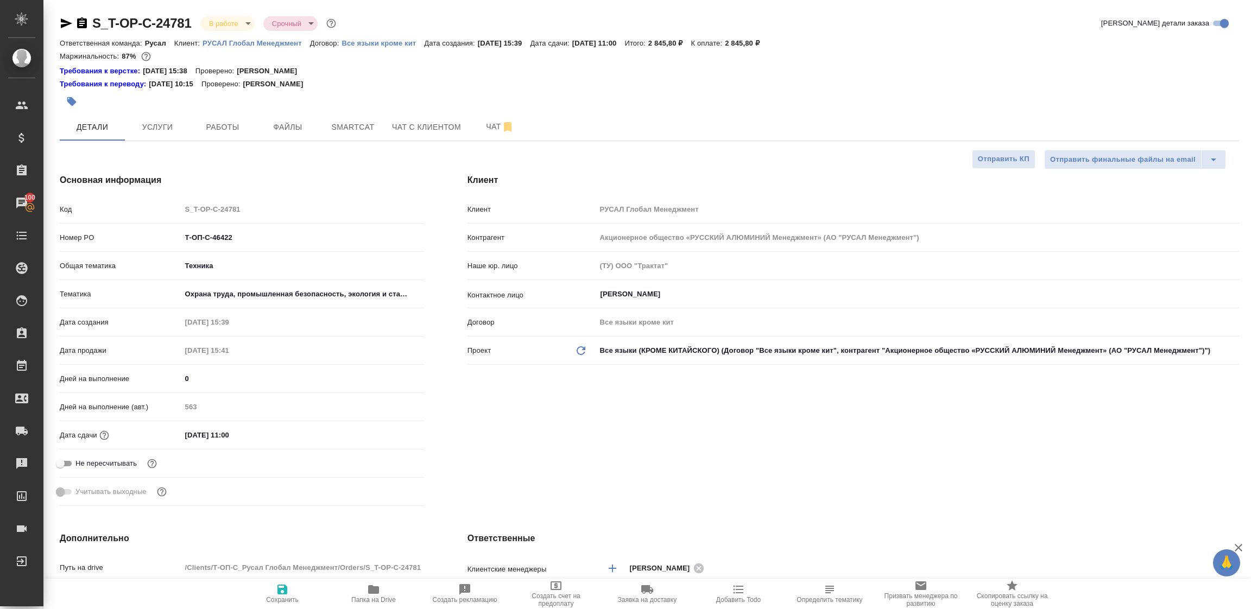
type textarea "x"
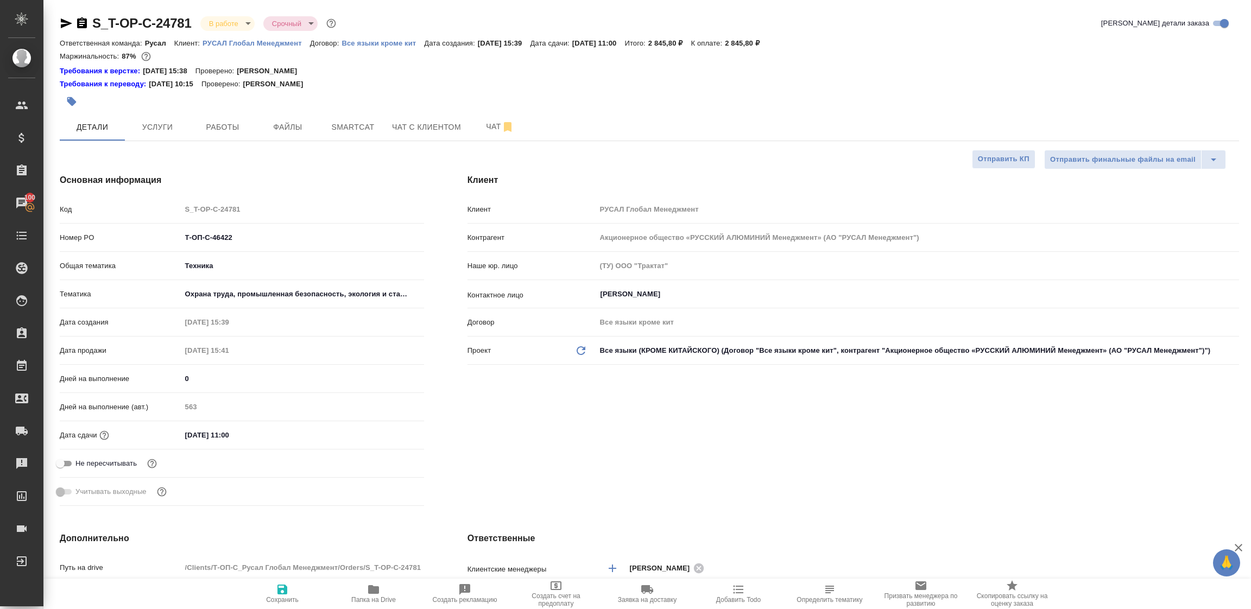
type textarea "x"
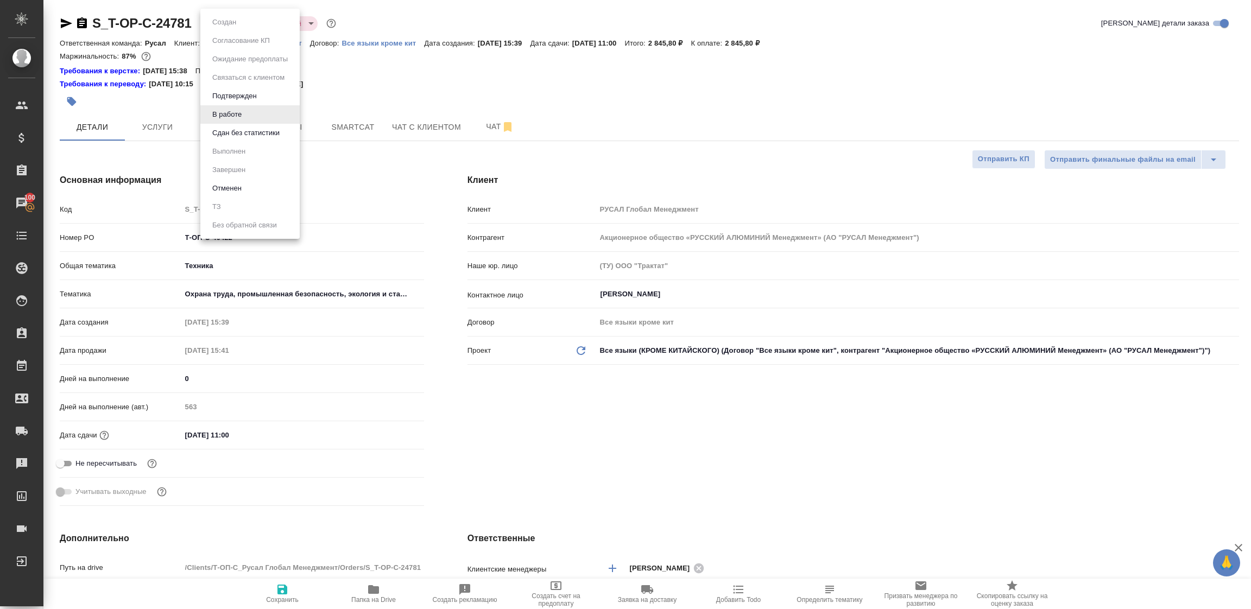
click at [223, 24] on body "🙏 .cls-1 fill:#fff; AWATERA Tupakhina Daria Клиенты Спецификации Заказы 100 Чат…" at bounding box center [625, 304] width 1251 height 609
click at [240, 134] on button "Сдан без статистики" at bounding box center [246, 133] width 74 height 12
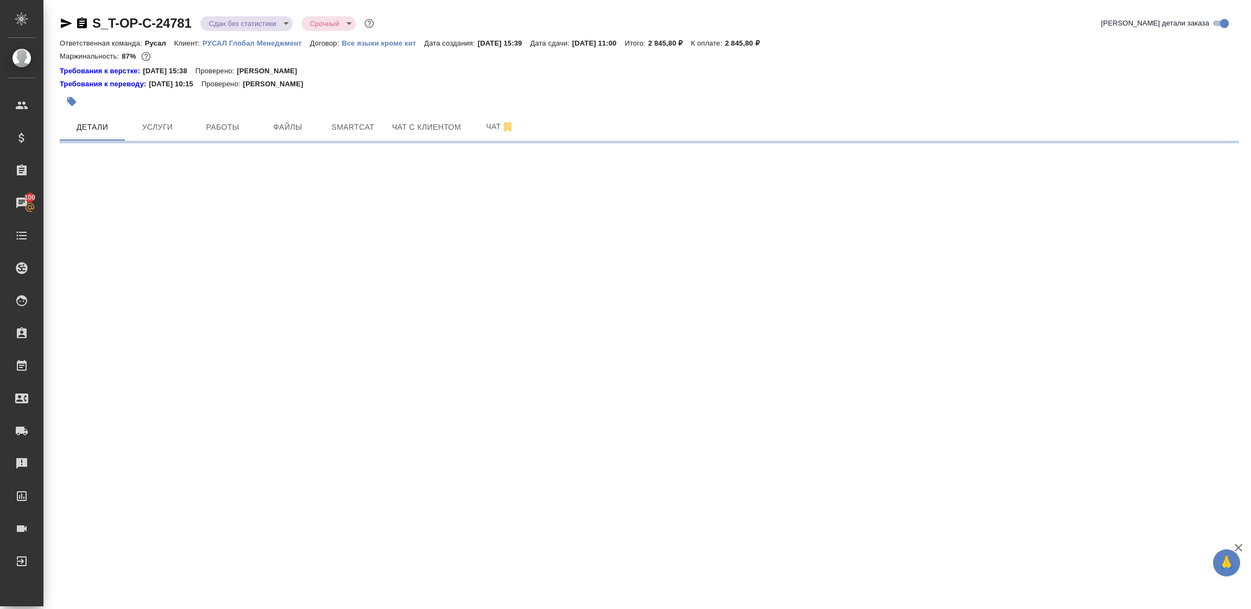
select select "RU"
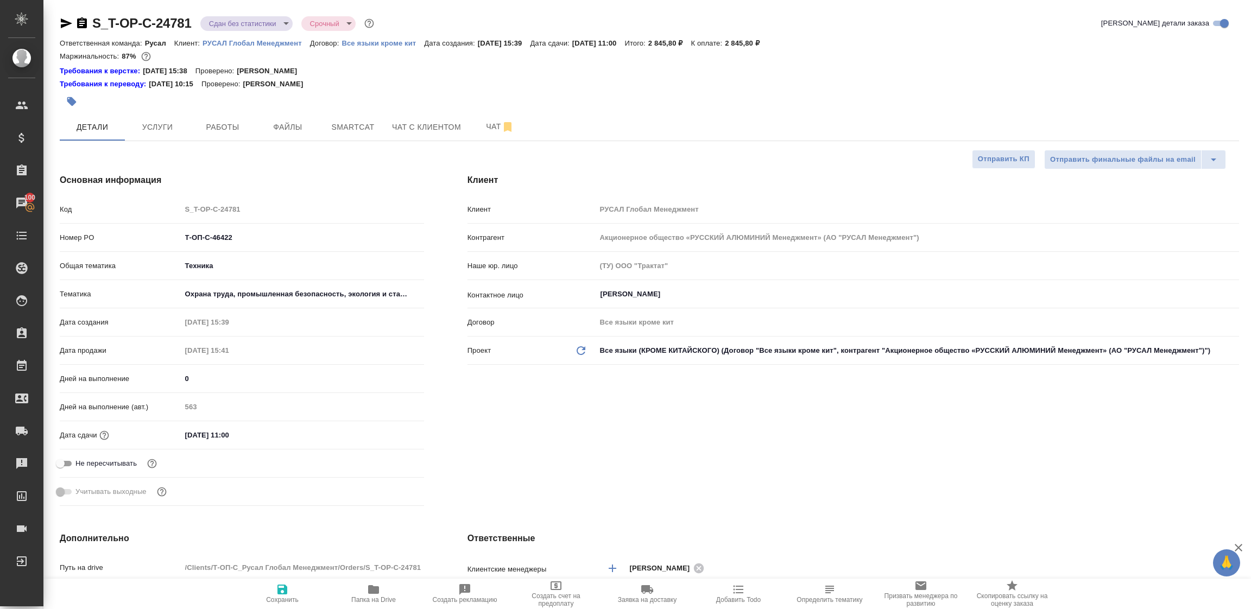
type textarea "x"
click at [205, 126] on span "Работы" at bounding box center [222, 127] width 52 height 14
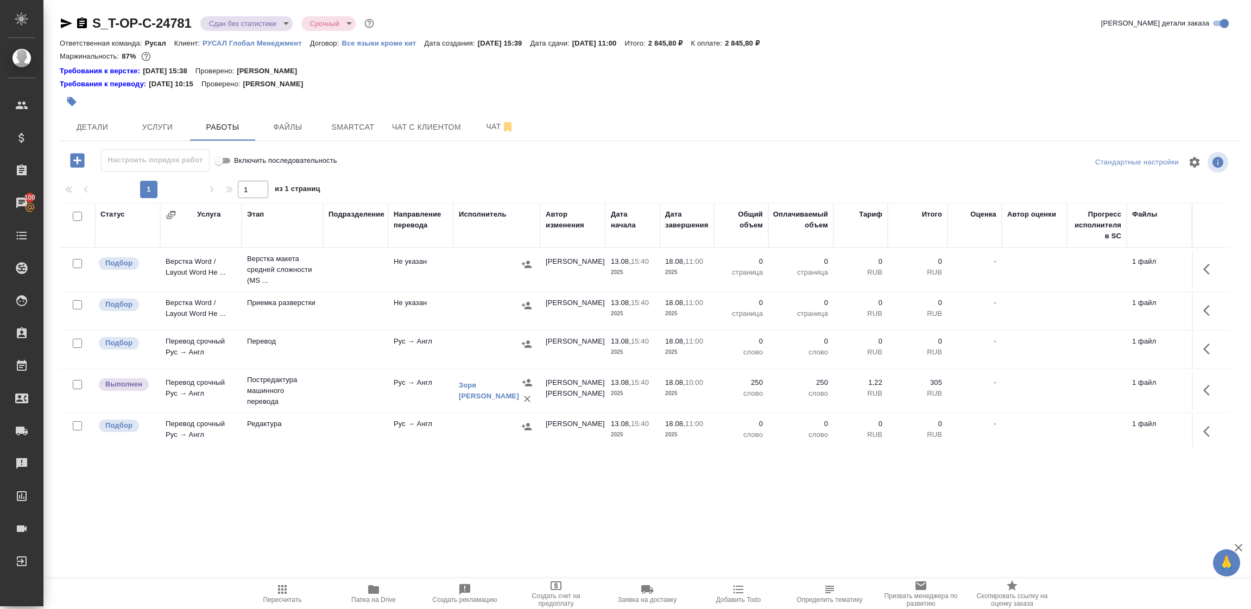
click at [76, 214] on input "checkbox" at bounding box center [77, 216] width 9 height 9
checkbox input "true"
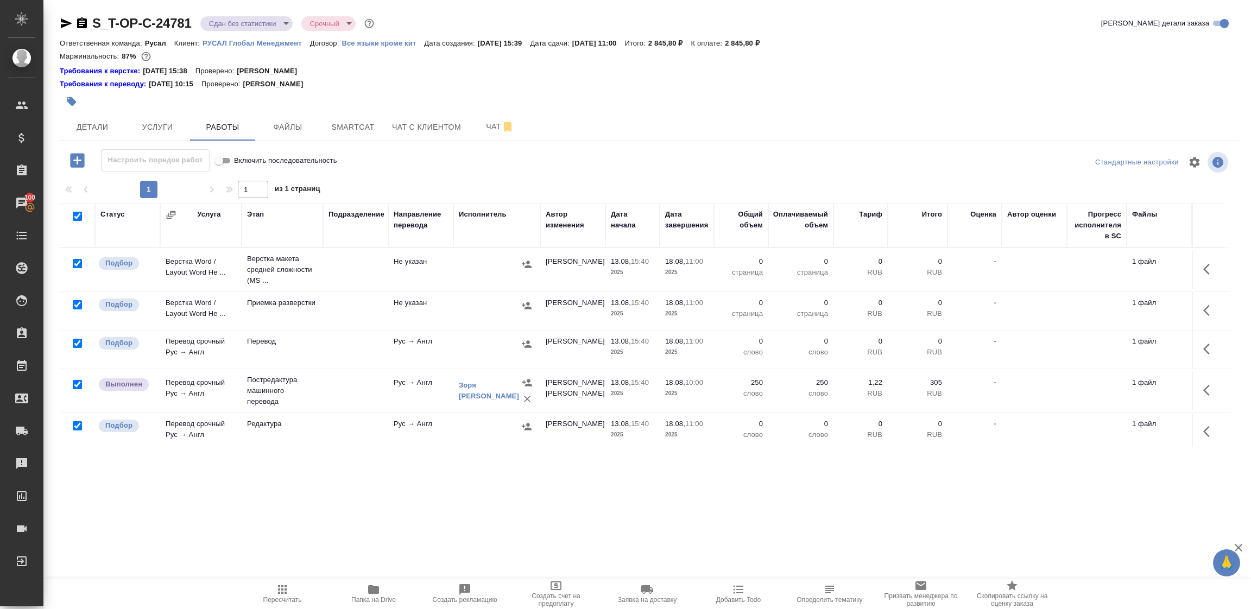
checkbox input "true"
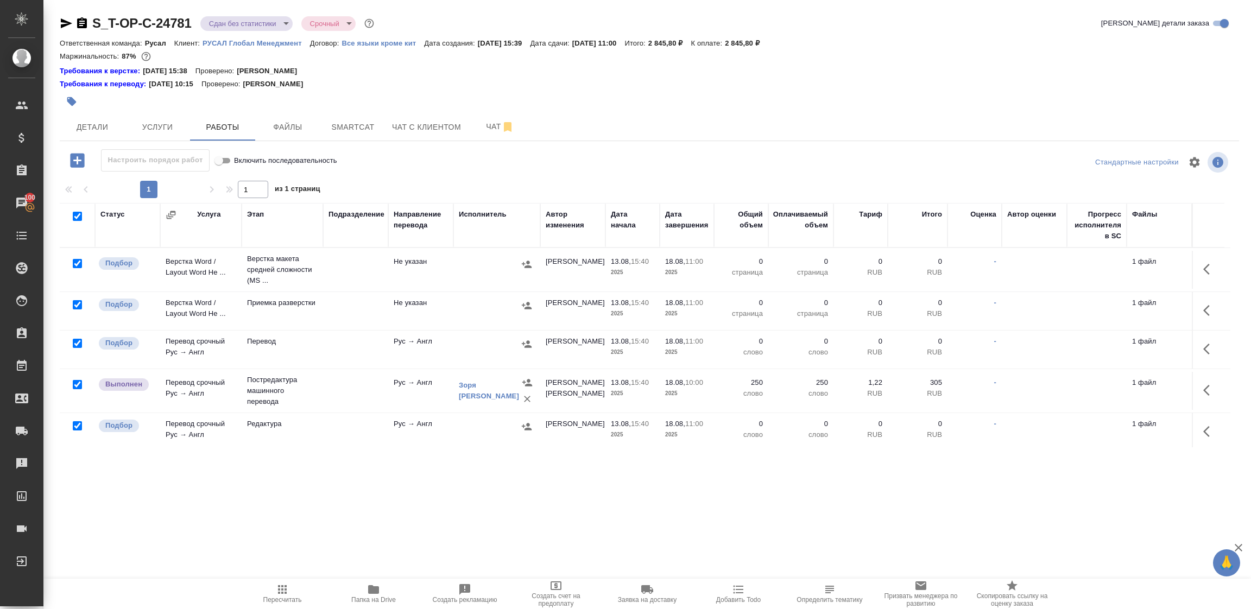
checkbox input "true"
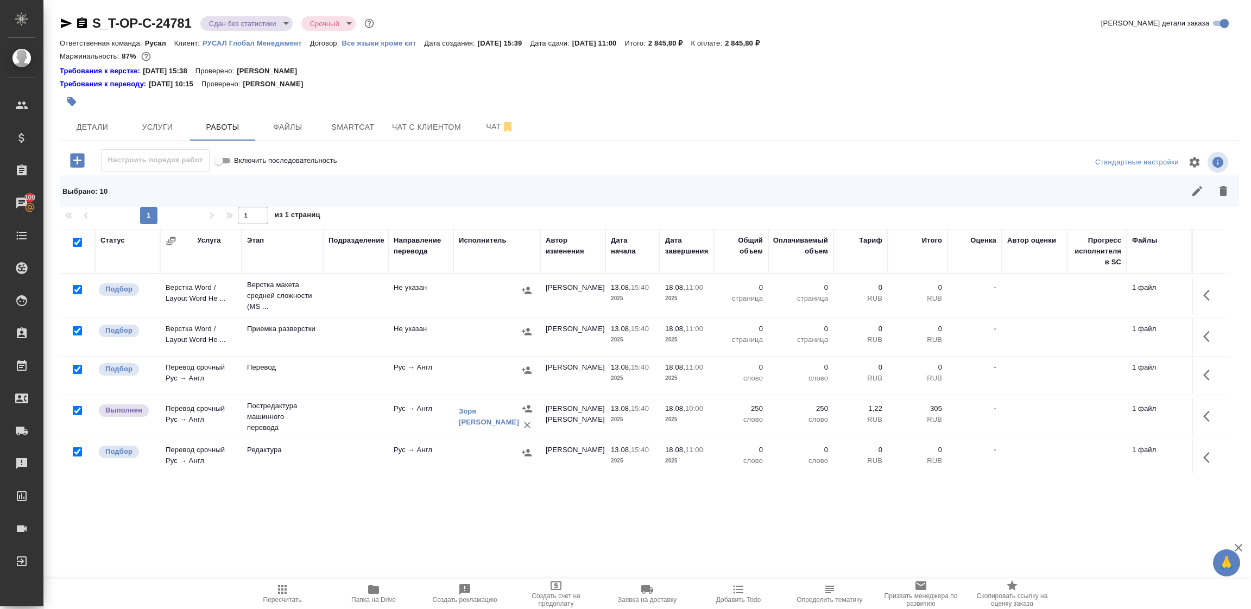
drag, startPoint x: 73, startPoint y: 407, endPoint x: 80, endPoint y: 410, distance: 7.3
click at [74, 407] on input "checkbox" at bounding box center [77, 410] width 9 height 9
checkbox input "false"
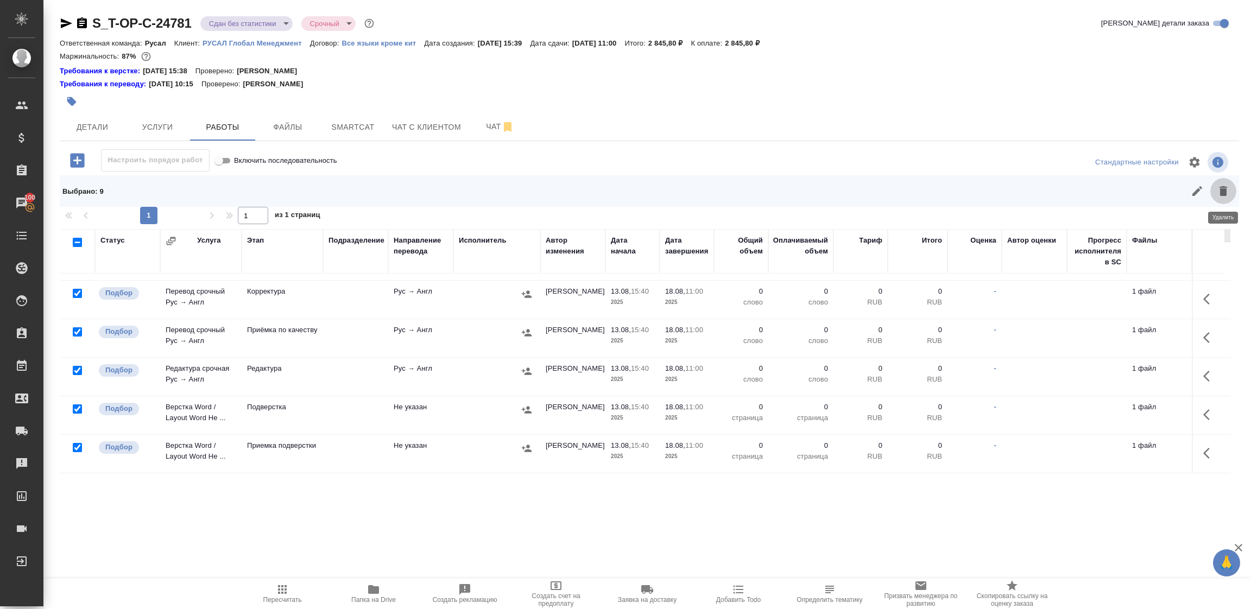
click at [1223, 191] on icon "button" at bounding box center [1223, 191] width 8 height 10
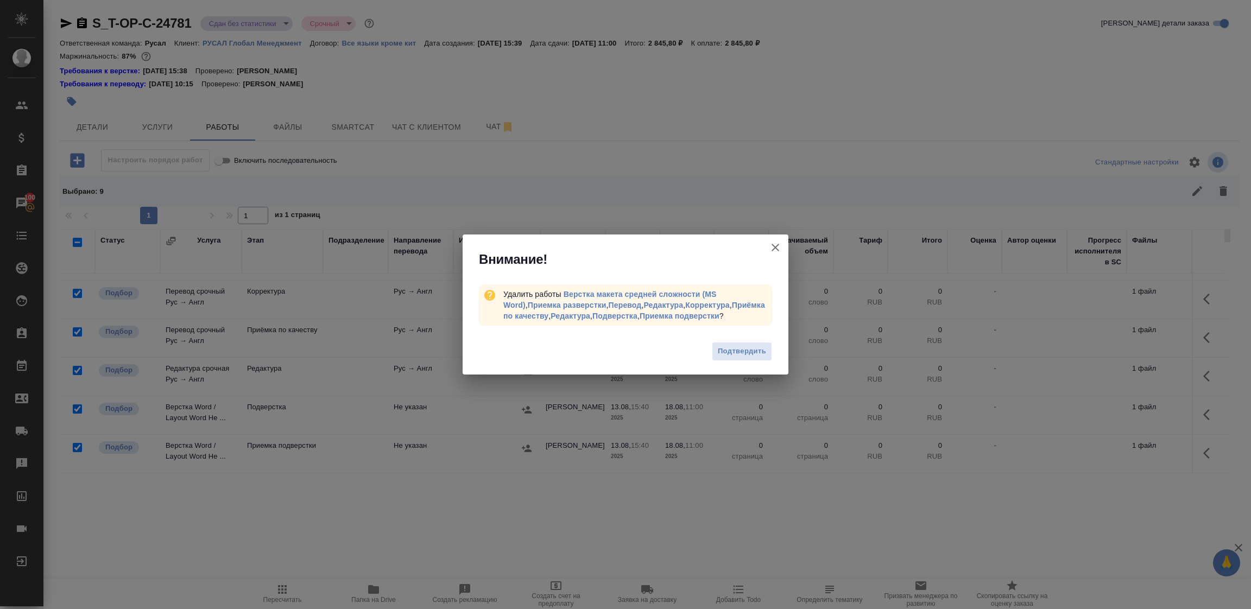
click at [754, 353] on span "Подтвердить" at bounding box center [742, 351] width 48 height 12
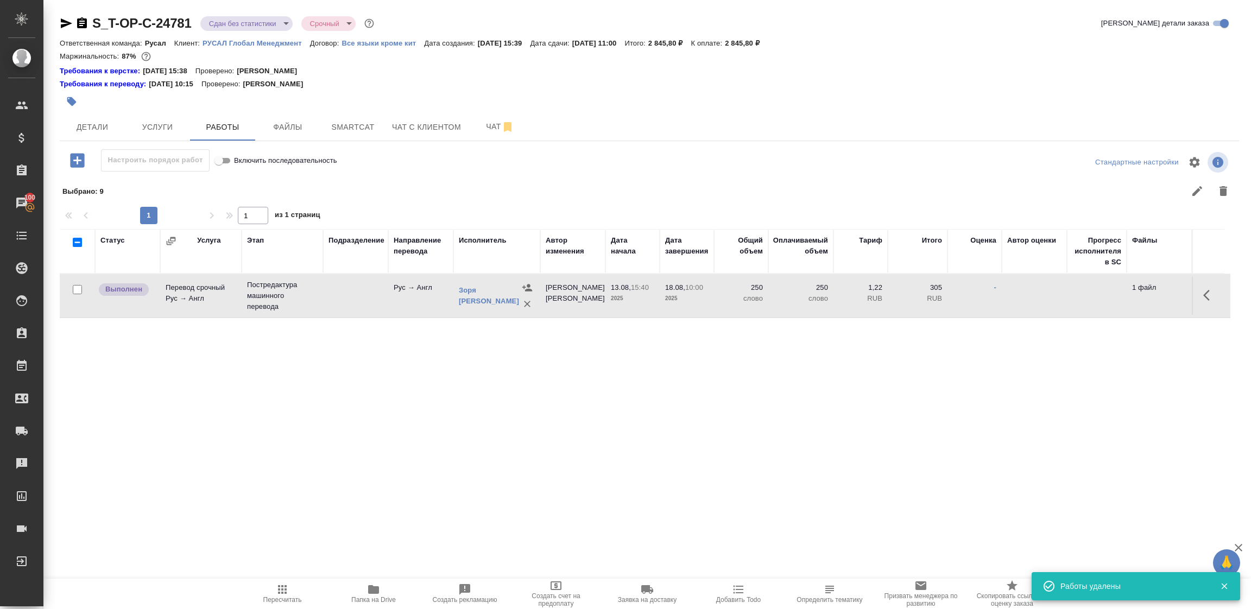
scroll to position [0, 0]
drag, startPoint x: 1210, startPoint y: 293, endPoint x: 1200, endPoint y: 295, distance: 11.2
click at [1210, 294] on icon "button" at bounding box center [1209, 295] width 13 height 13
click at [1126, 294] on icon "button" at bounding box center [1129, 295] width 13 height 13
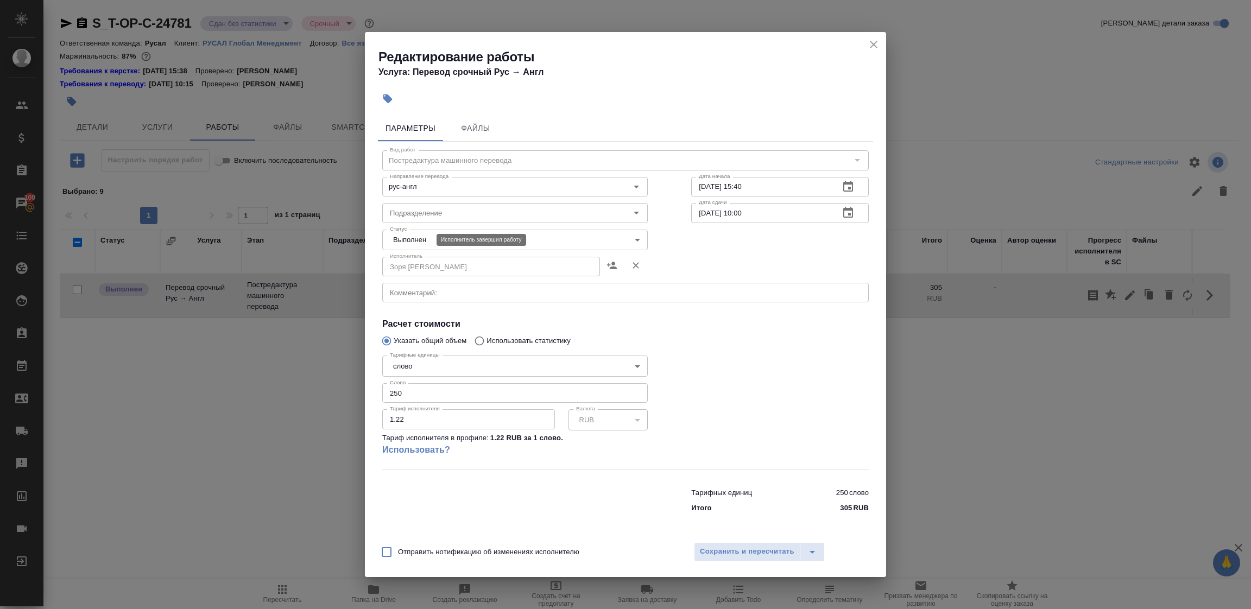
click at [426, 240] on body "🙏 .cls-1 fill:#fff; AWATERA Tupakhina Daria Клиенты Спецификации Заказы 100 Чат…" at bounding box center [625, 304] width 1251 height 609
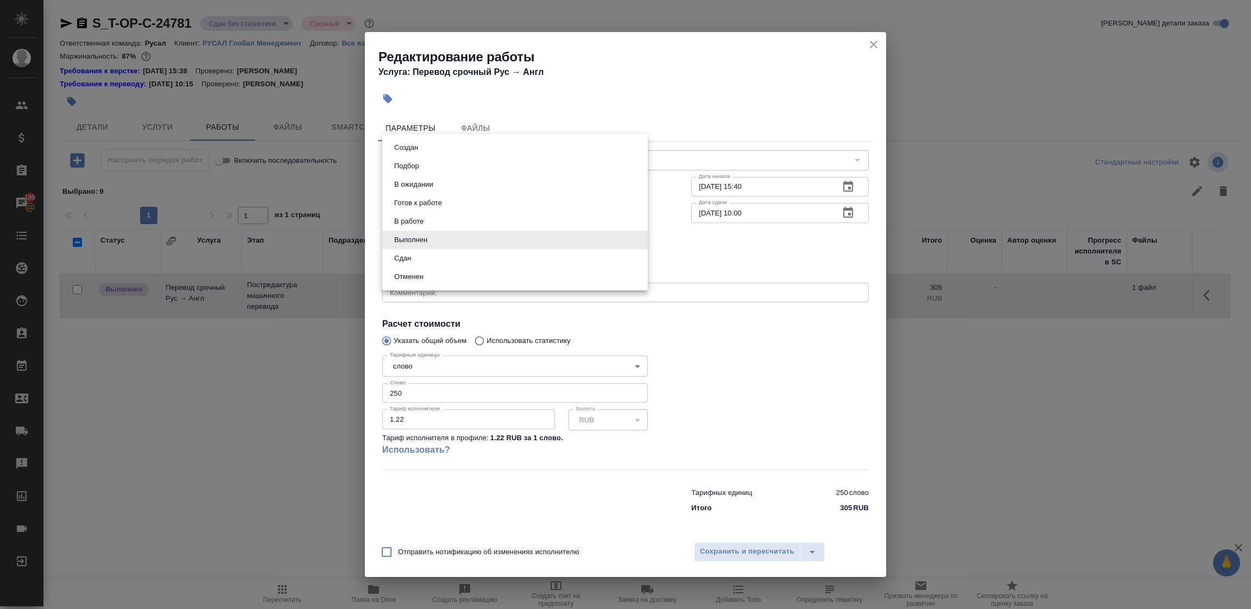
click at [422, 258] on li "Сдан" at bounding box center [514, 258] width 265 height 18
type input "closed"
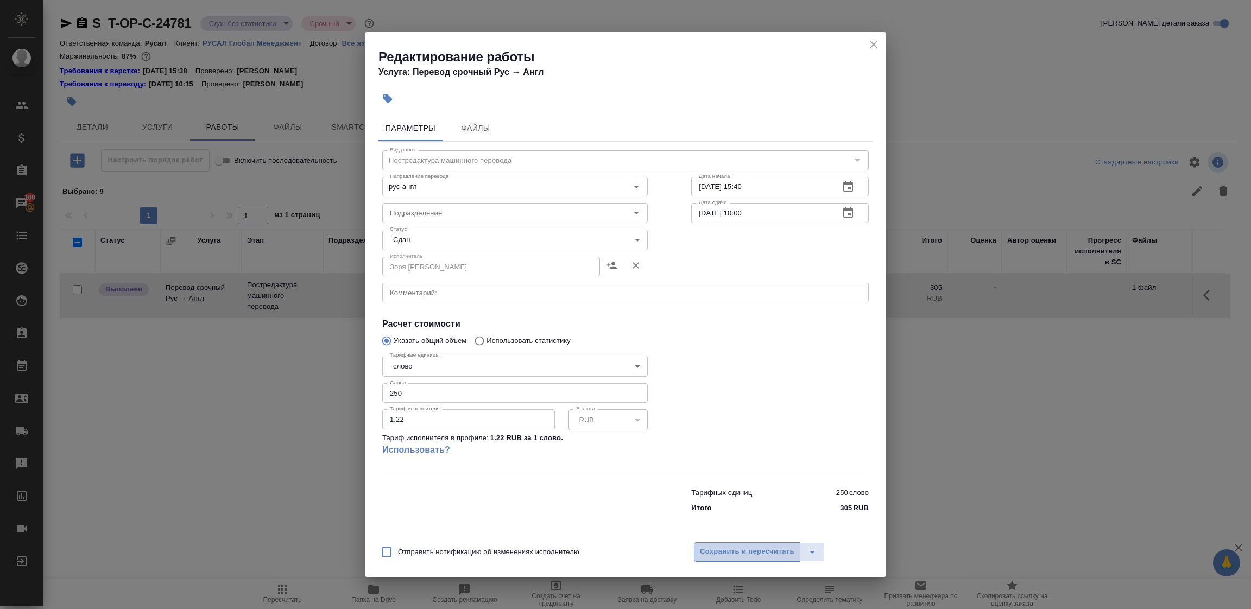
drag, startPoint x: 753, startPoint y: 548, endPoint x: 757, endPoint y: 553, distance: 5.9
click at [757, 553] on span "Сохранить и пересчитать" at bounding box center [747, 551] width 94 height 12
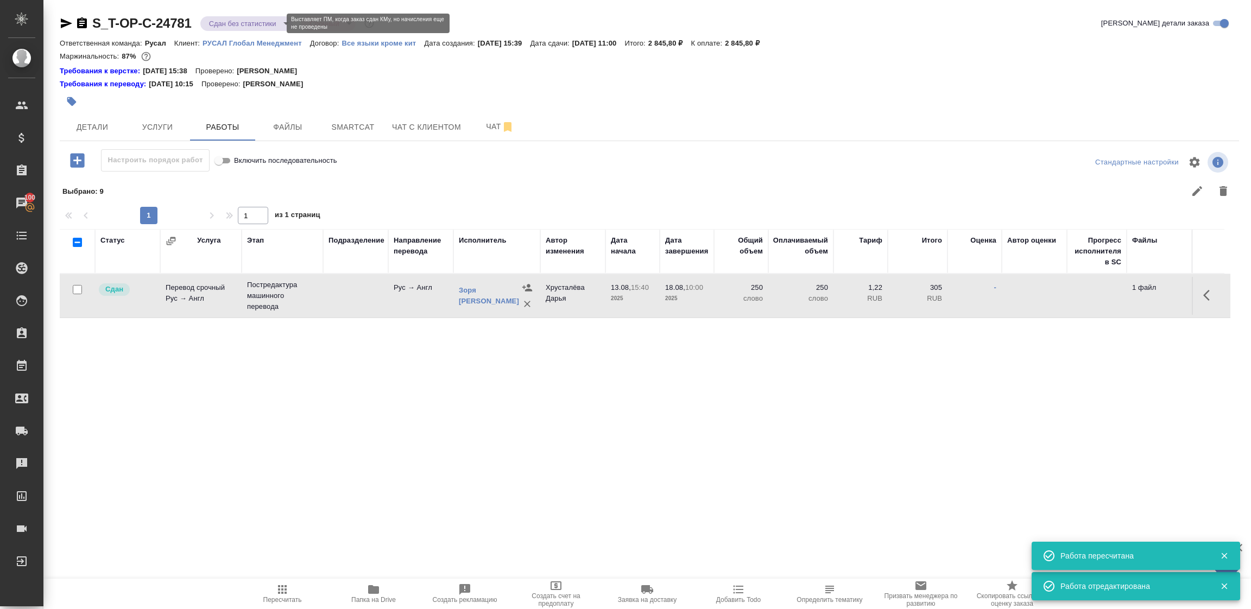
click at [264, 24] on body "🙏 .cls-1 fill:#fff; AWATERA Tupakhina Daria Клиенты Спецификации Заказы 100 Чат…" at bounding box center [625, 304] width 1251 height 609
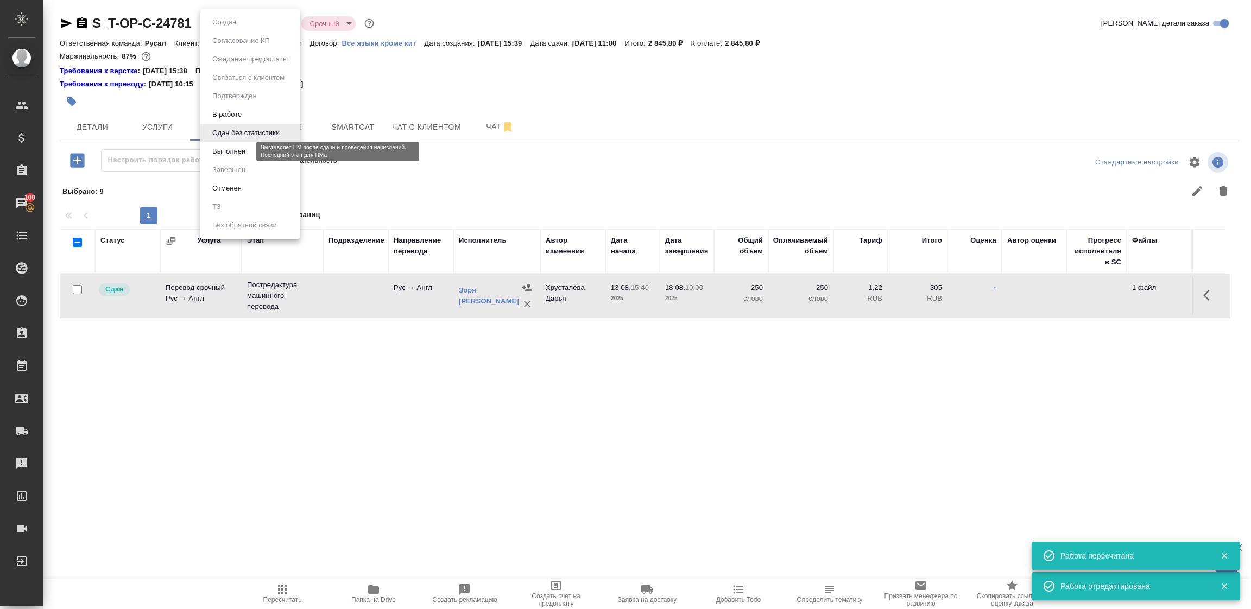
click at [231, 155] on button "Выполнен" at bounding box center [229, 151] width 40 height 12
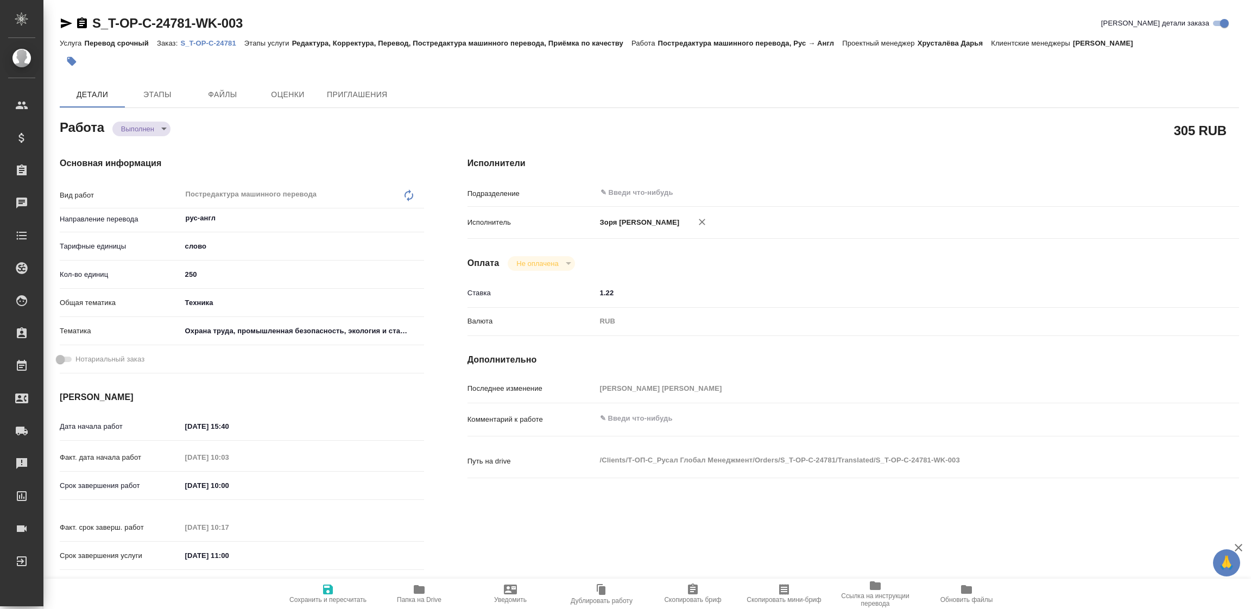
type textarea "x"
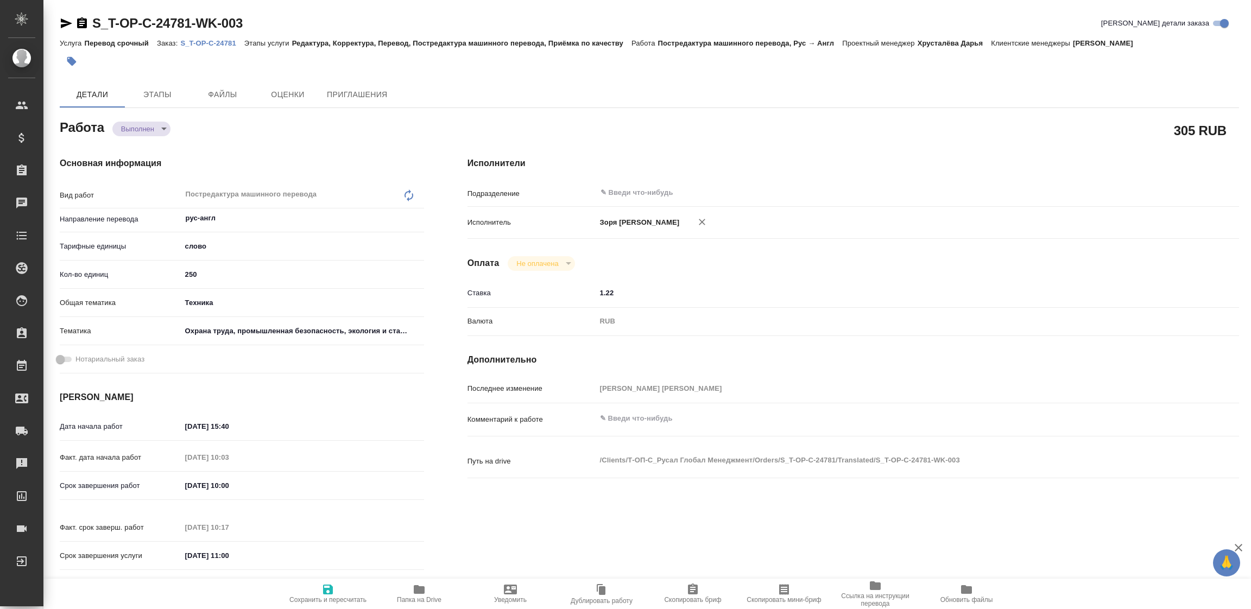
type textarea "x"
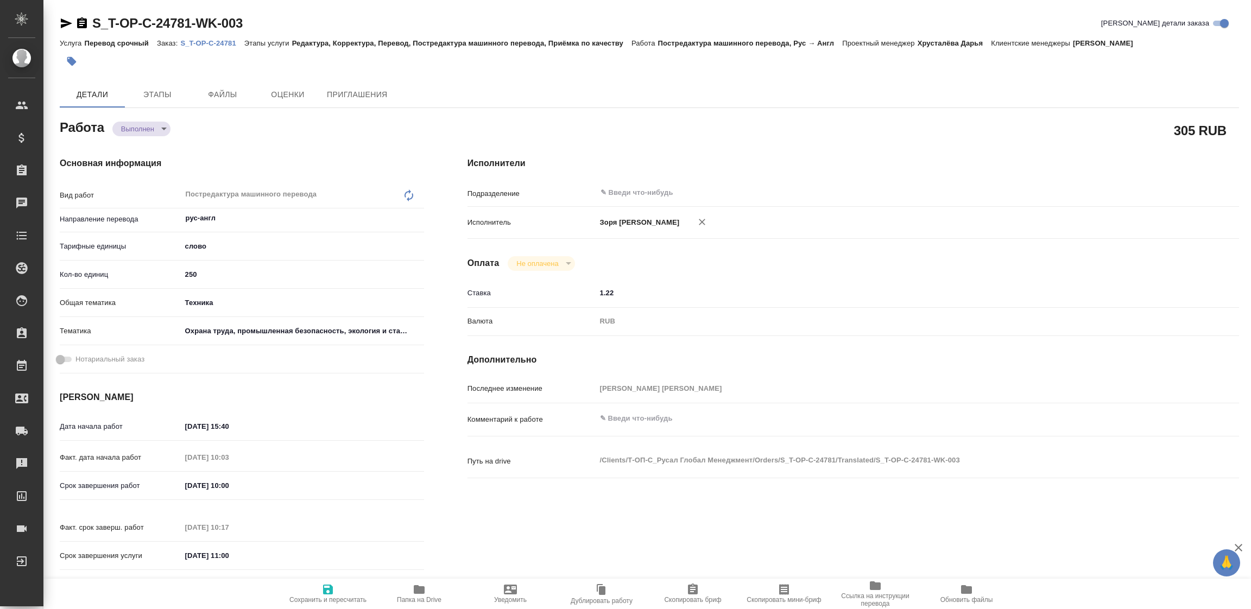
type textarea "x"
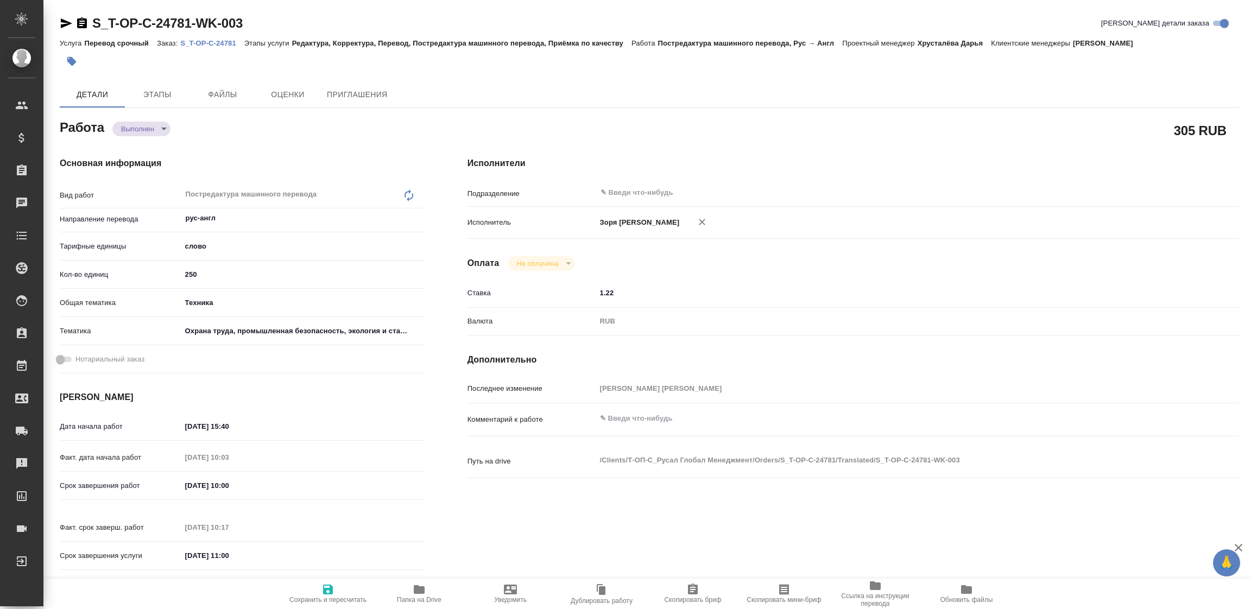
type textarea "x"
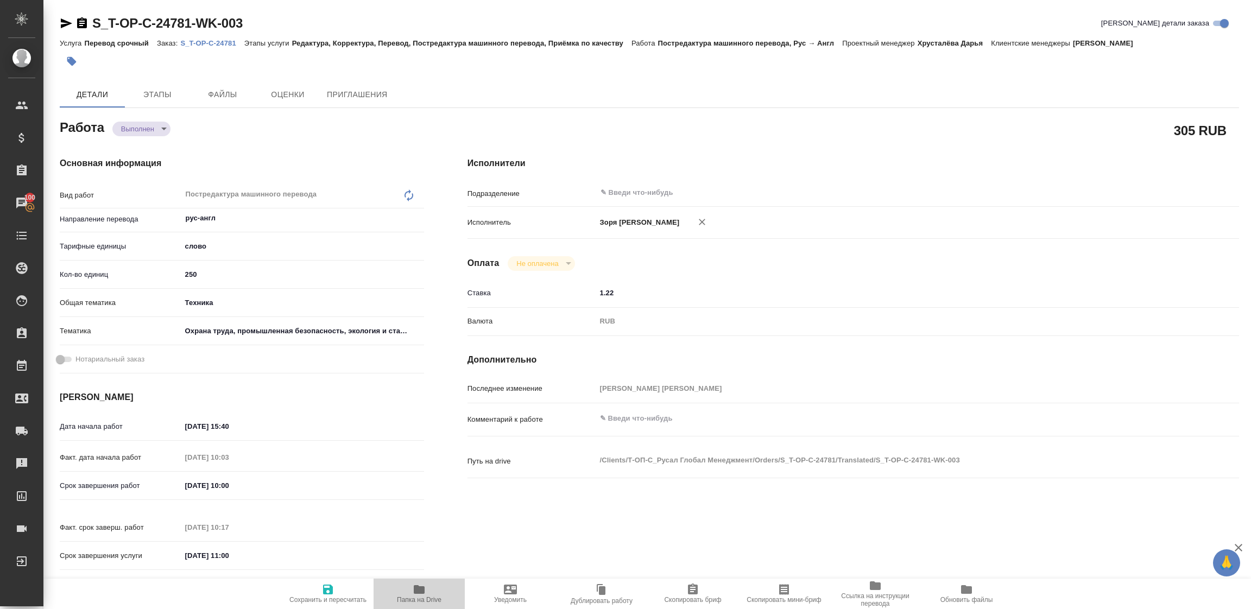
click at [409, 590] on span "Папка на Drive" at bounding box center [419, 593] width 78 height 21
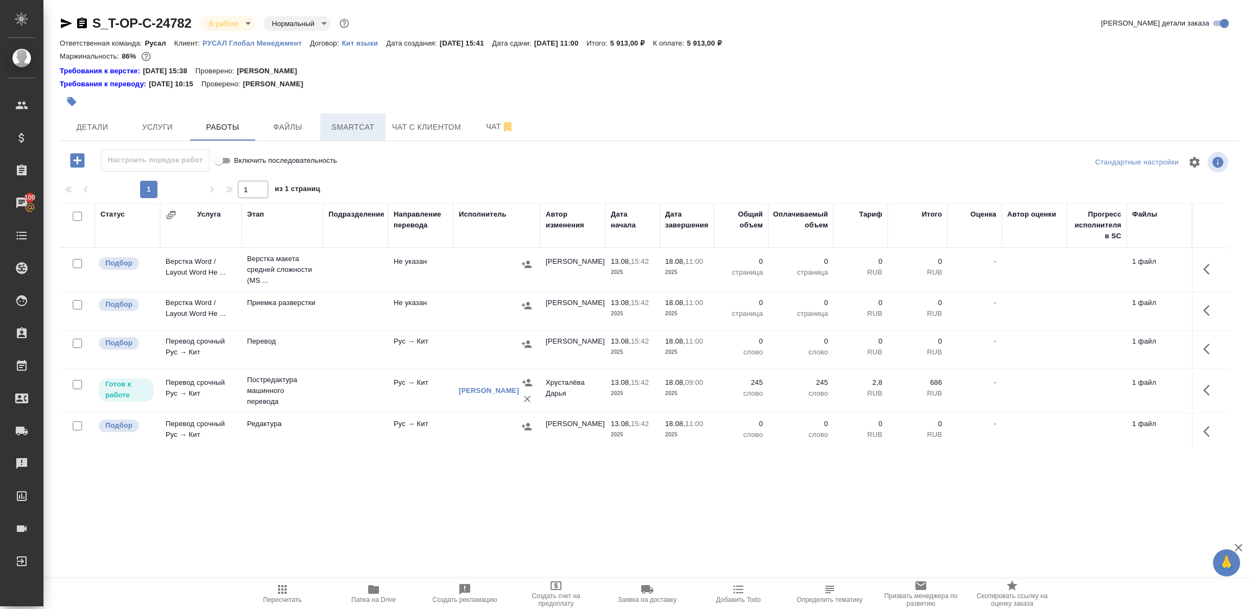
click at [360, 116] on button "Smartcat" at bounding box center [352, 126] width 65 height 27
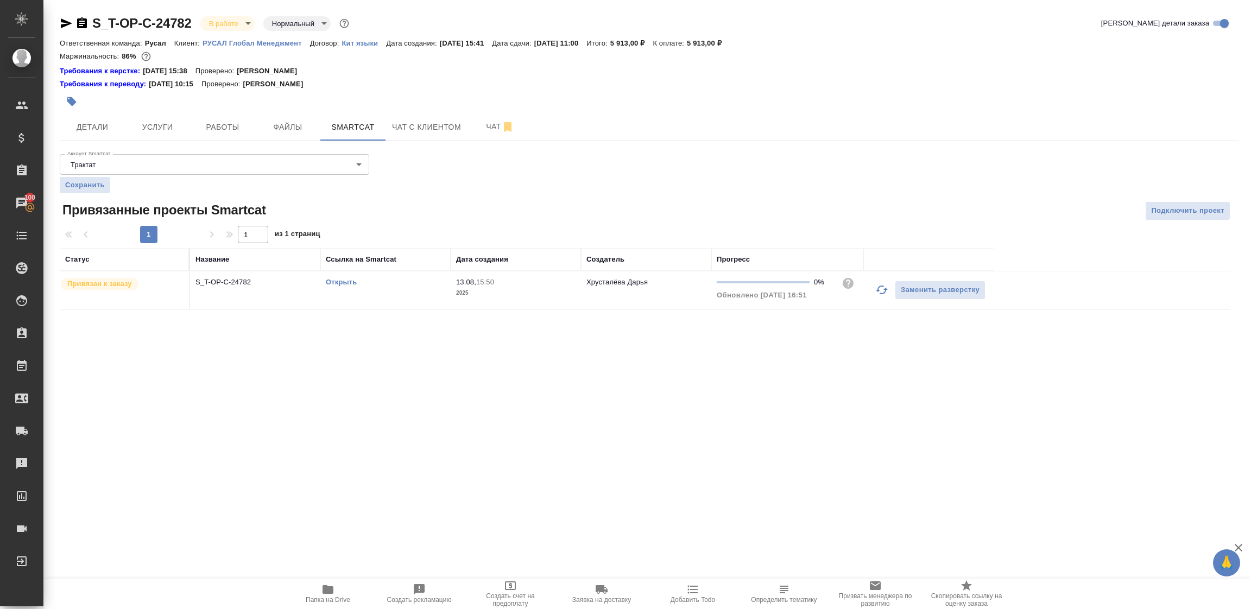
click at [348, 281] on link "Открыть" at bounding box center [341, 282] width 31 height 8
click at [96, 132] on span "Детали" at bounding box center [92, 127] width 52 height 14
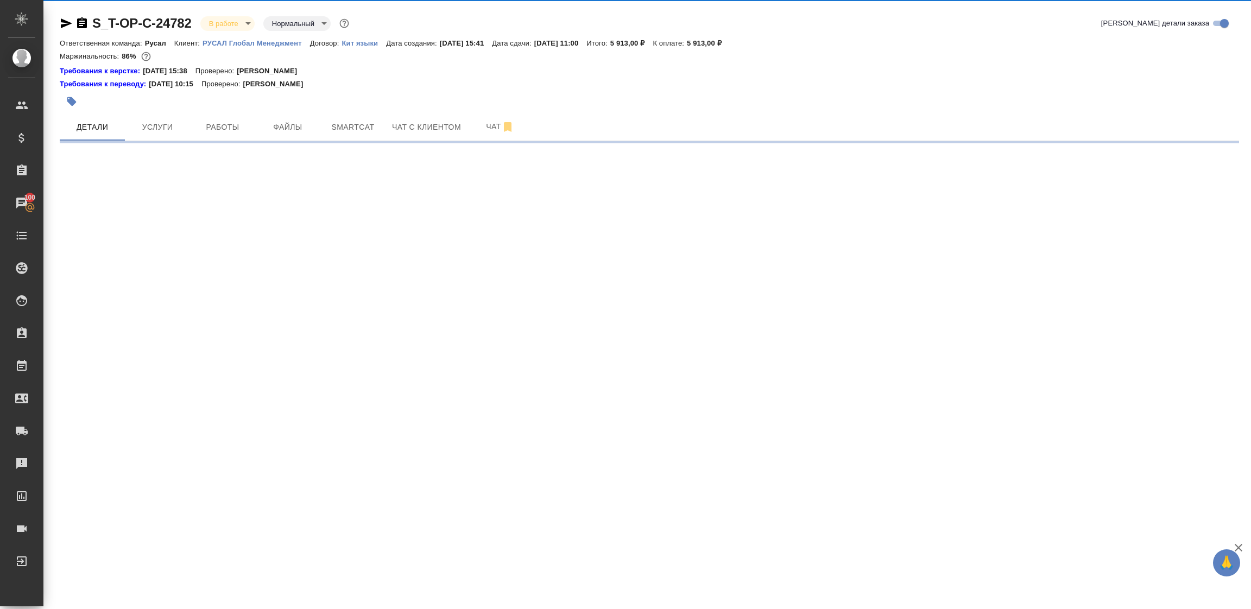
select select "RU"
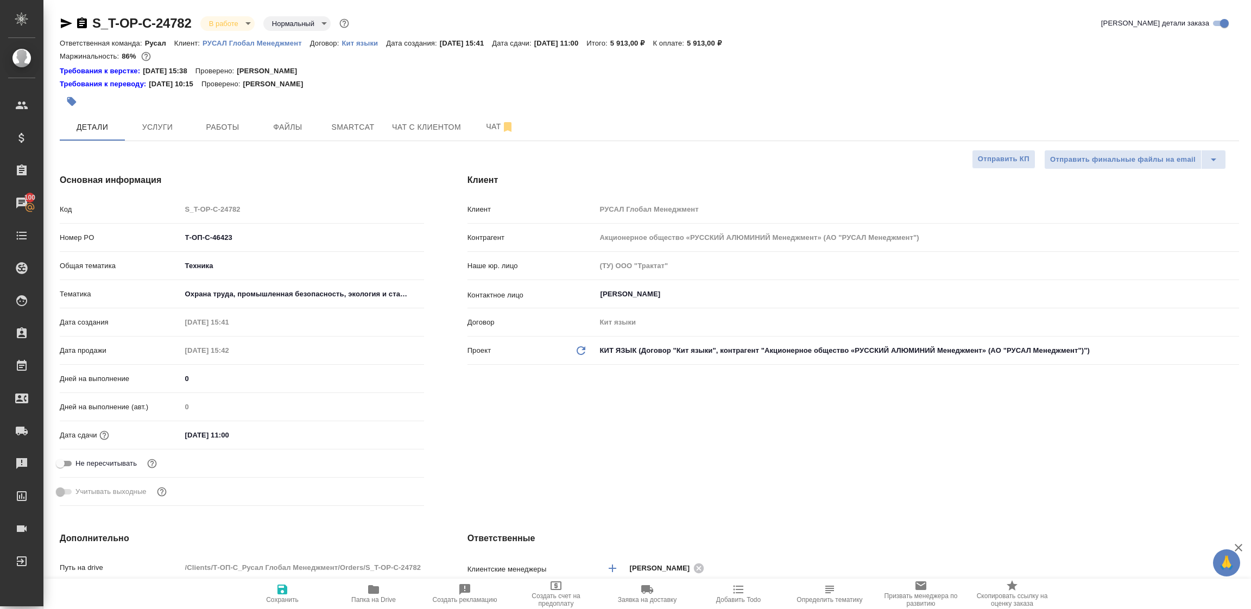
type textarea "x"
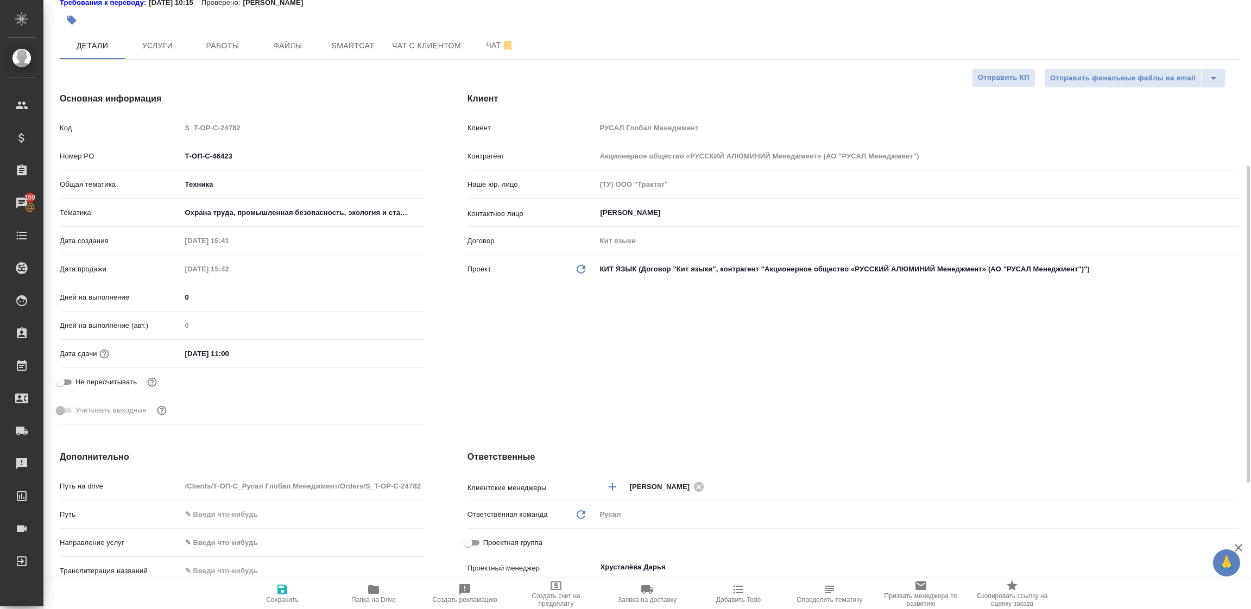
scroll to position [163, 0]
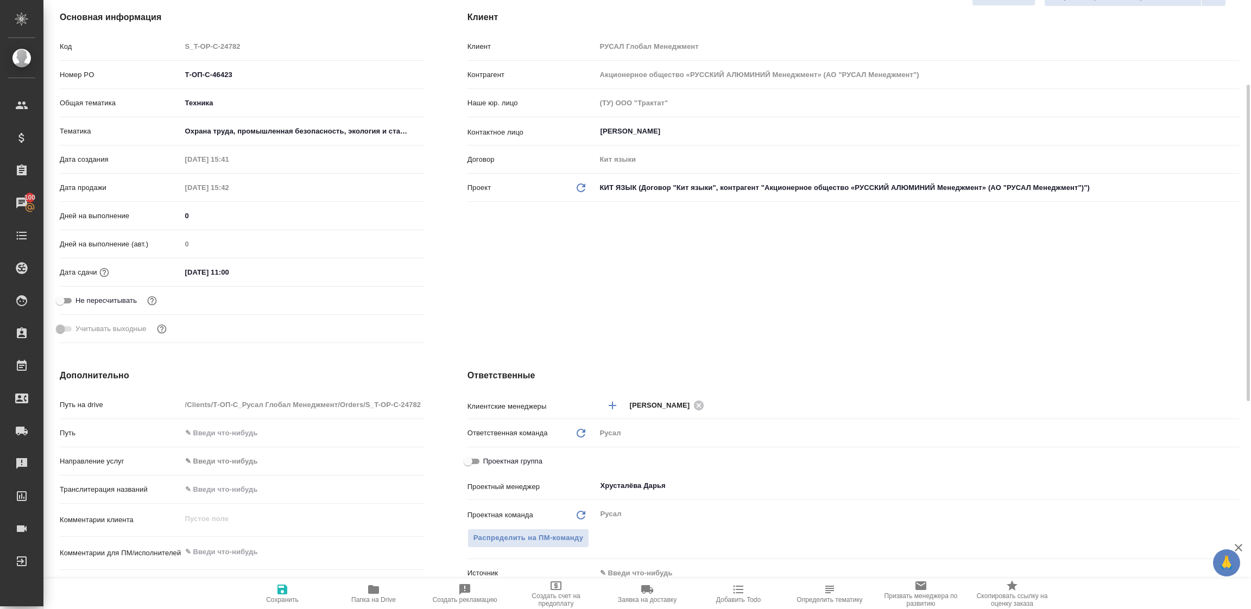
drag, startPoint x: 476, startPoint y: 455, endPoint x: 567, endPoint y: 464, distance: 91.5
click at [478, 455] on input "Проектная группа" at bounding box center [467, 461] width 39 height 13
checkbox input "true"
type textarea "x"
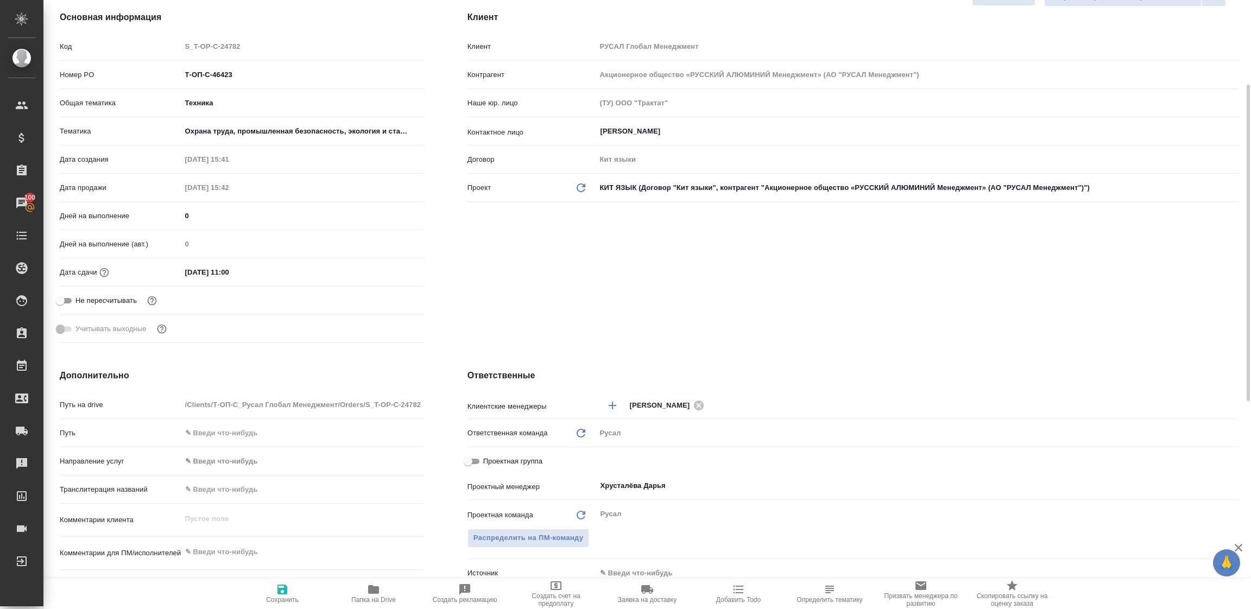
type textarea "x"
click at [623, 486] on input "Не назначен" at bounding box center [711, 486] width 225 height 13
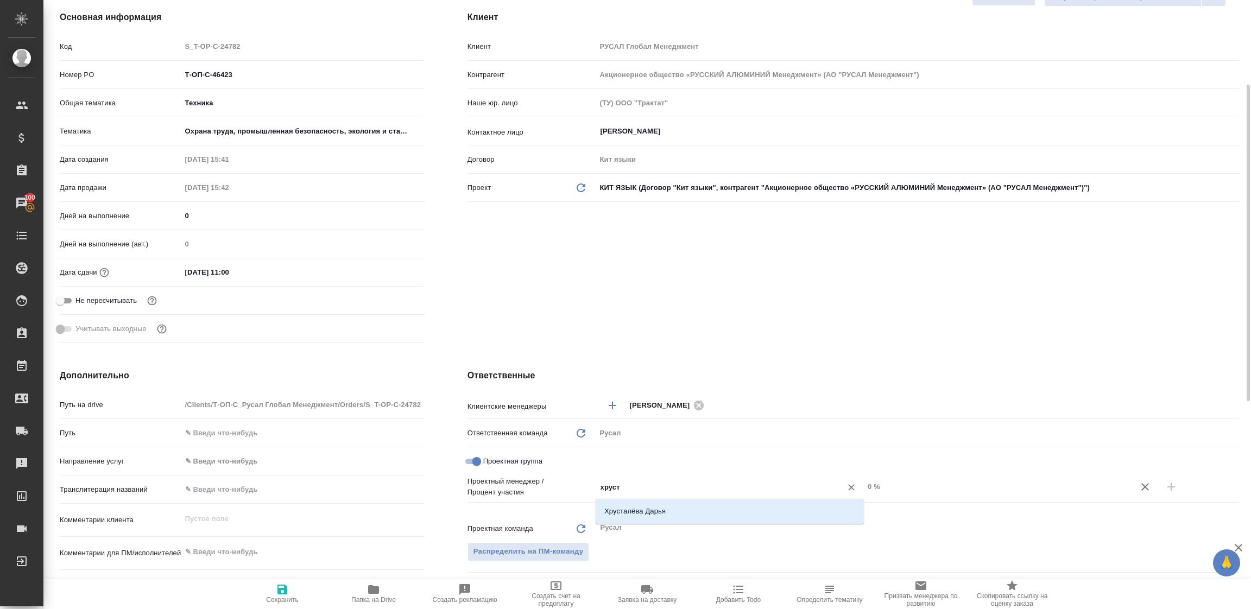
type input "хруста"
drag, startPoint x: 642, startPoint y: 522, endPoint x: 735, endPoint y: 501, distance: 95.1
click at [643, 522] on ul "Хрусталёва Дарья" at bounding box center [729, 520] width 268 height 20
click at [710, 515] on li "Хрусталёва Дарья" at bounding box center [729, 512] width 268 height 20
type textarea "x"
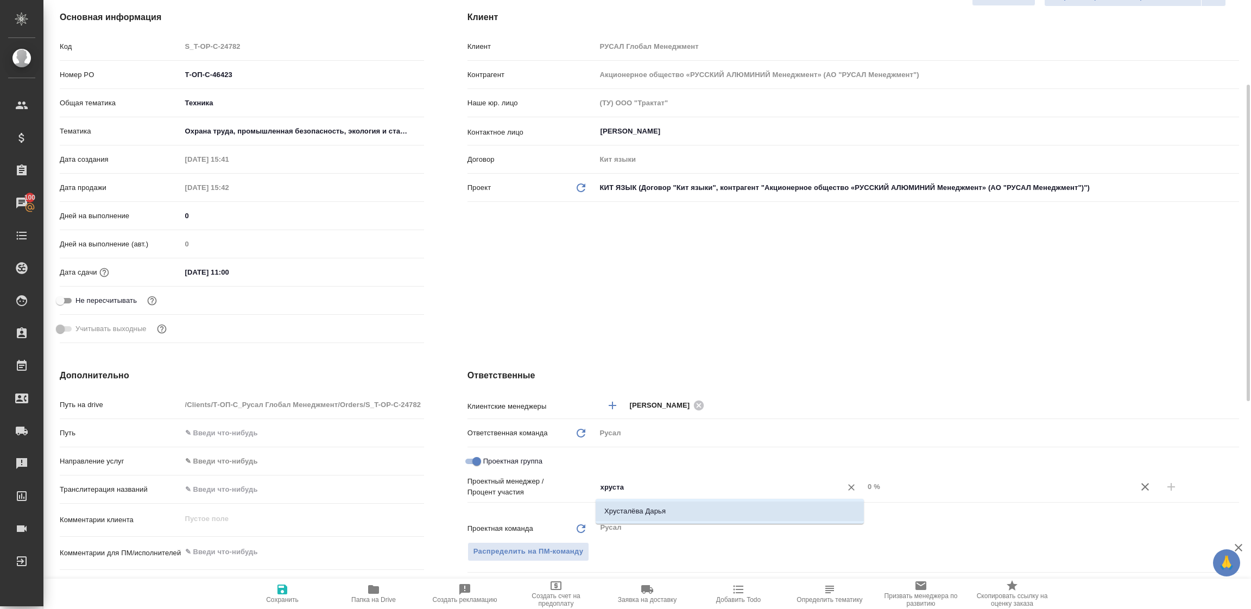
type textarea "x"
click at [877, 488] on input "0 %" at bounding box center [998, 487] width 268 height 16
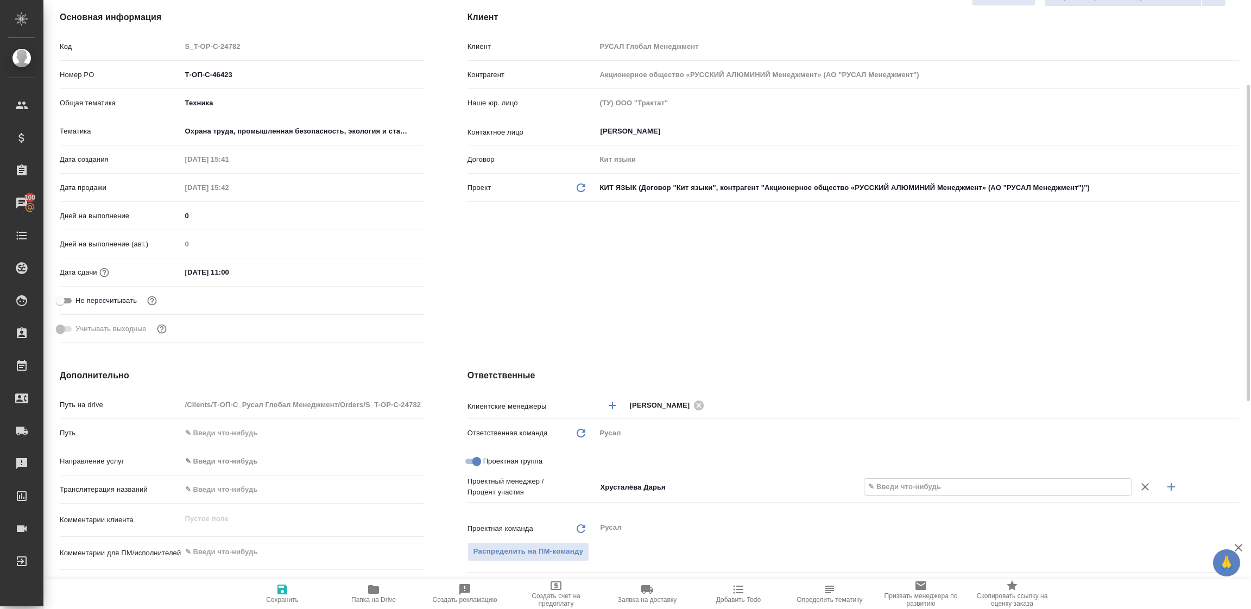
type textarea "x"
type input "8 %"
type textarea "x"
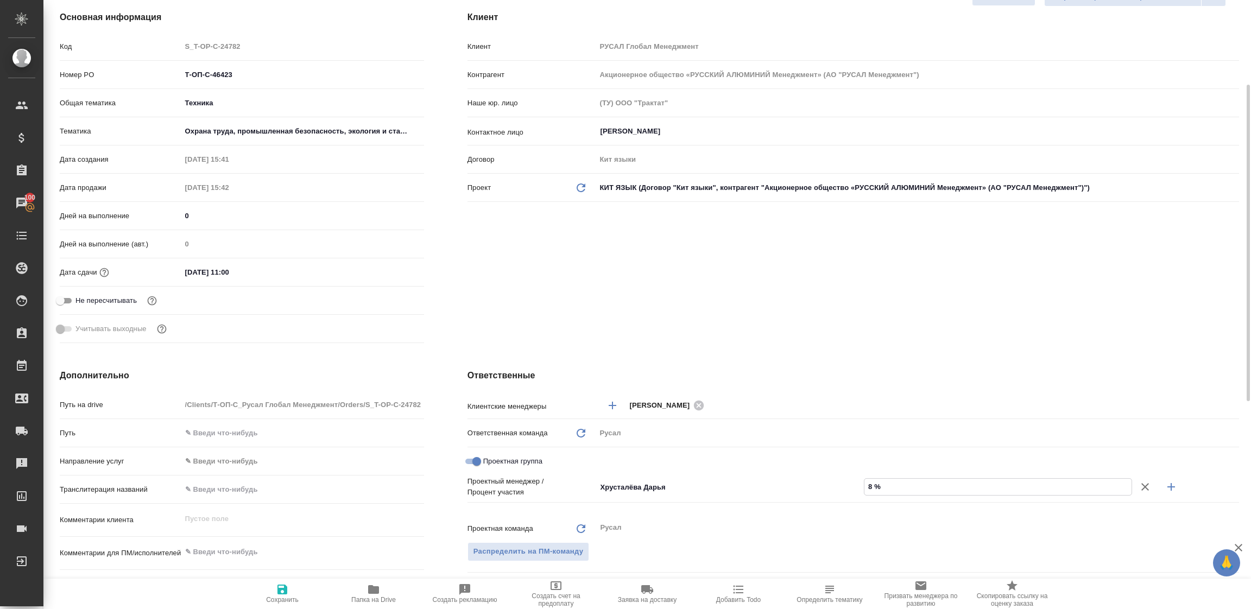
type textarea "x"
type input "80 %"
type textarea "x"
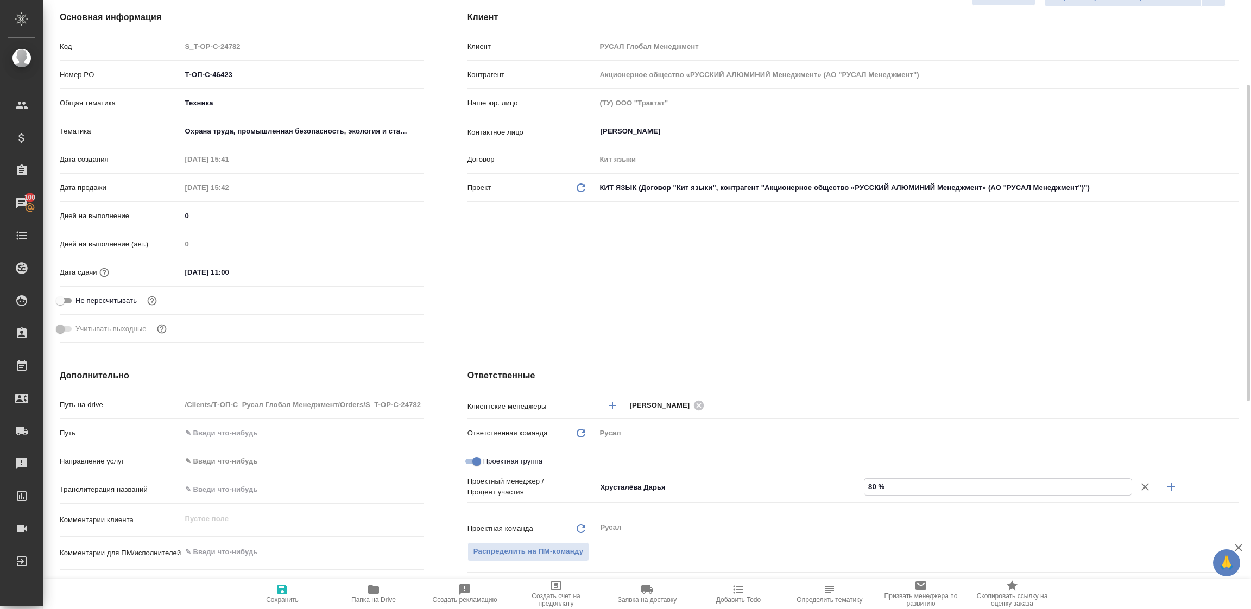
type textarea "x"
type input "80 %"
click at [1168, 484] on icon "button" at bounding box center [1170, 486] width 13 height 13
type textarea "x"
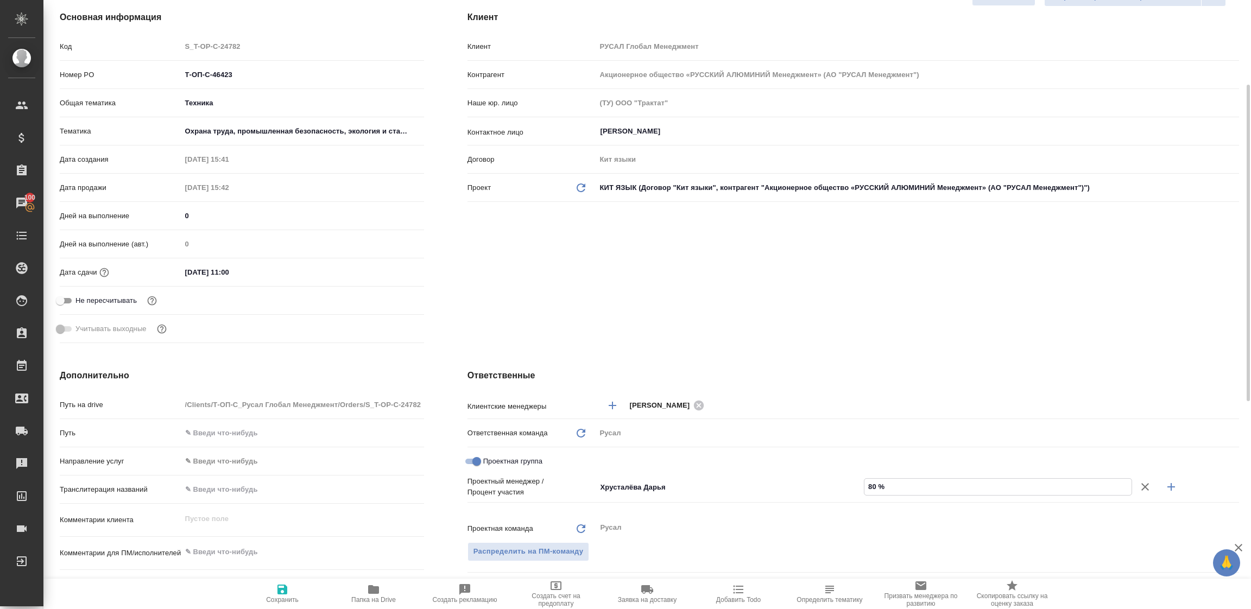
type textarea "x"
click at [683, 504] on input "Не назначен" at bounding box center [711, 504] width 225 height 13
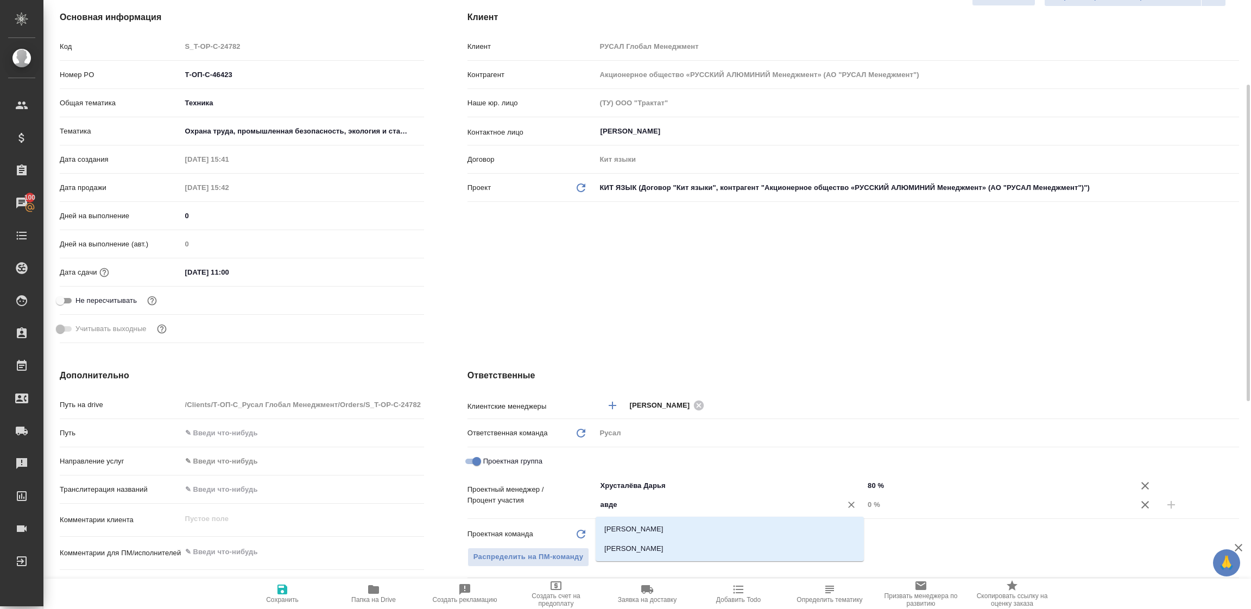
type input "авдее"
click at [633, 549] on li "[PERSON_NAME]" at bounding box center [729, 549] width 268 height 20
type textarea "x"
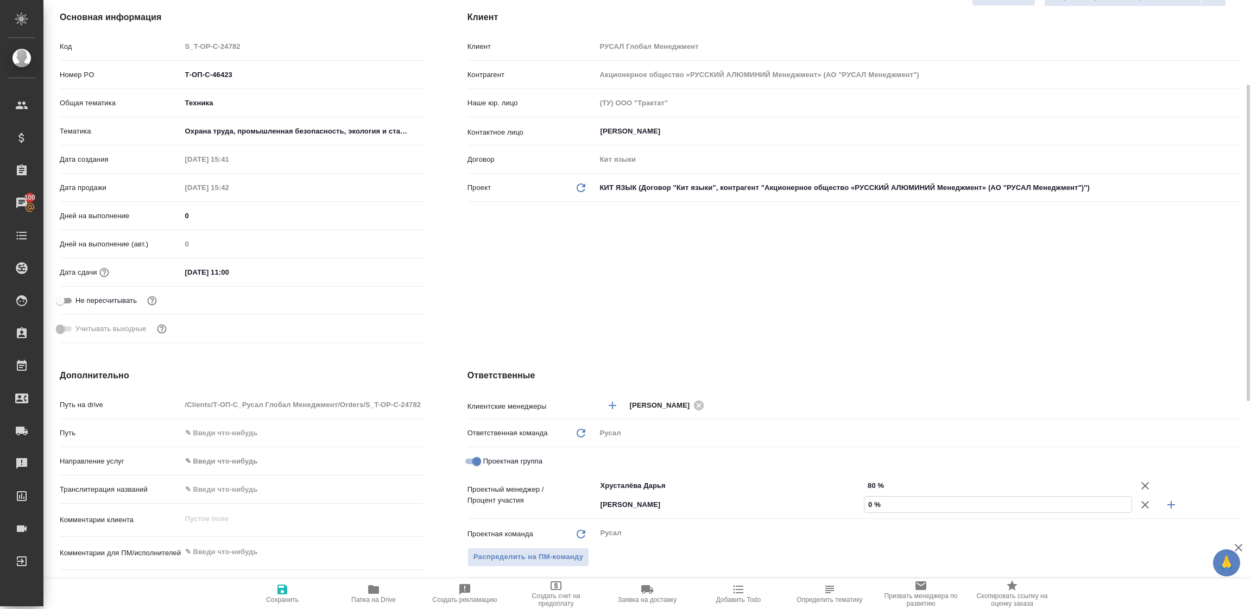
click at [872, 504] on input "0 %" at bounding box center [997, 505] width 267 height 16
type textarea "x"
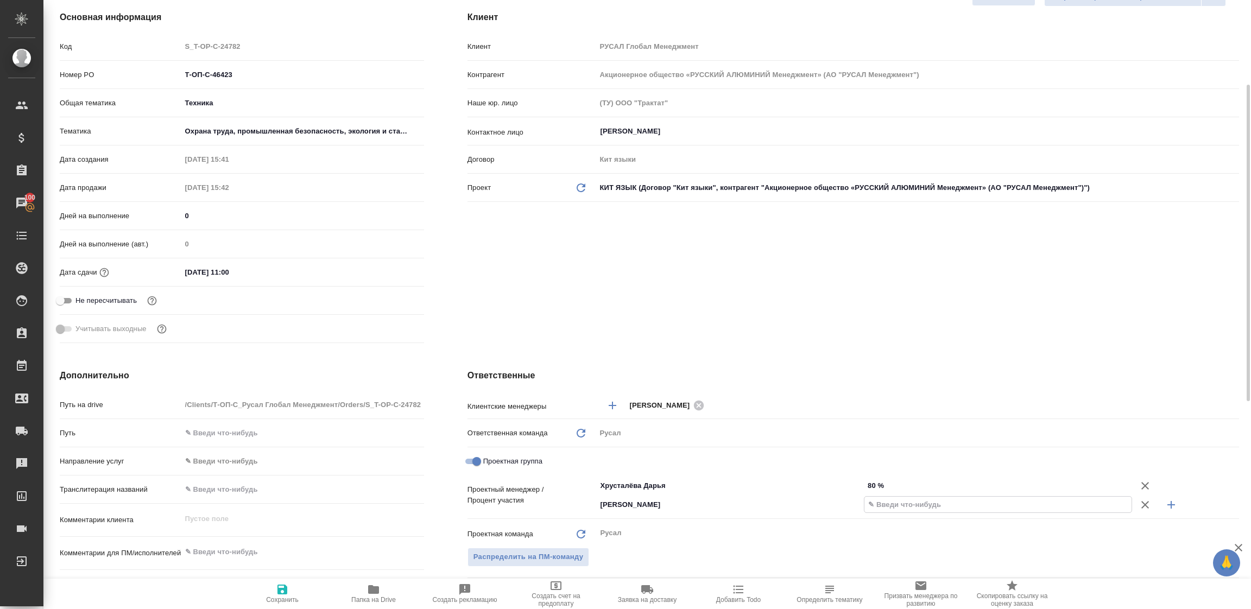
type textarea "x"
type input "20 %"
type textarea "x"
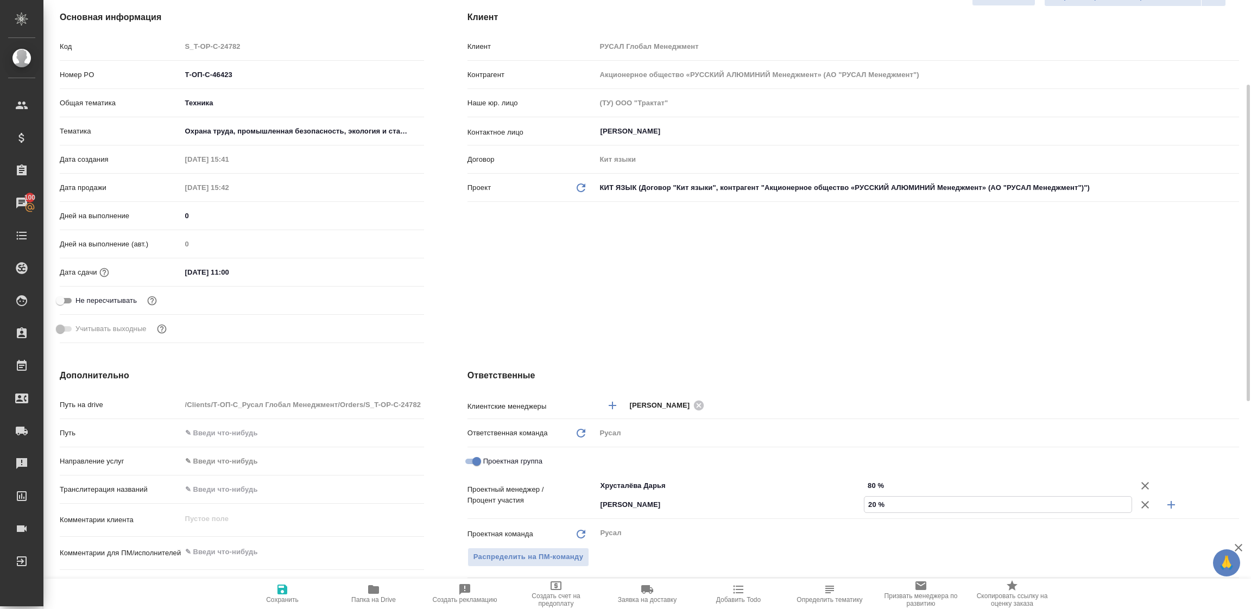
type textarea "x"
type input "20 %"
click at [278, 594] on icon "button" at bounding box center [282, 589] width 13 height 13
type textarea "x"
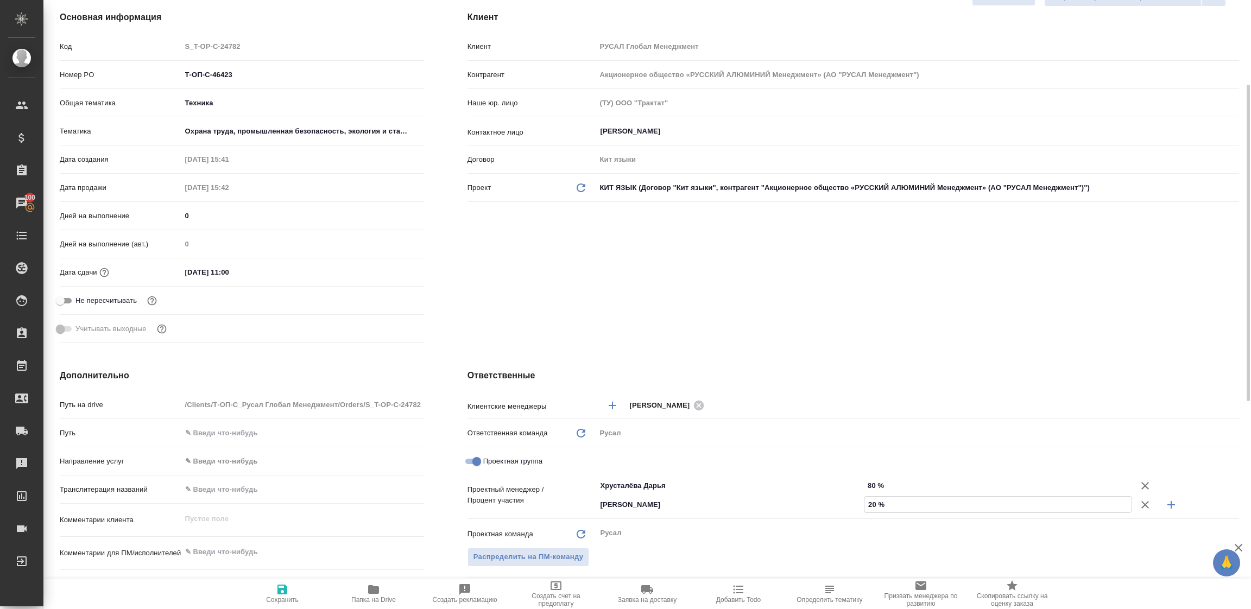
type textarea "x"
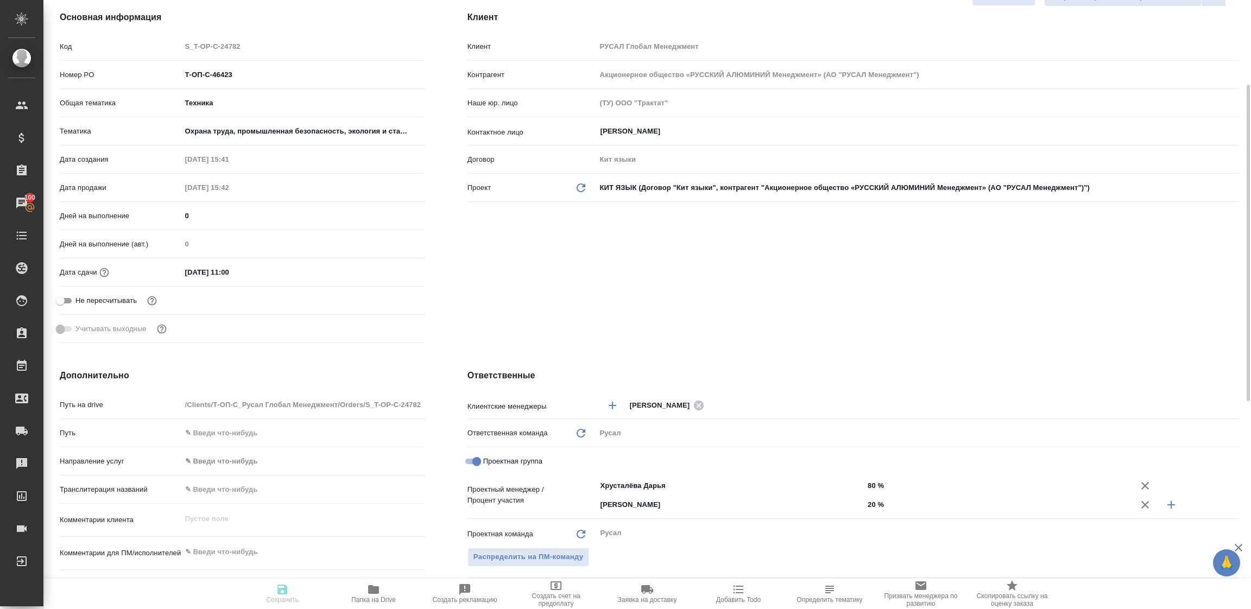
type textarea "x"
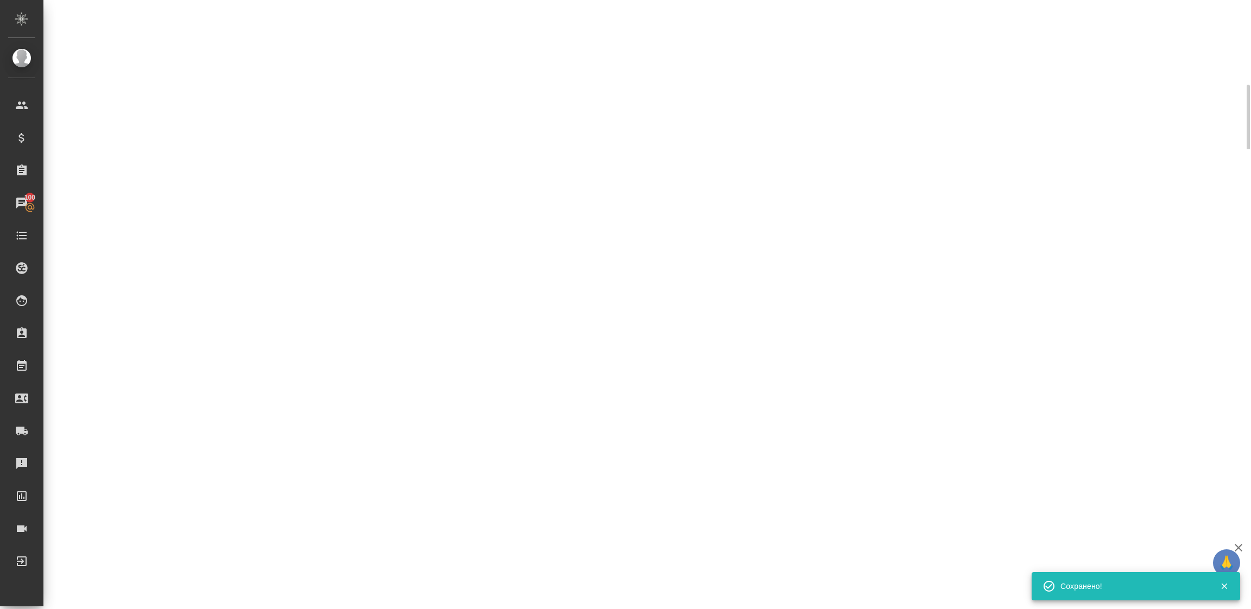
select select "RU"
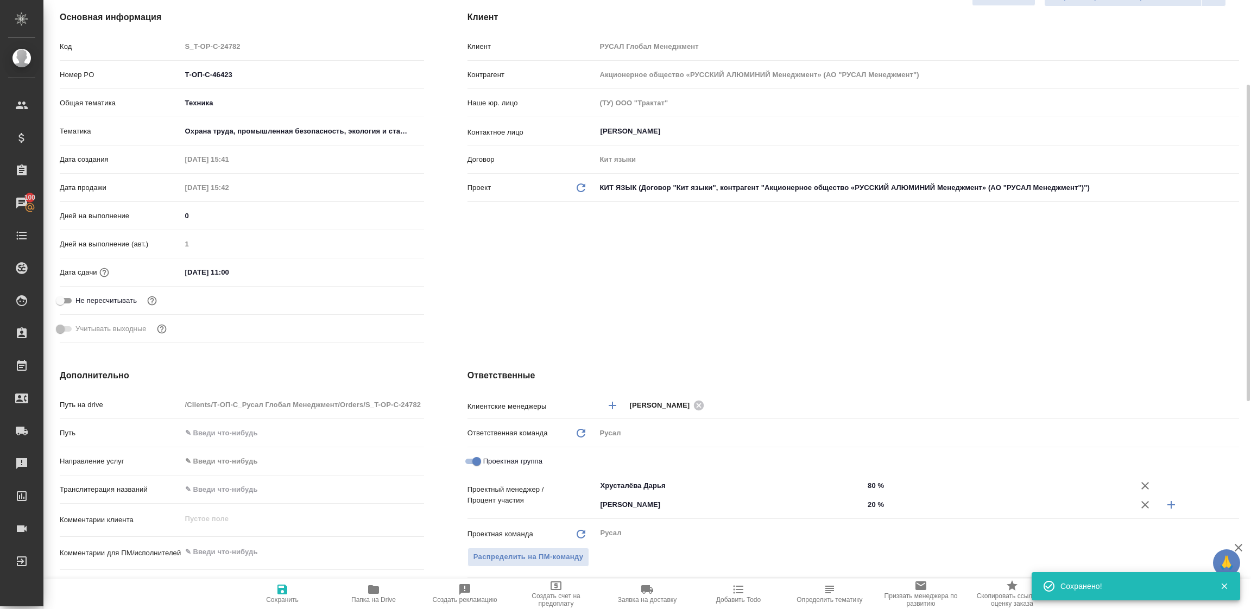
type textarea "x"
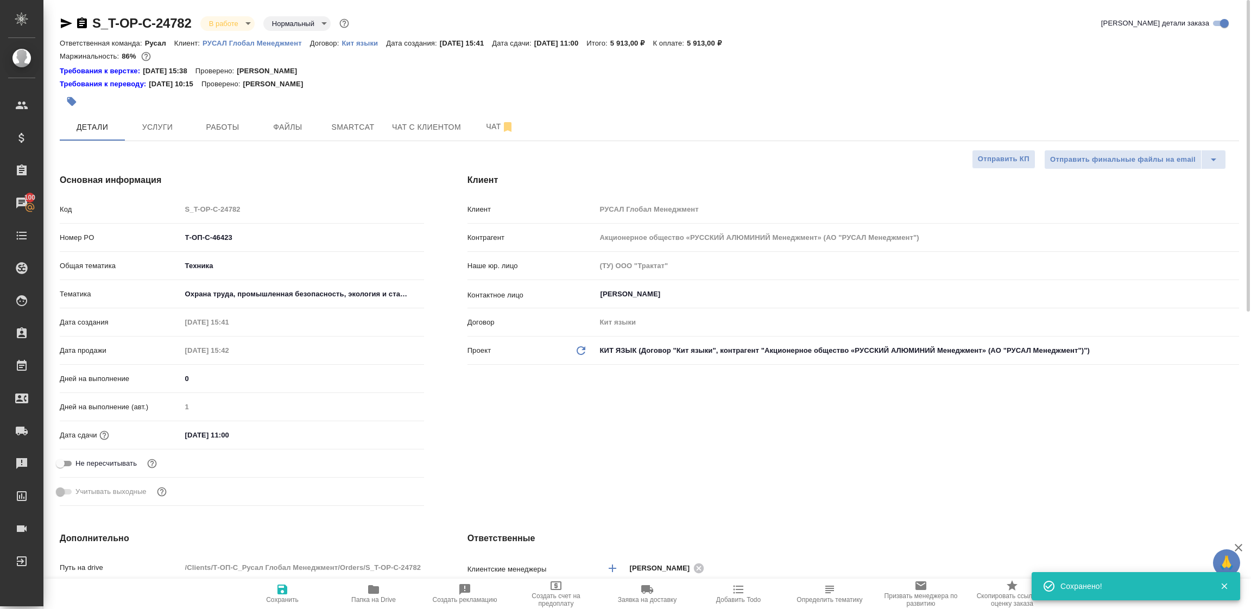
click at [62, 23] on icon "button" at bounding box center [66, 23] width 13 height 13
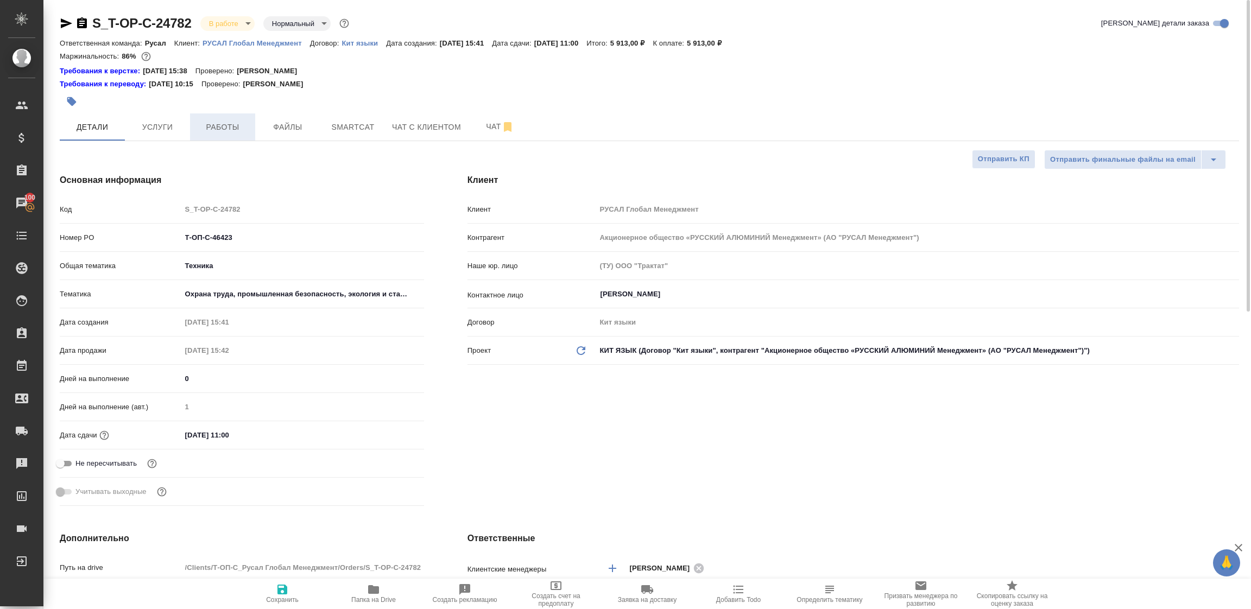
click at [226, 131] on span "Работы" at bounding box center [222, 127] width 52 height 14
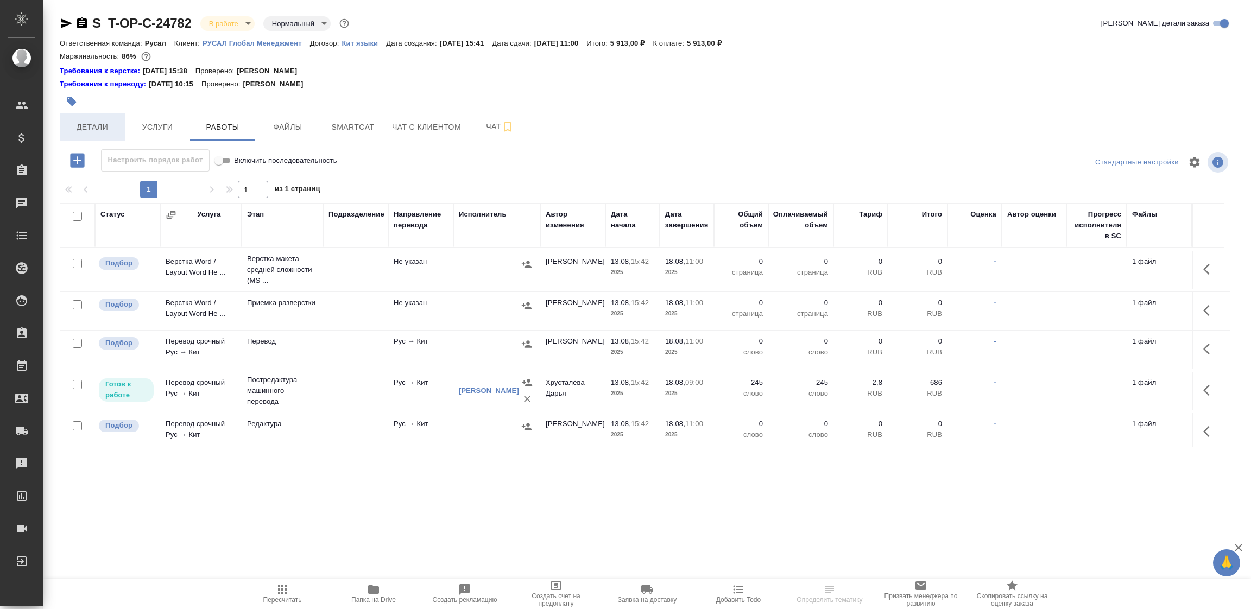
click at [96, 124] on span "Детали" at bounding box center [92, 127] width 52 height 14
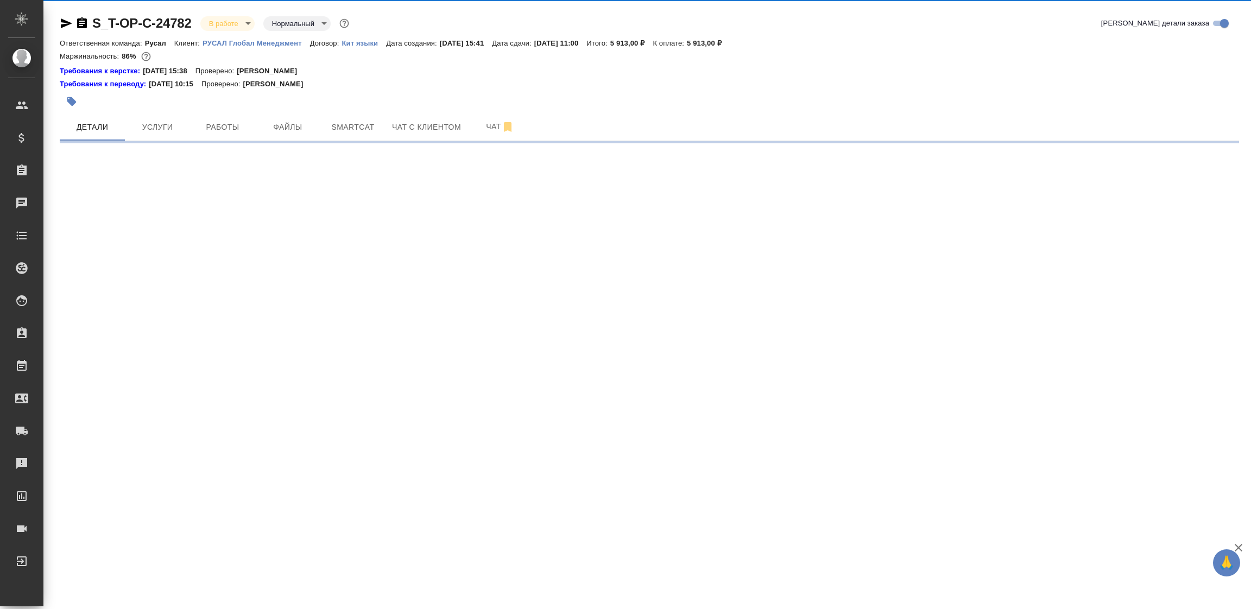
select select "RU"
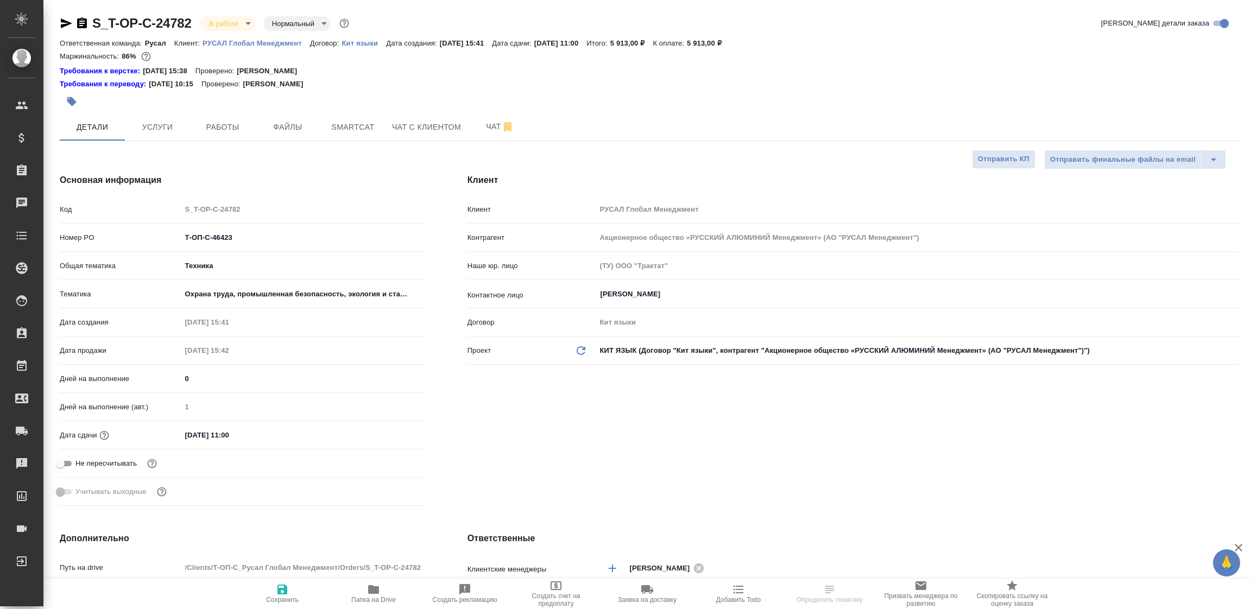
type textarea "x"
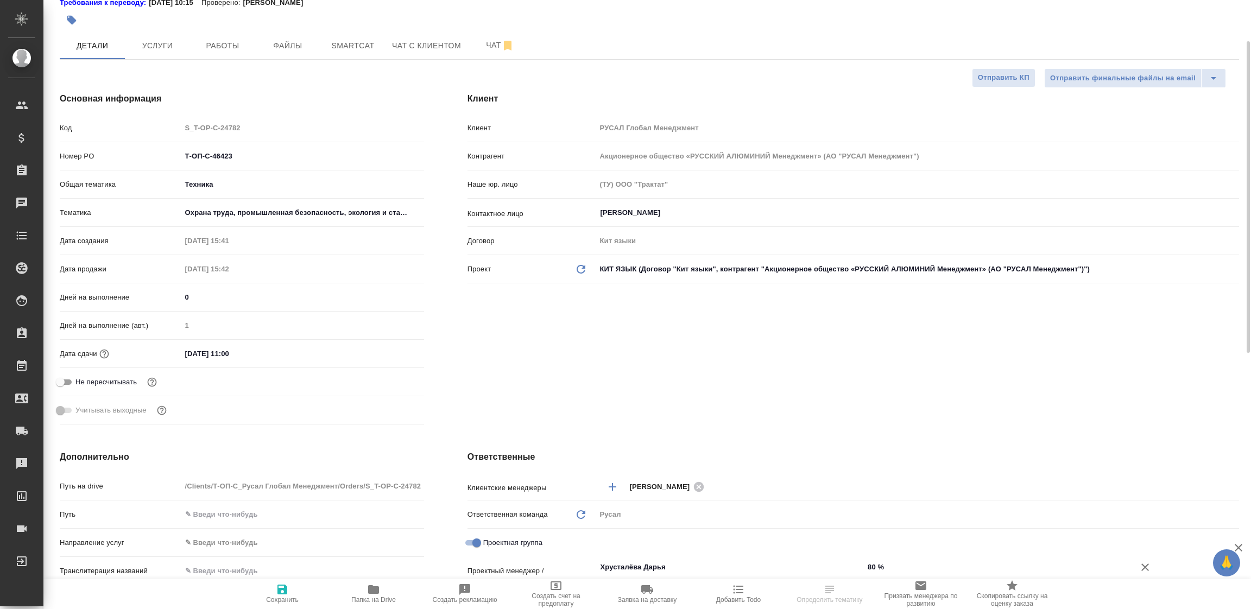
scroll to position [244, 0]
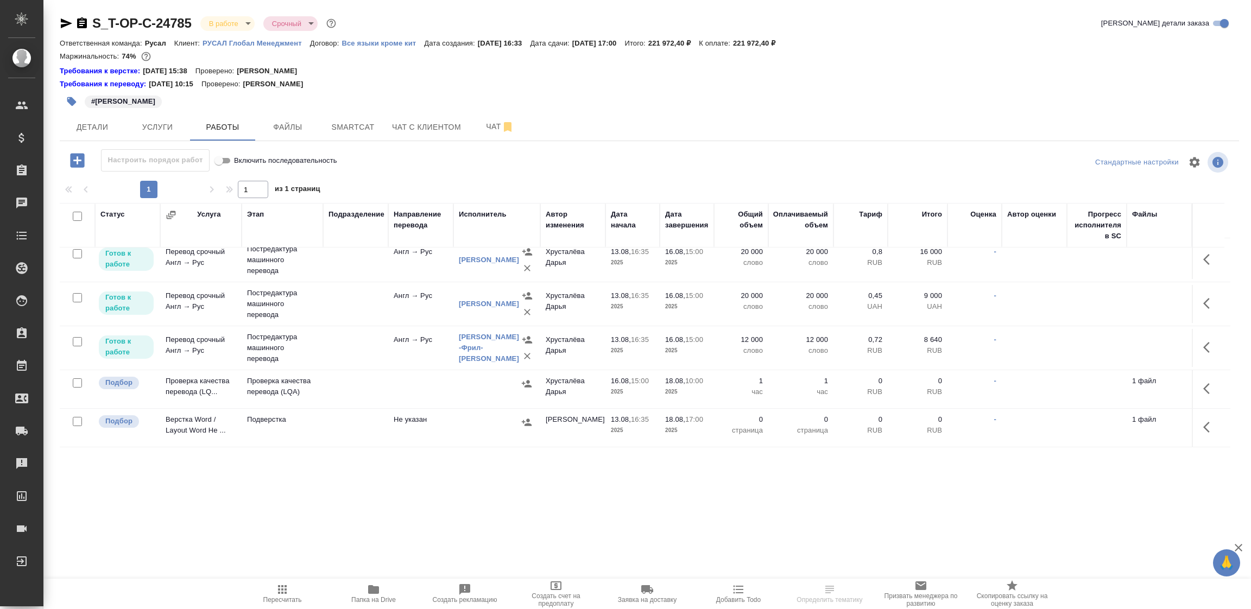
scroll to position [155, 0]
click at [102, 128] on span "Детали" at bounding box center [92, 127] width 52 height 14
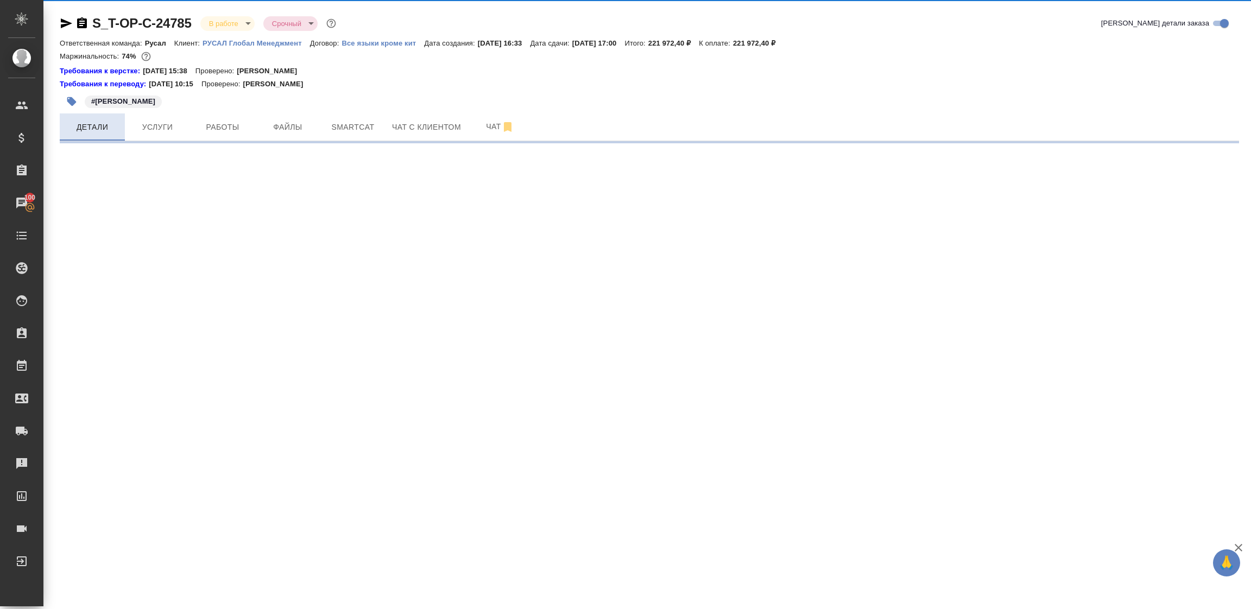
select select "RU"
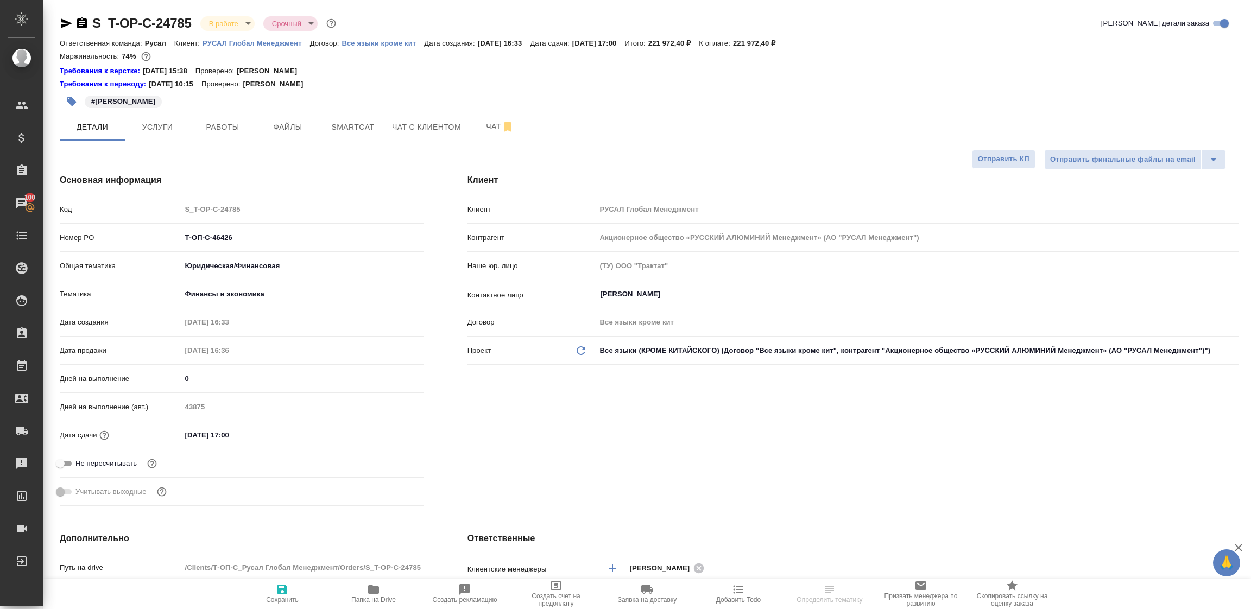
type textarea "x"
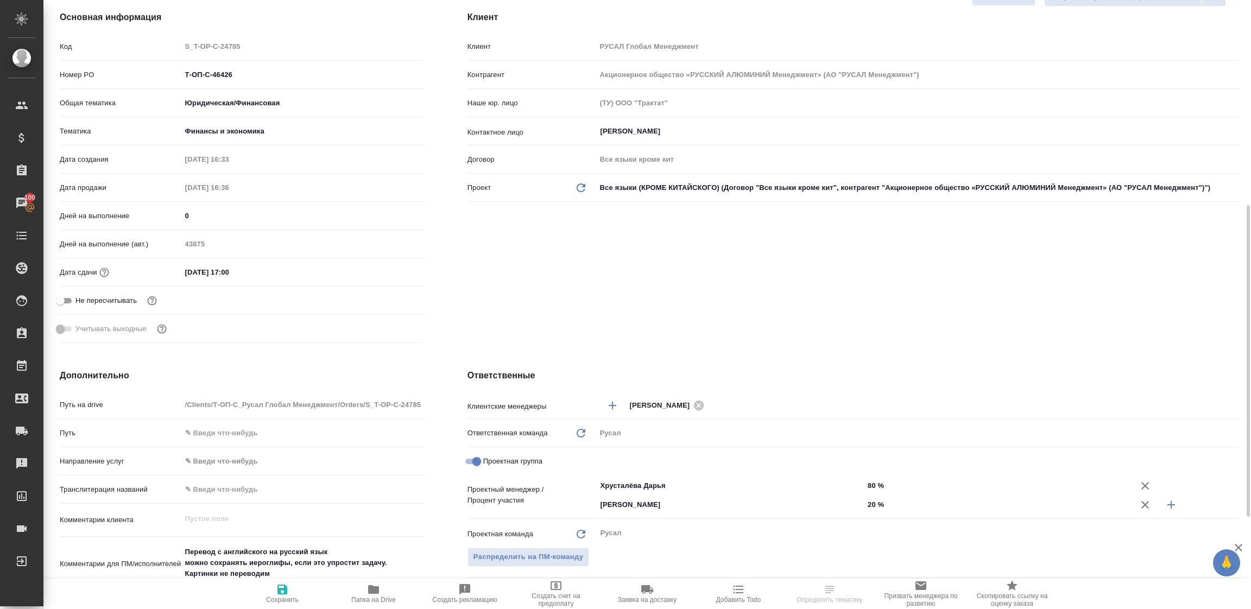
scroll to position [244, 0]
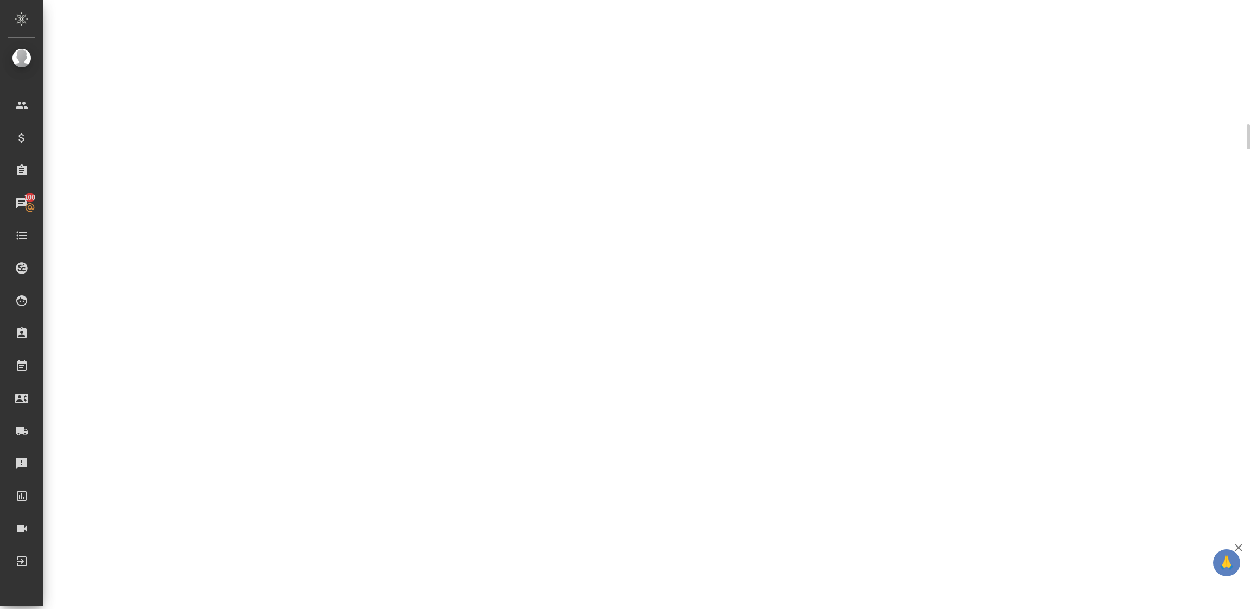
select select "RU"
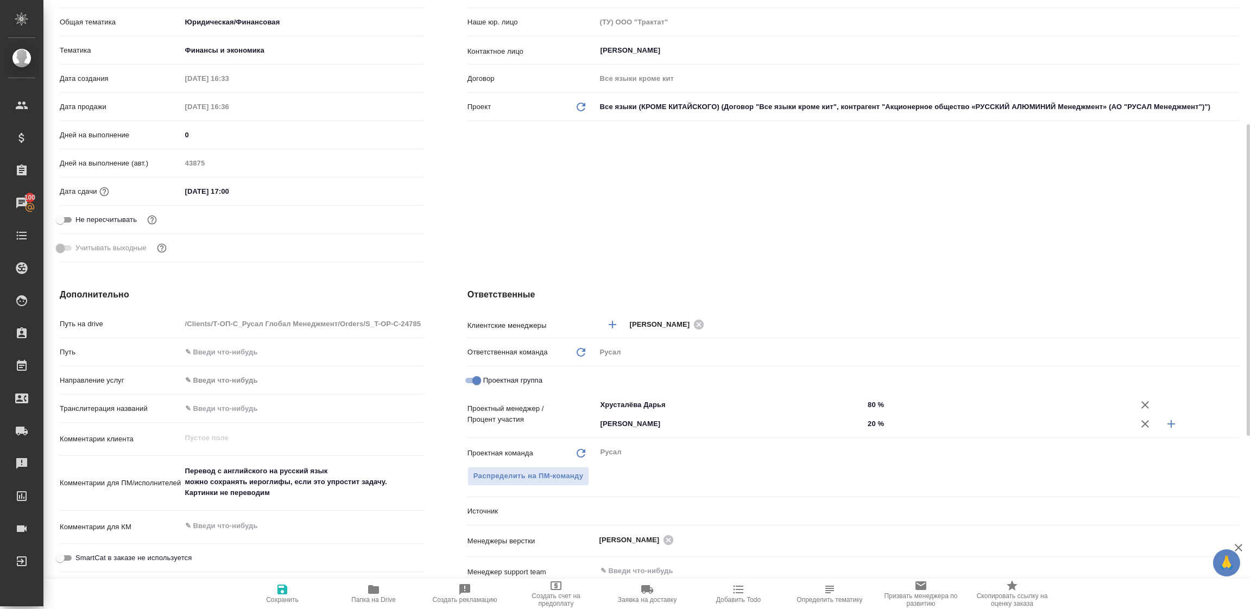
type textarea "x"
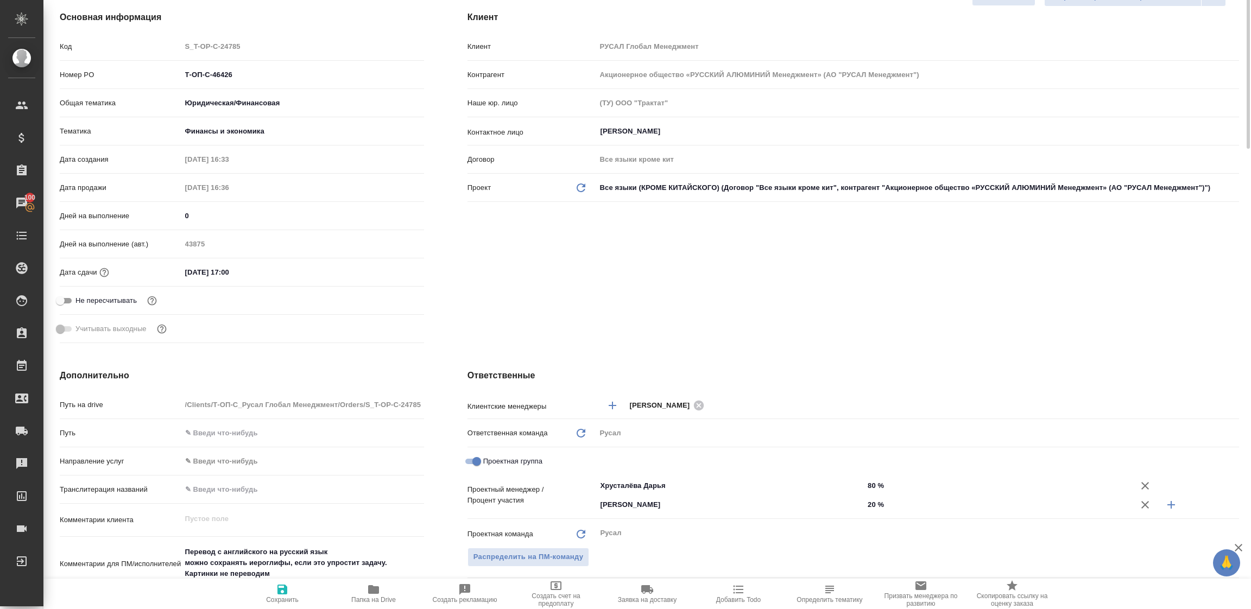
scroll to position [0, 0]
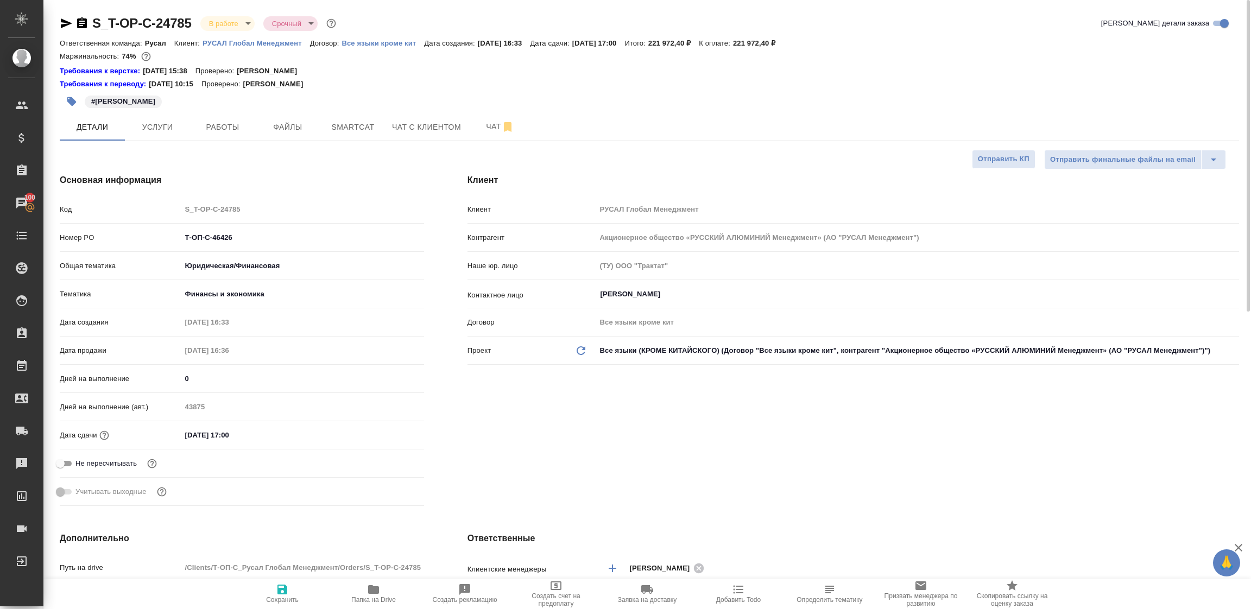
type textarea "x"
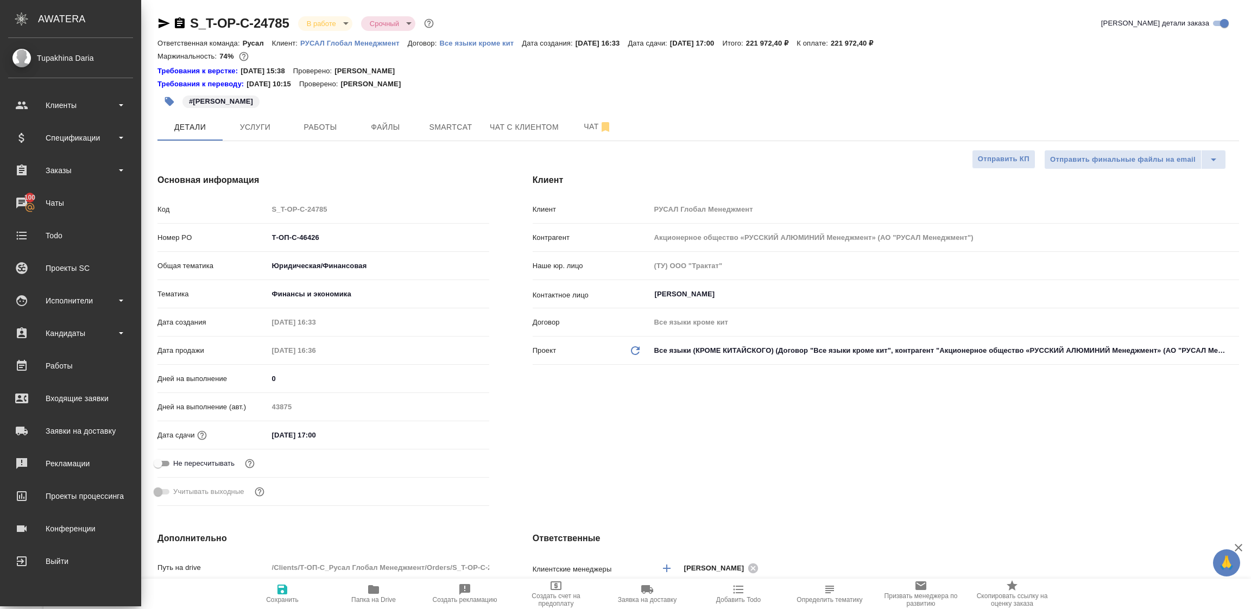
type textarea "x"
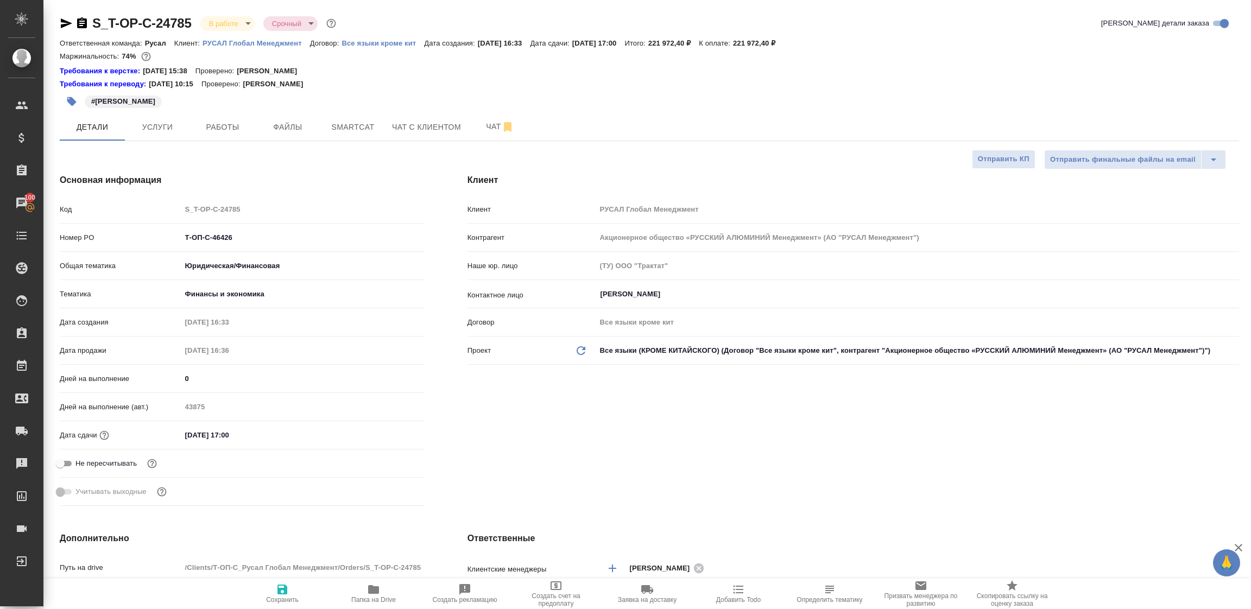
click at [61, 24] on icon "button" at bounding box center [66, 23] width 11 height 10
click at [225, 126] on span "Работы" at bounding box center [222, 127] width 52 height 14
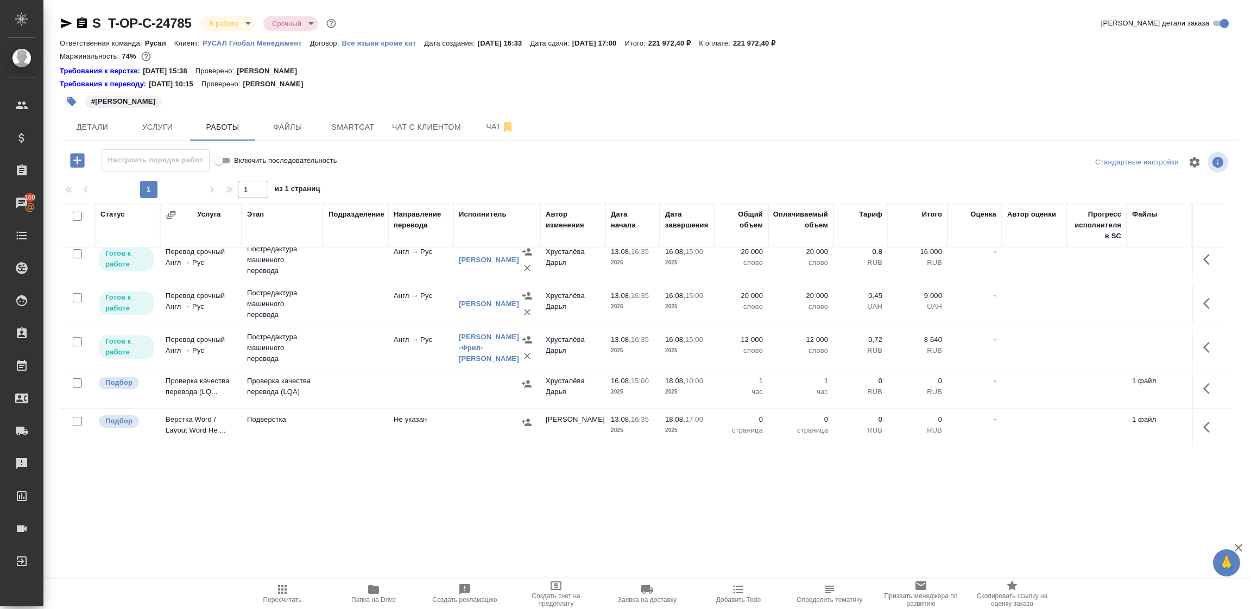
scroll to position [155, 0]
click at [98, 131] on span "Детали" at bounding box center [92, 127] width 52 height 14
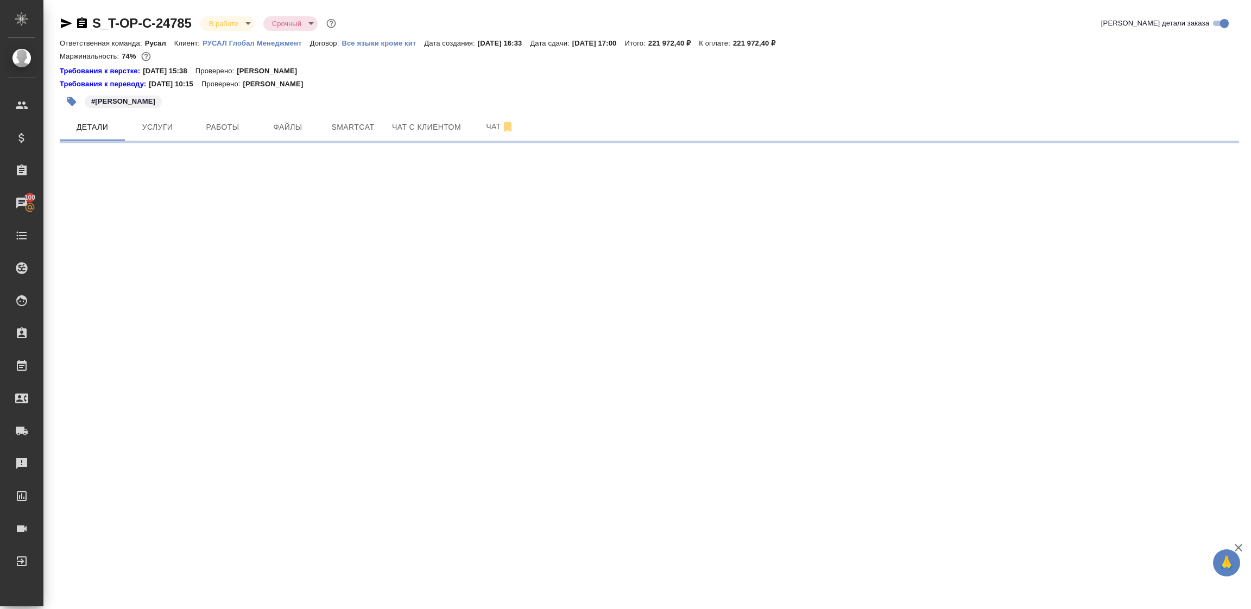
select select "RU"
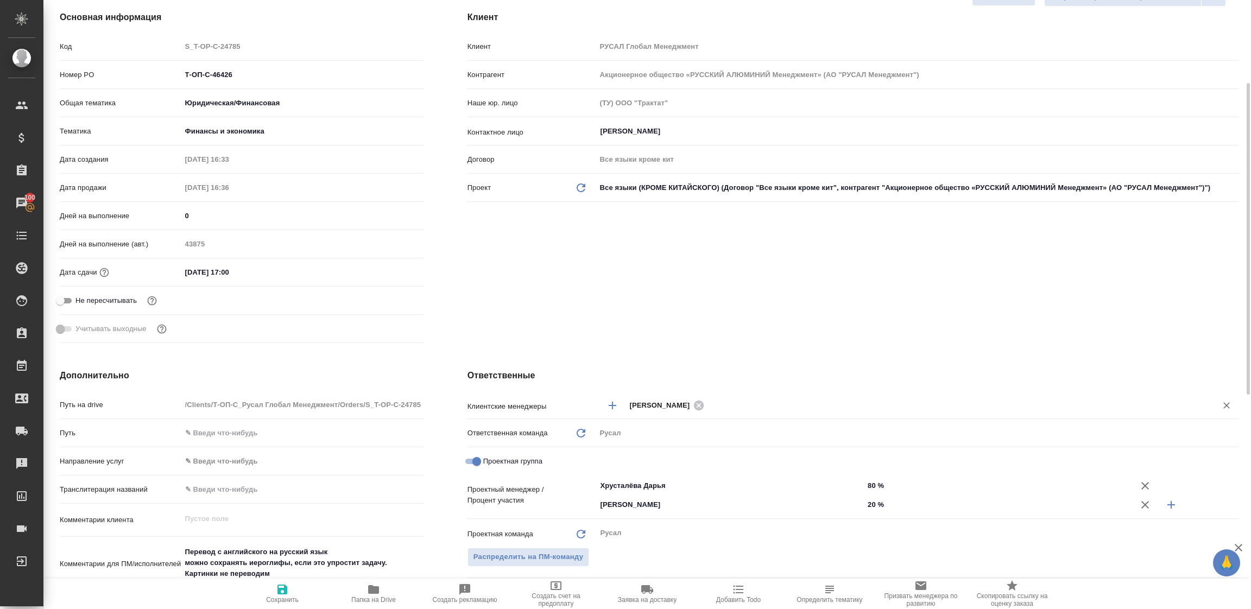
type textarea "x"
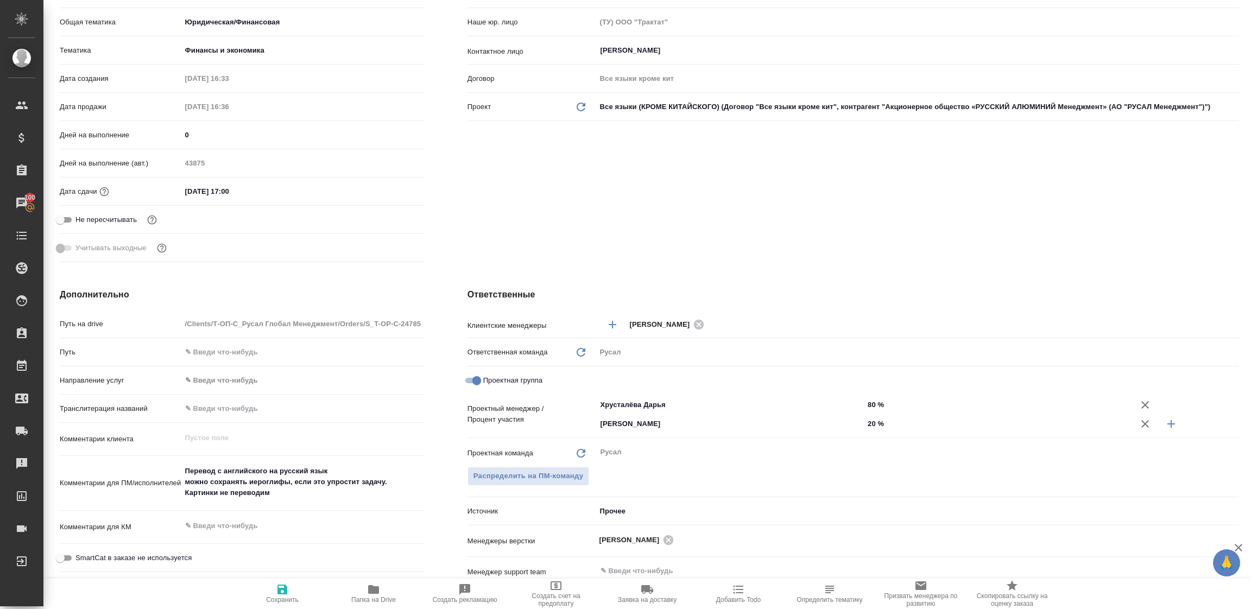
click at [1167, 422] on icon "button" at bounding box center [1171, 424] width 8 height 8
type textarea "x"
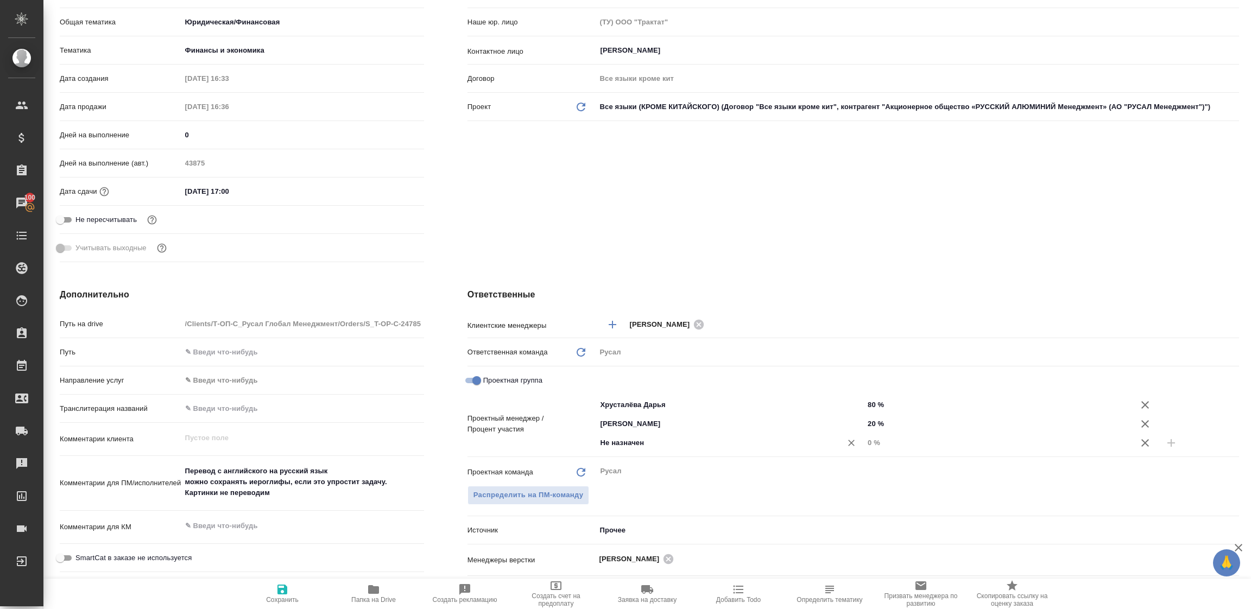
click at [683, 439] on input "Не назначен" at bounding box center [711, 442] width 225 height 13
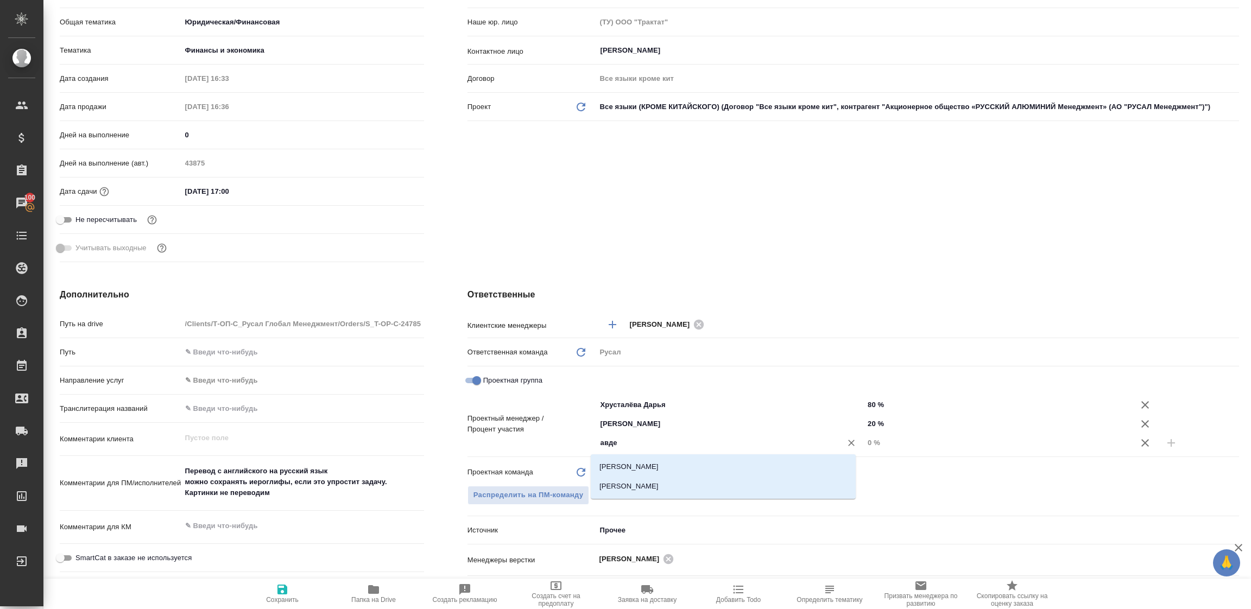
type input "авдее"
click at [663, 486] on li "Авдеенко Кирилл" at bounding box center [723, 487] width 265 height 20
type textarea "x"
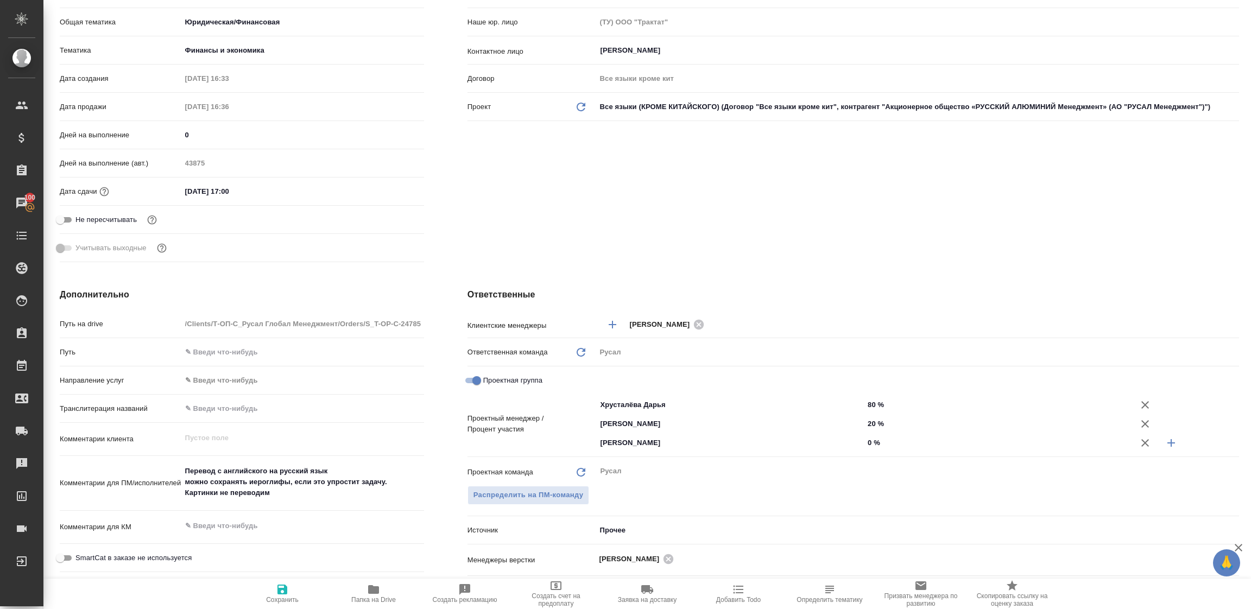
click at [865, 442] on input "0 %" at bounding box center [998, 443] width 268 height 16
type textarea "x"
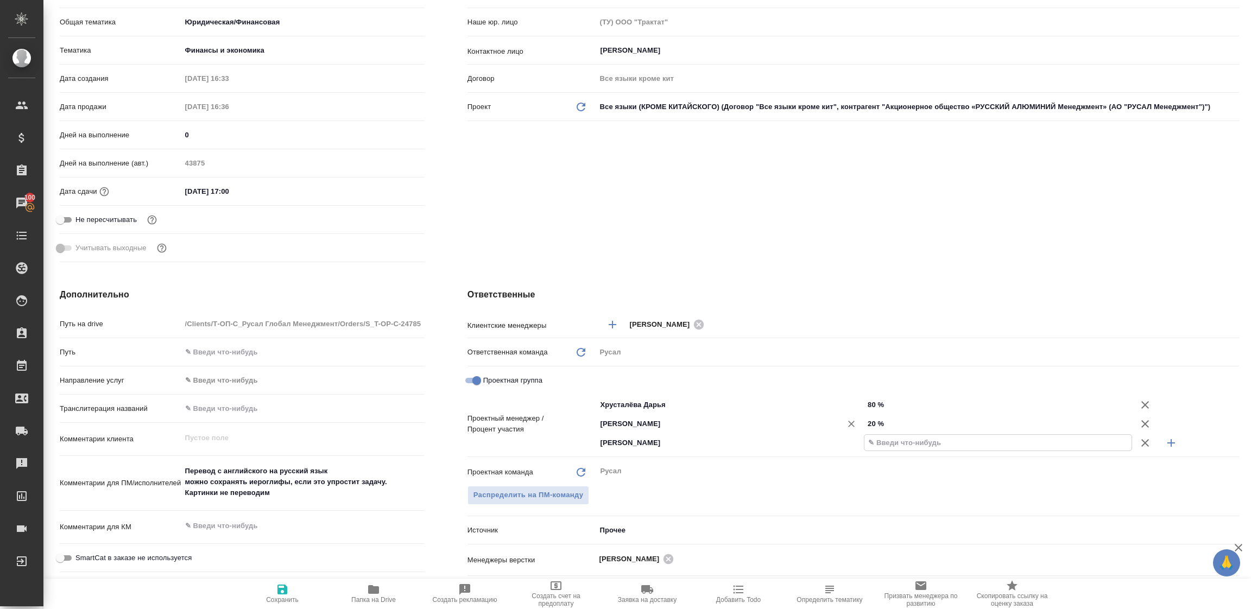
type textarea "x"
type input "10 %"
type textarea "x"
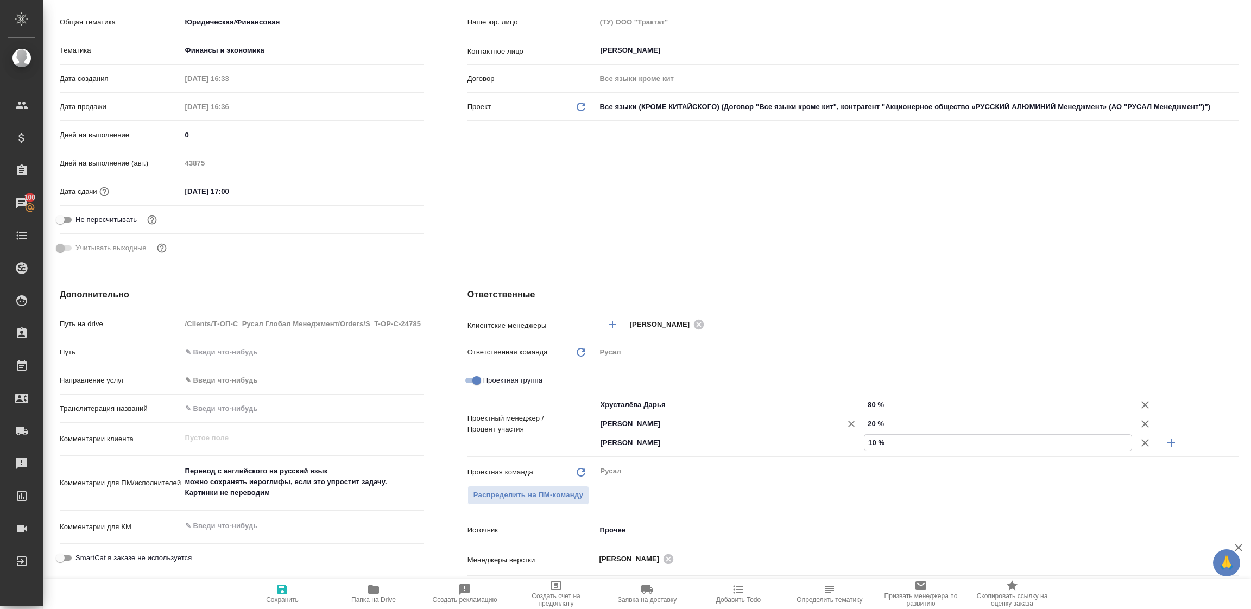
type textarea "x"
type input "10 %"
click at [864, 422] on input "20 %" at bounding box center [998, 424] width 268 height 16
type input "0 %"
type textarea "x"
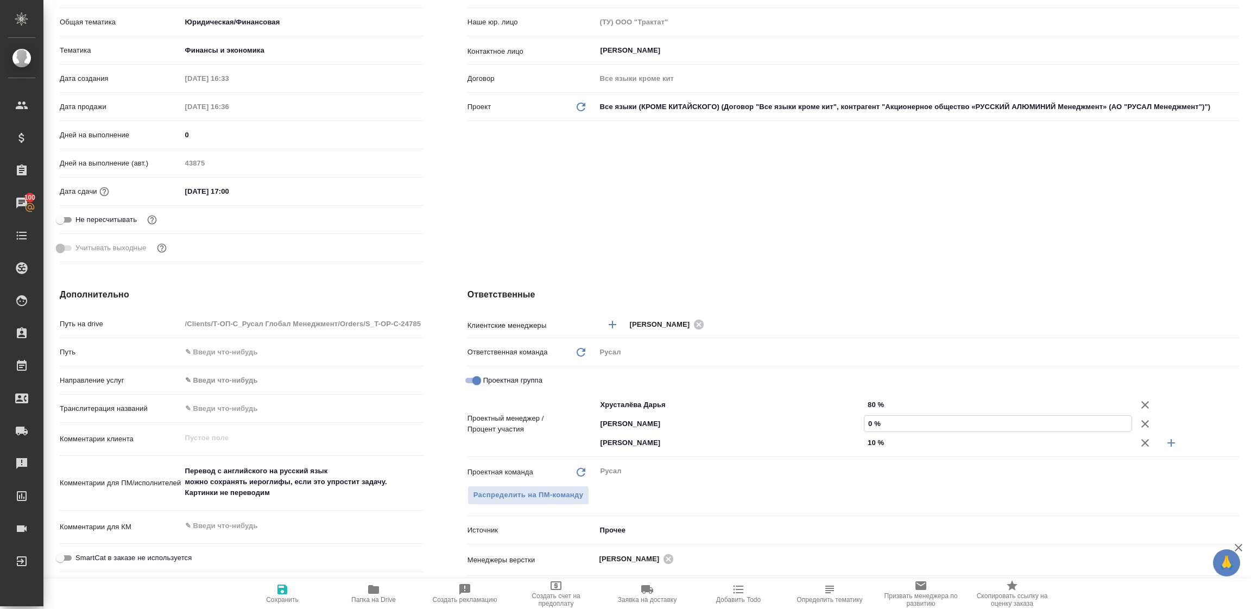
type textarea "x"
type input "10 %"
type textarea "x"
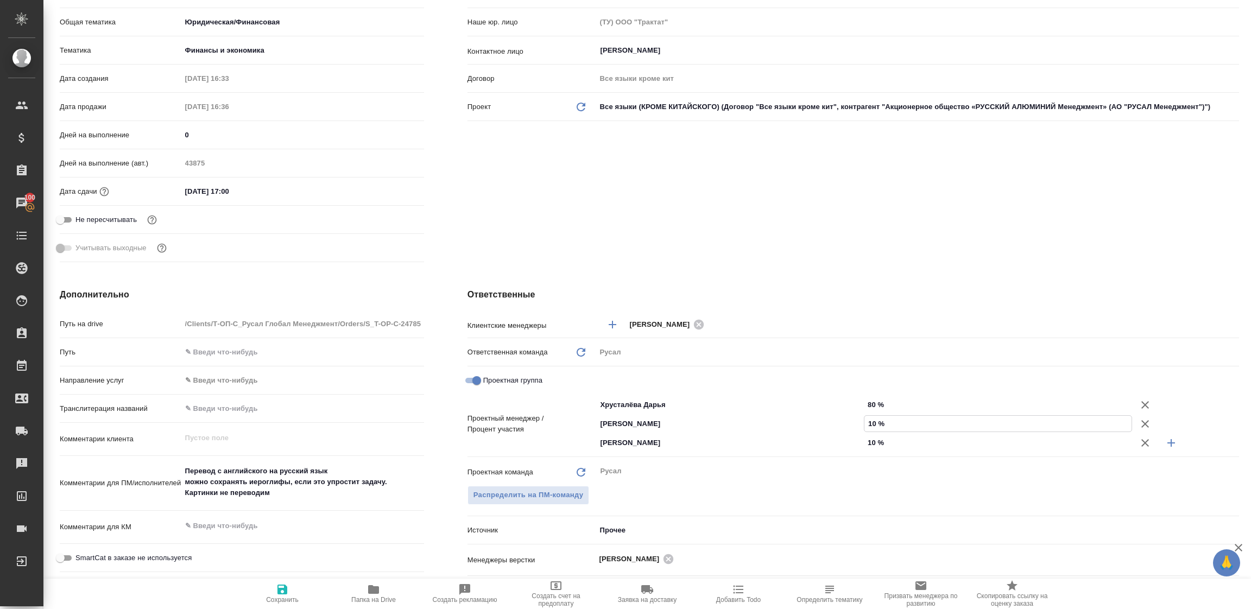
type textarea "x"
type input "10 %"
click at [288, 585] on icon "button" at bounding box center [282, 589] width 13 height 13
type textarea "x"
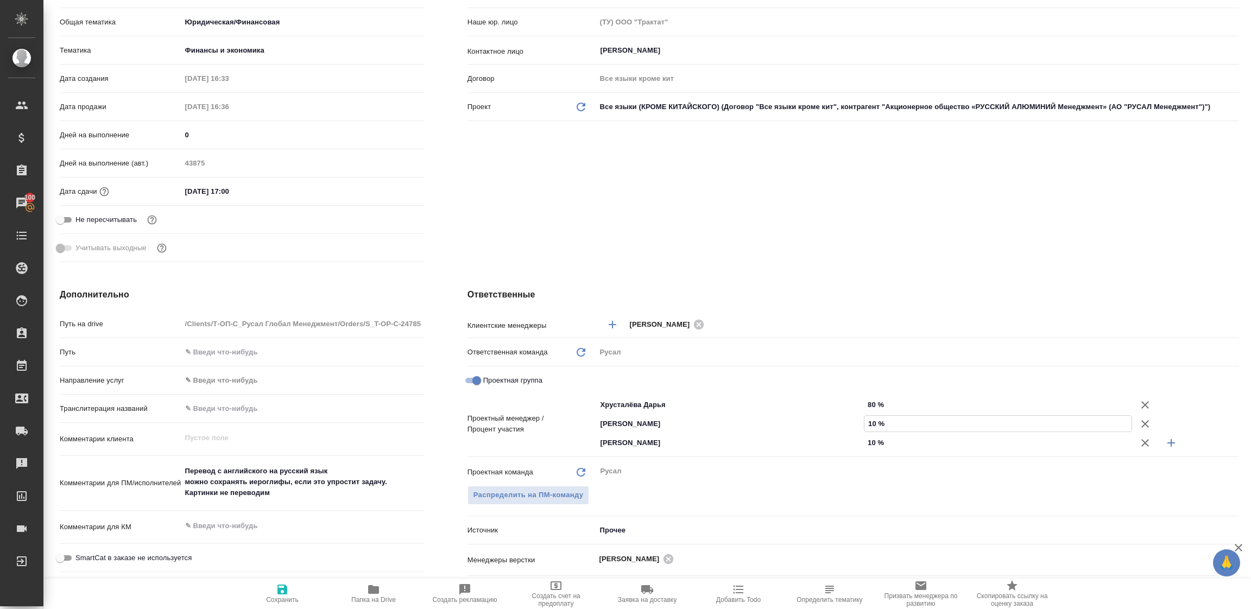
type textarea "x"
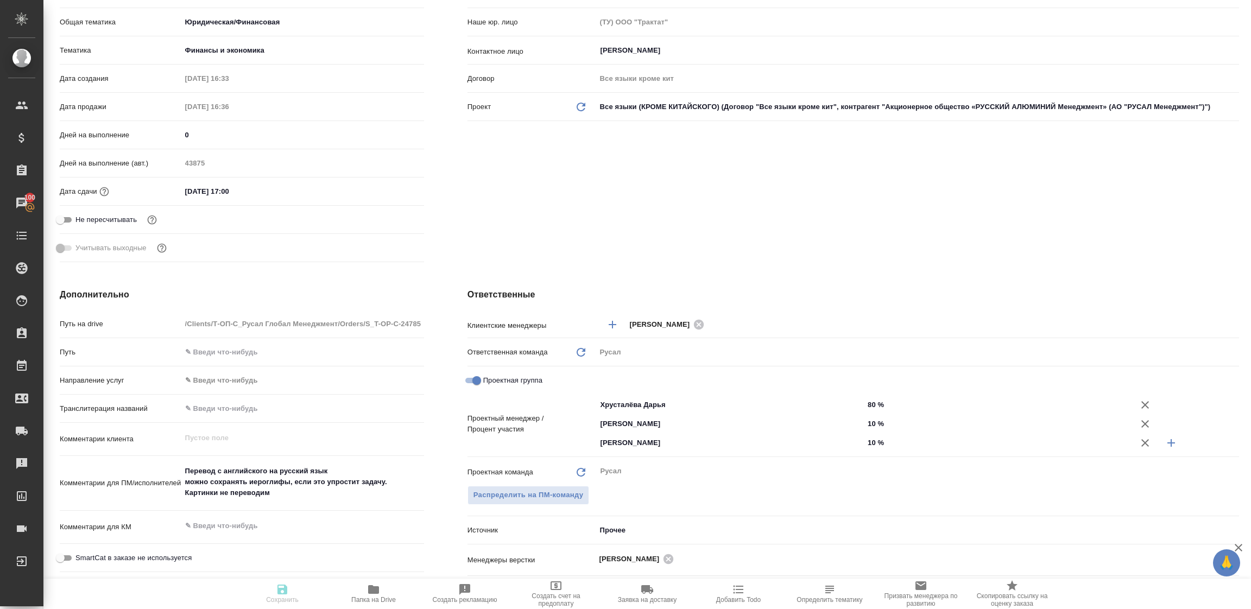
type textarea "x"
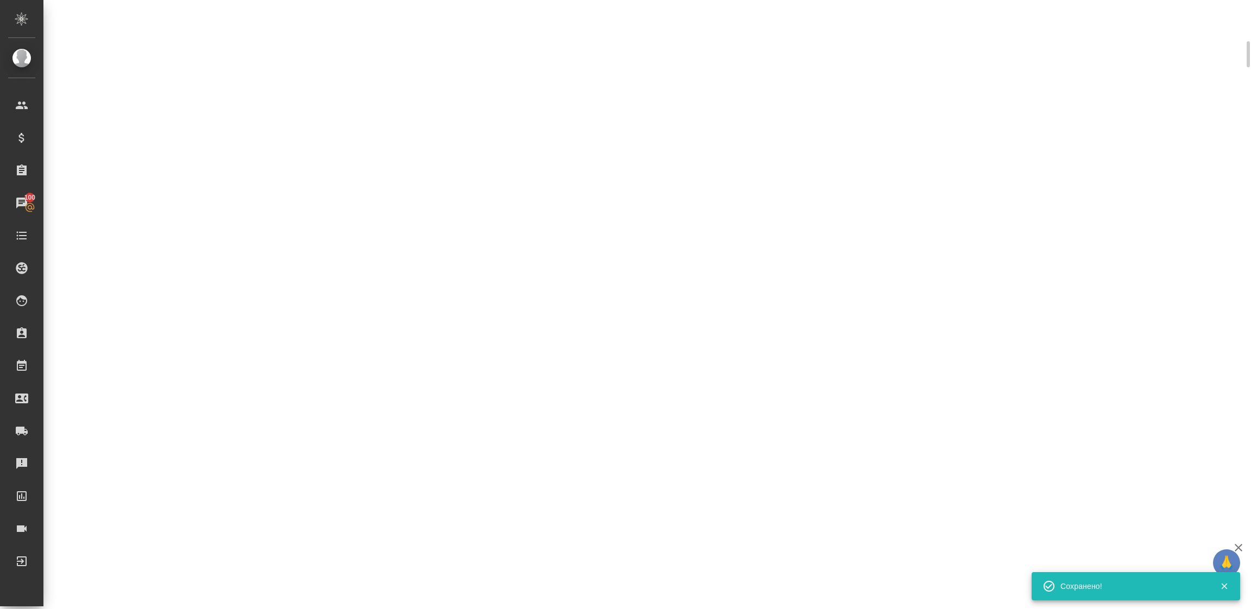
select select "RU"
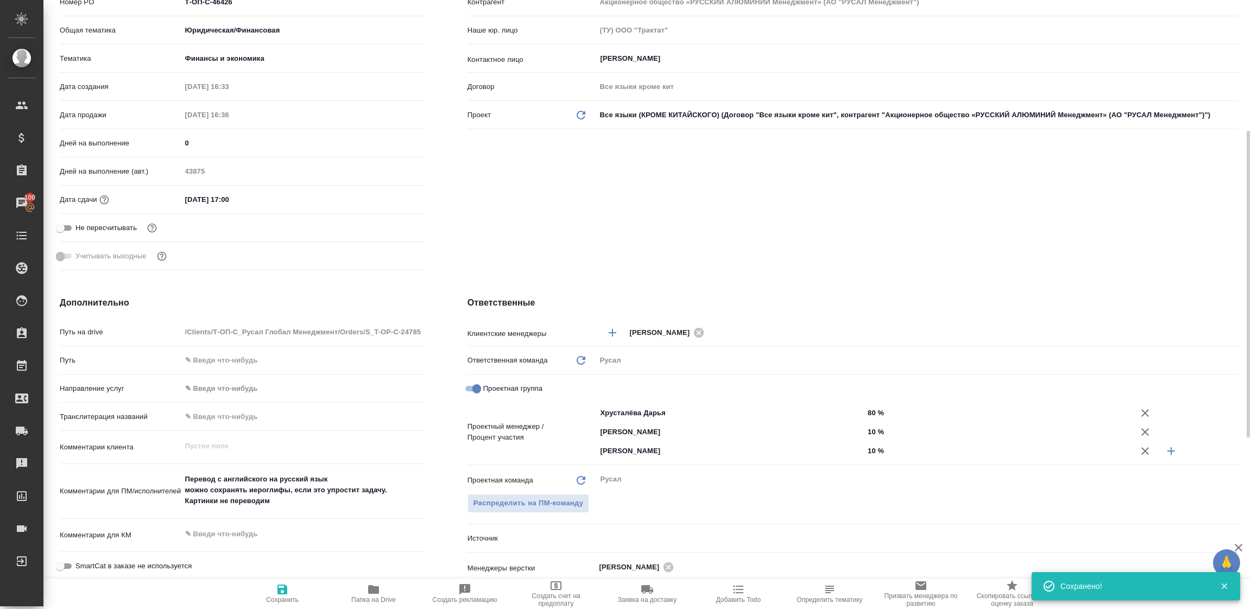
type textarea "x"
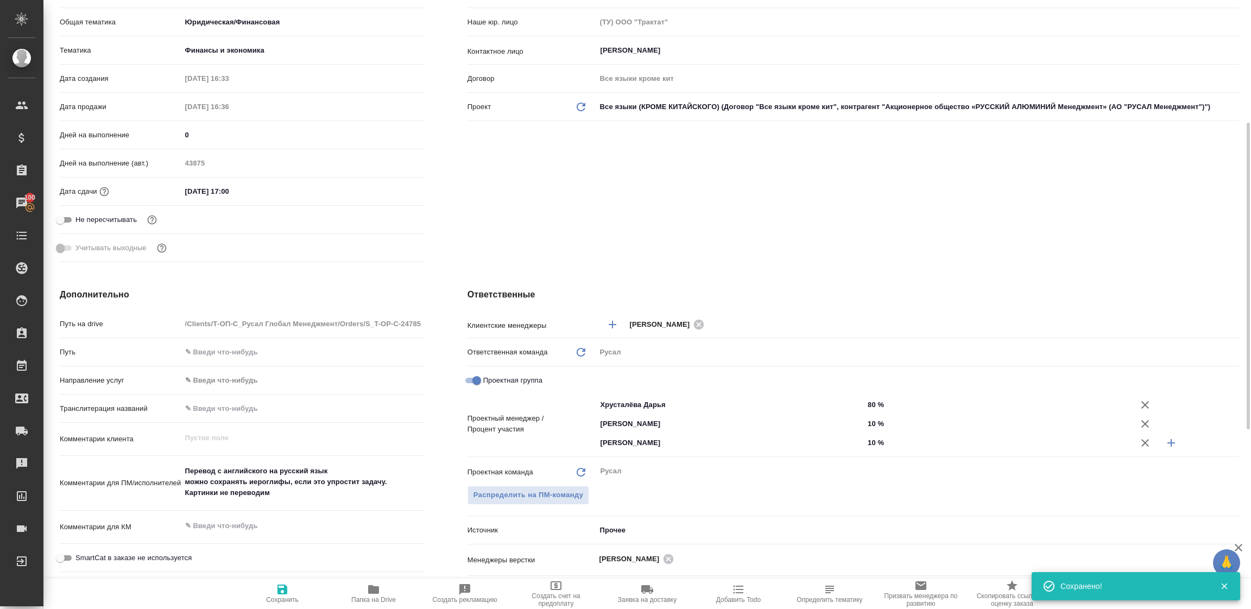
scroll to position [0, 0]
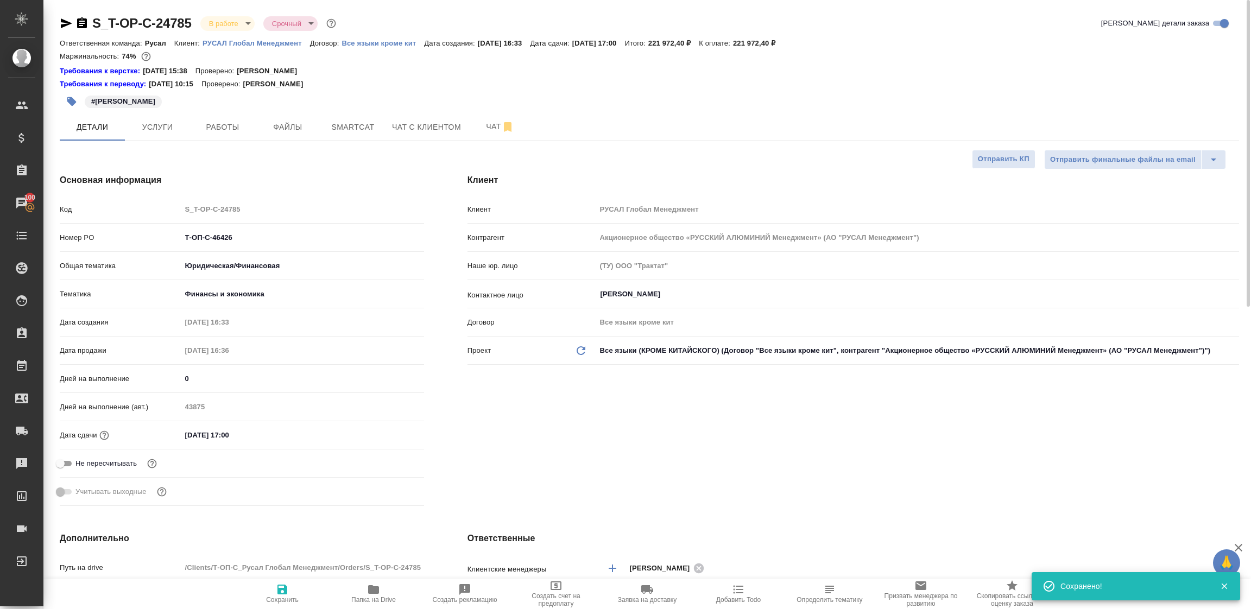
click at [64, 23] on icon "button" at bounding box center [66, 23] width 13 height 13
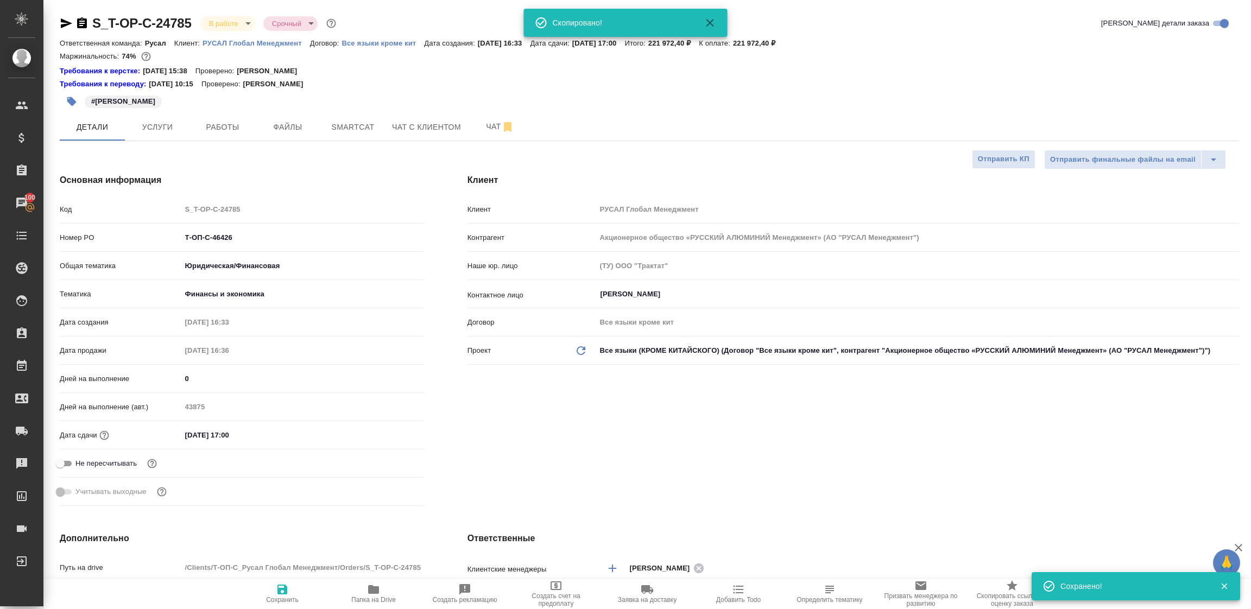
type textarea "x"
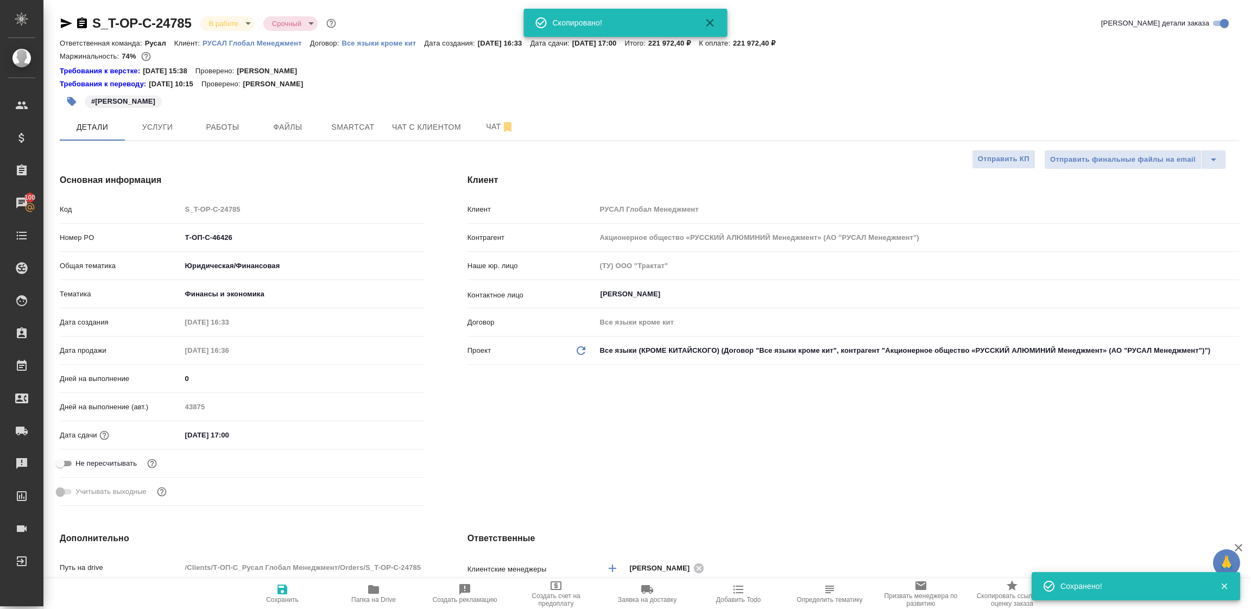
type textarea "x"
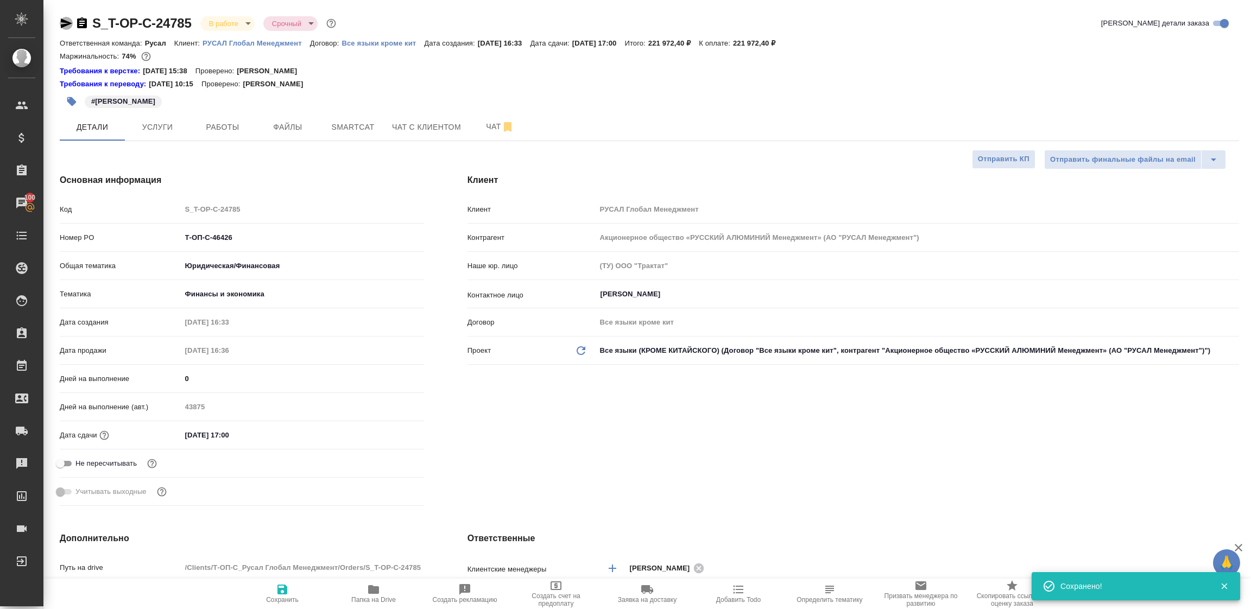
click at [64, 24] on icon "button" at bounding box center [66, 23] width 11 height 10
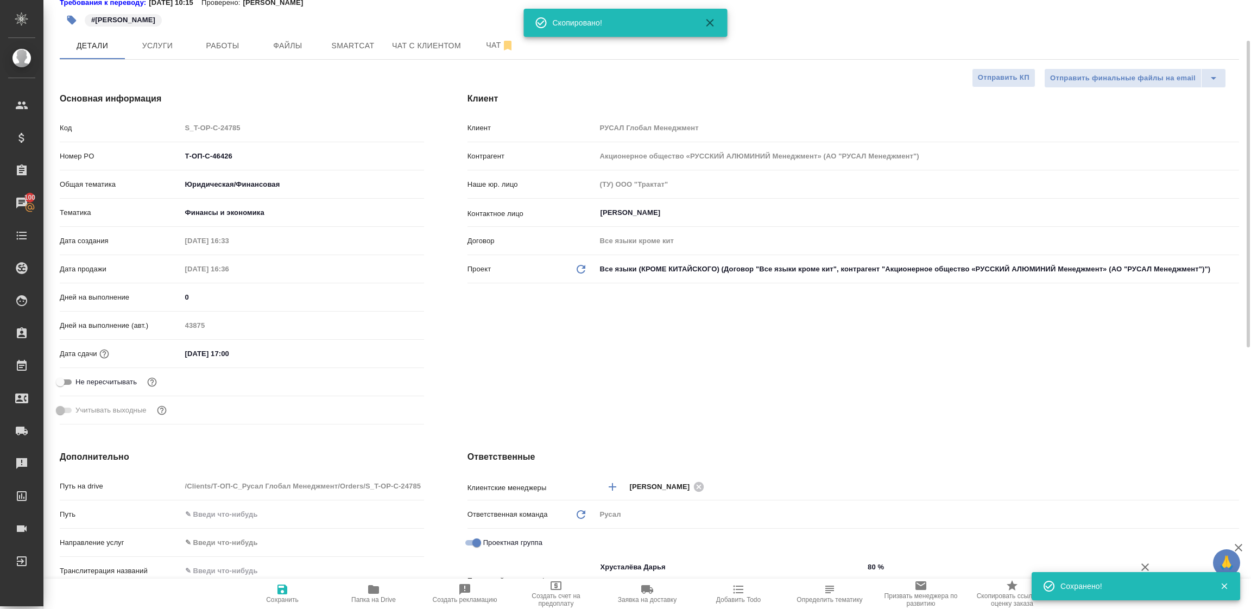
scroll to position [244, 0]
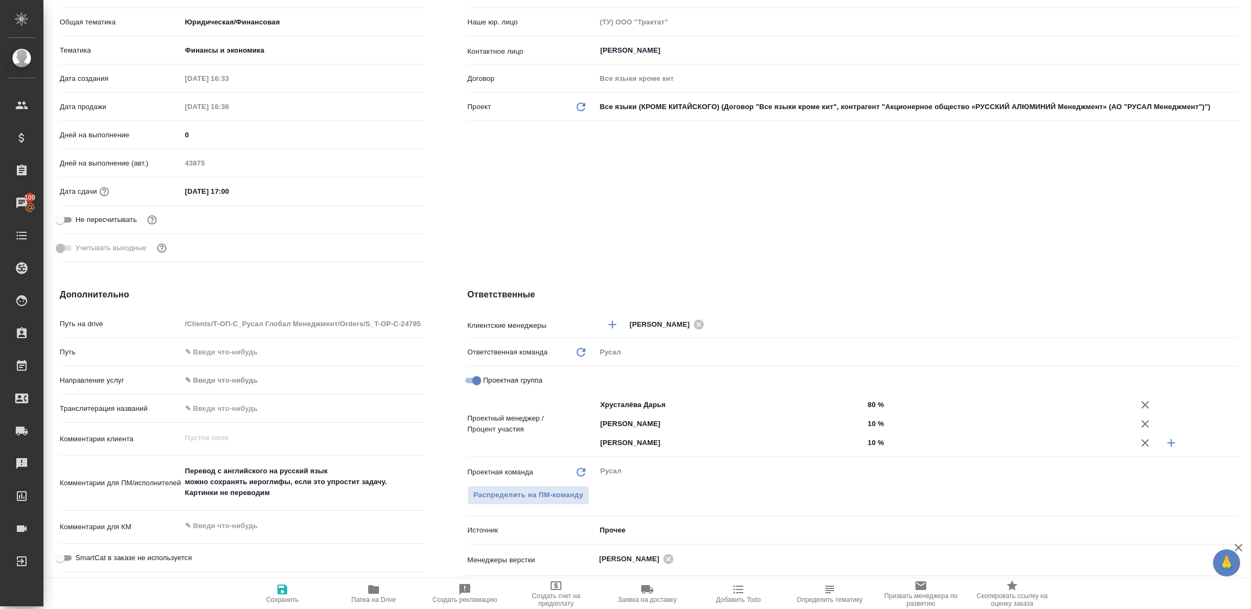
type textarea "x"
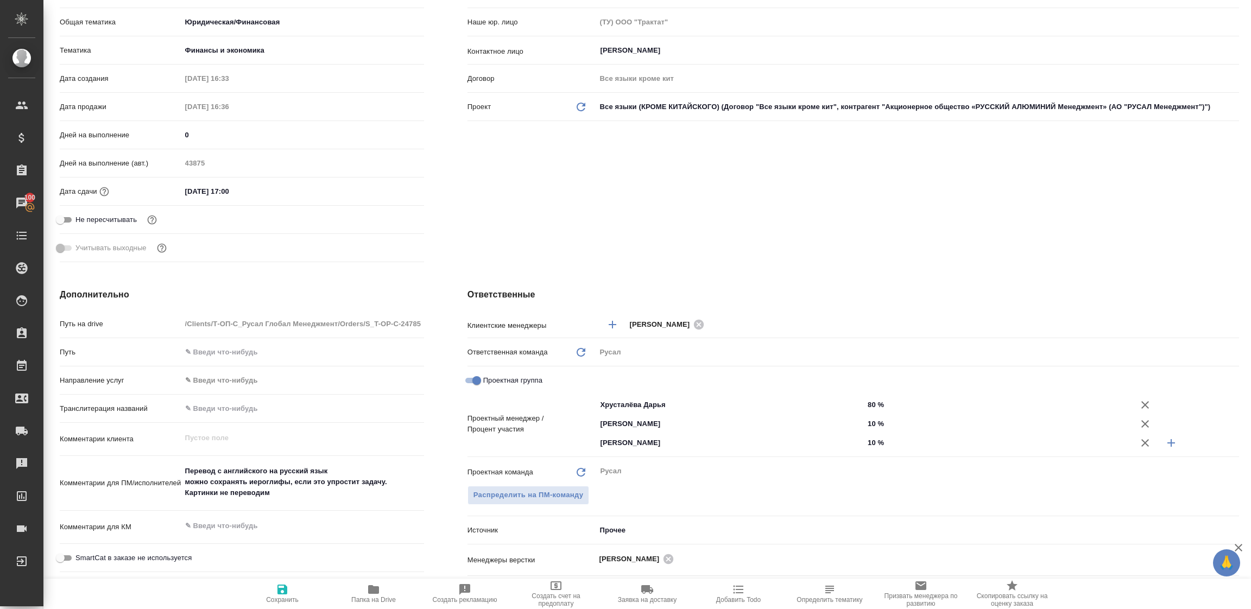
type textarea "x"
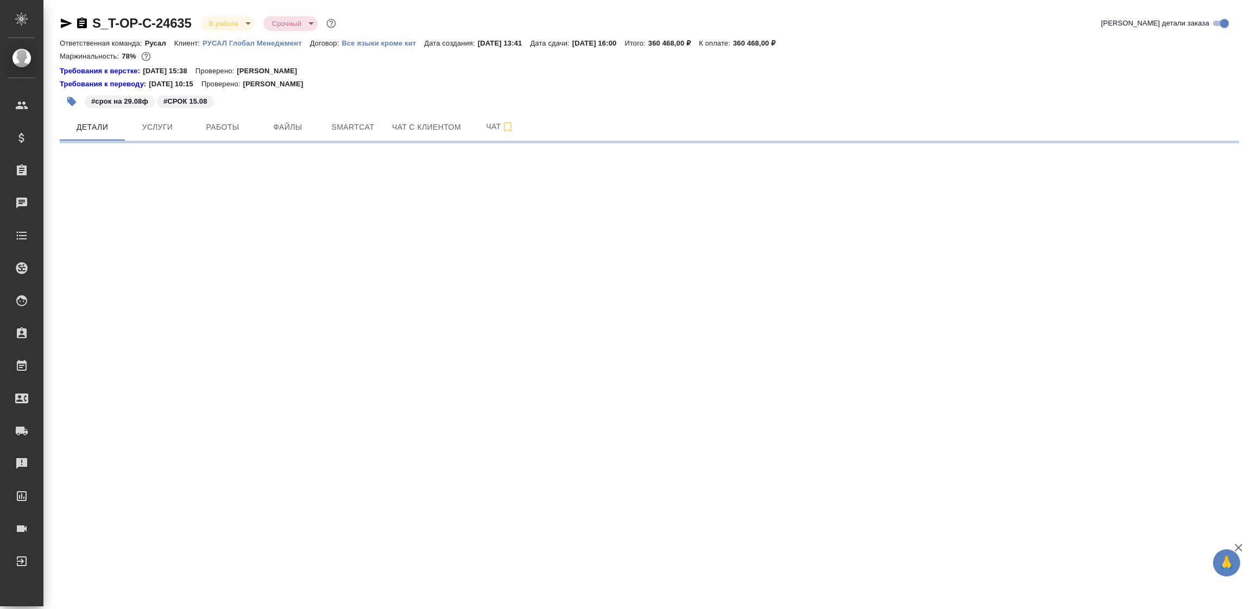
select select "RU"
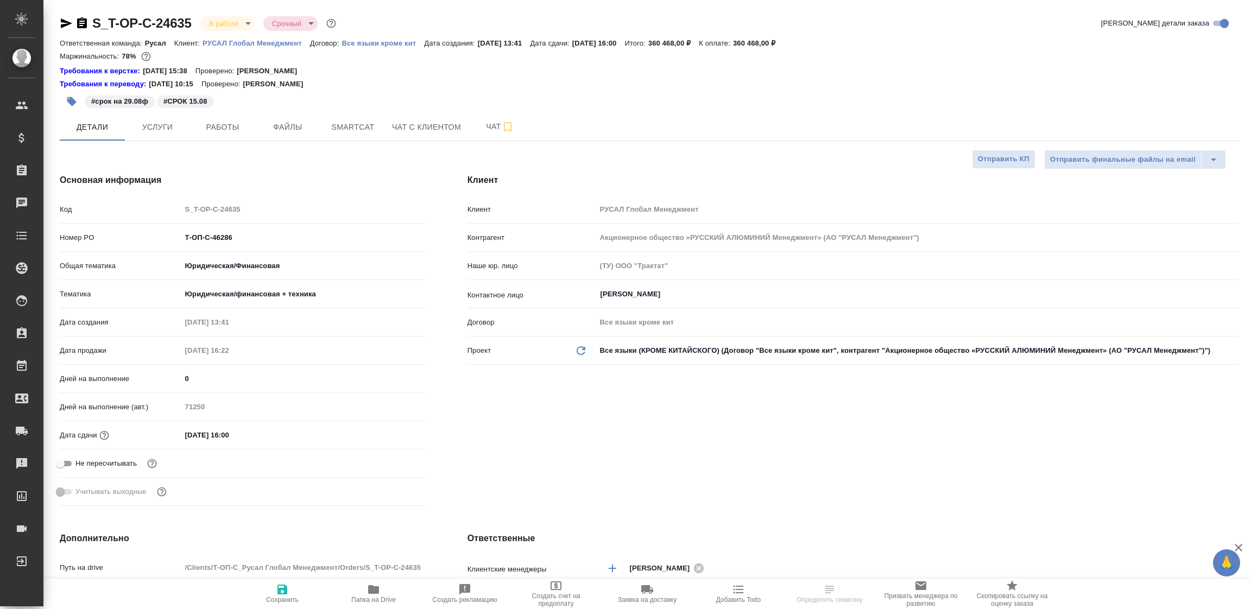
type textarea "x"
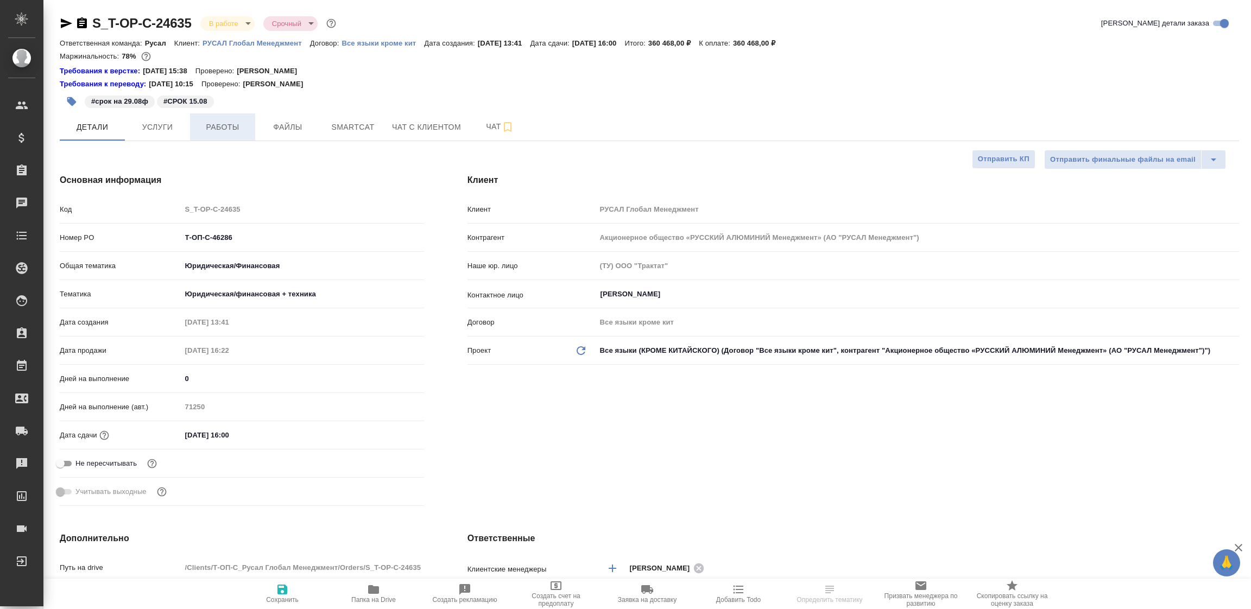
type textarea "x"
click at [232, 121] on span "Работы" at bounding box center [222, 127] width 52 height 14
type textarea "x"
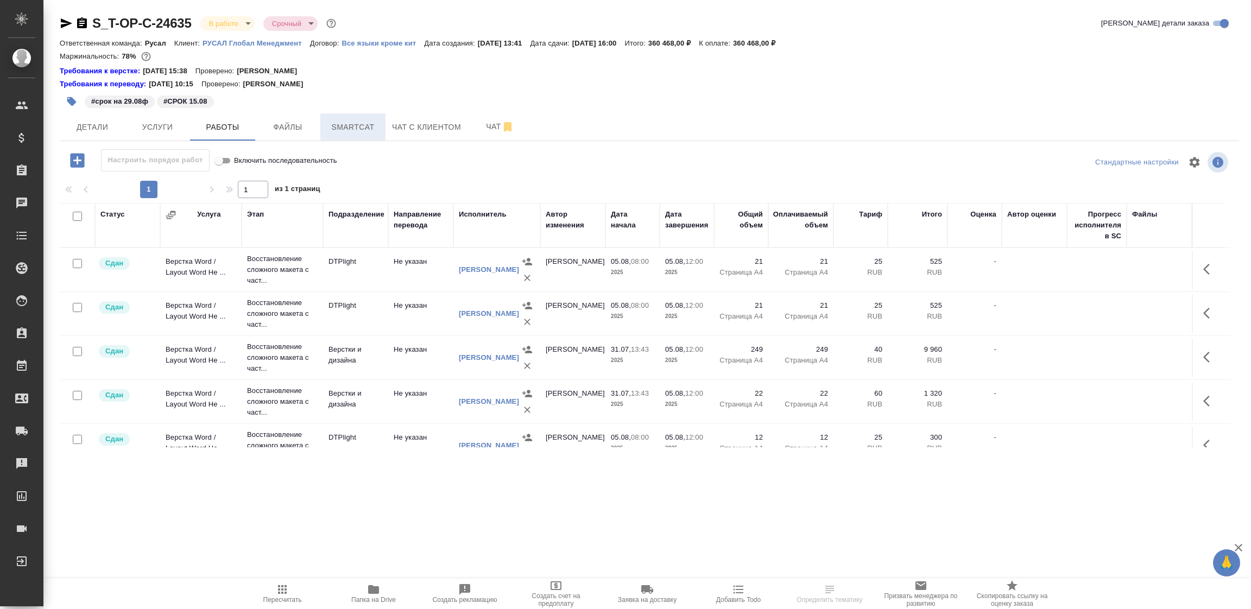
click at [357, 125] on span "Smartcat" at bounding box center [353, 127] width 52 height 14
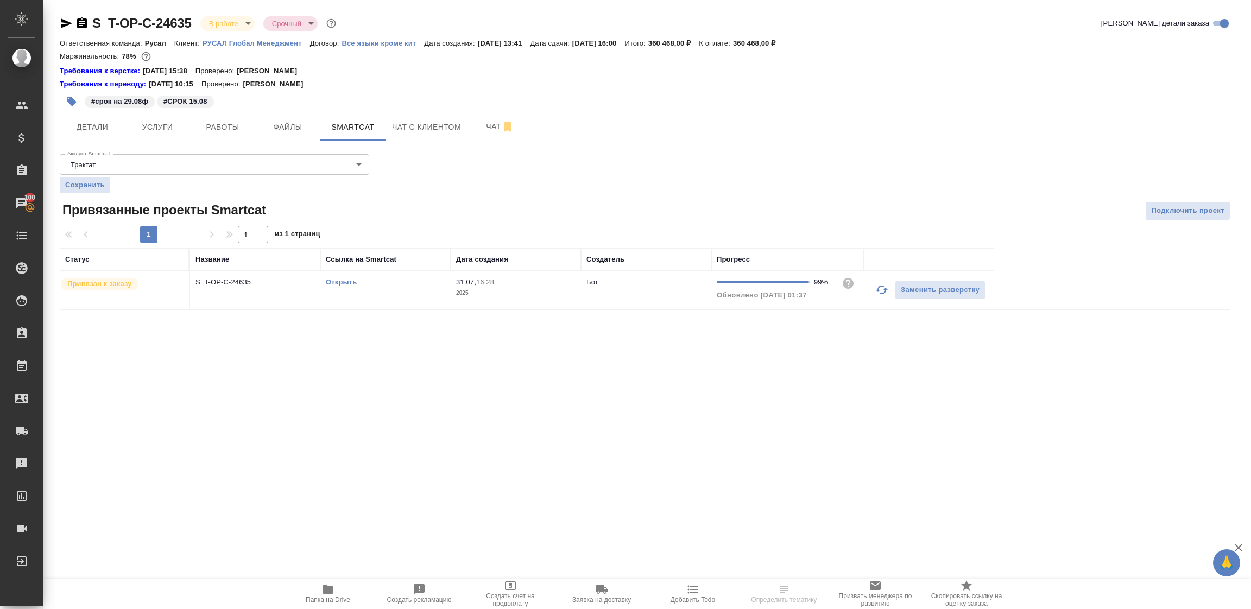
click at [346, 278] on link "Открыть" at bounding box center [341, 282] width 31 height 8
